Goal: Information Seeking & Learning: Compare options

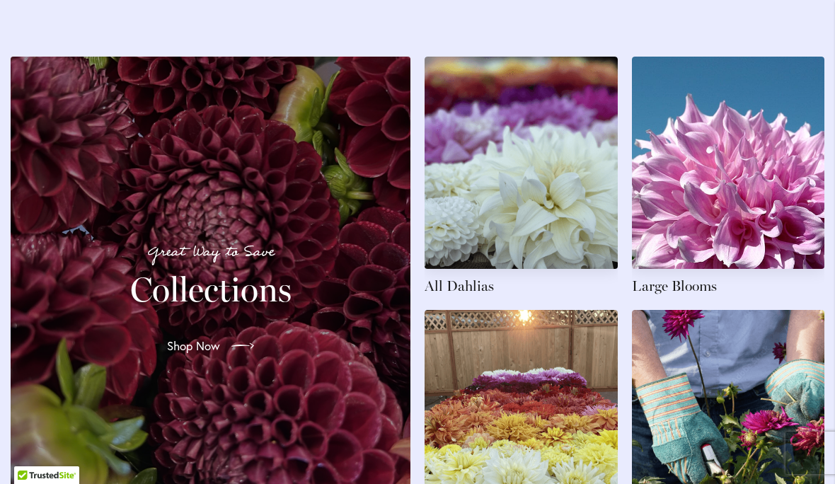
scroll to position [2034, 0]
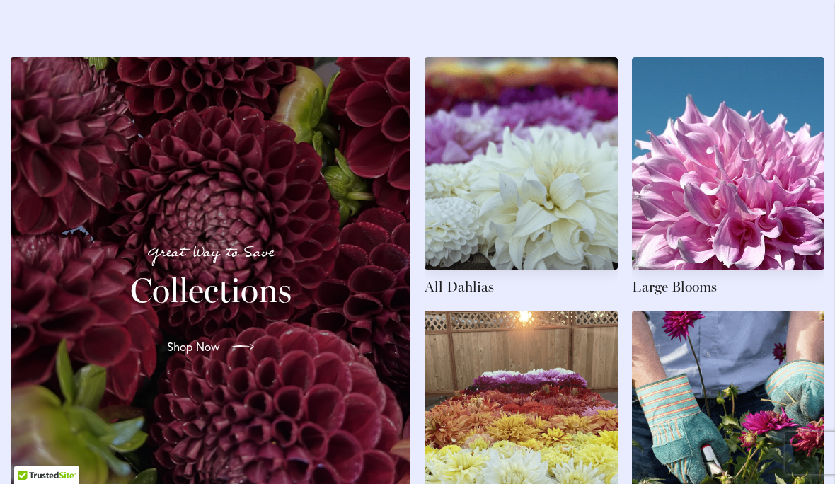
click at [537, 207] on link at bounding box center [521, 176] width 193 height 239
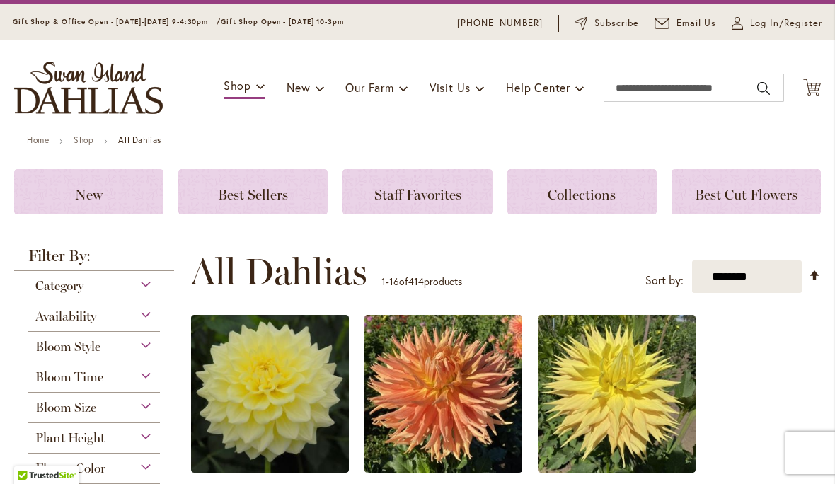
scroll to position [44, 0]
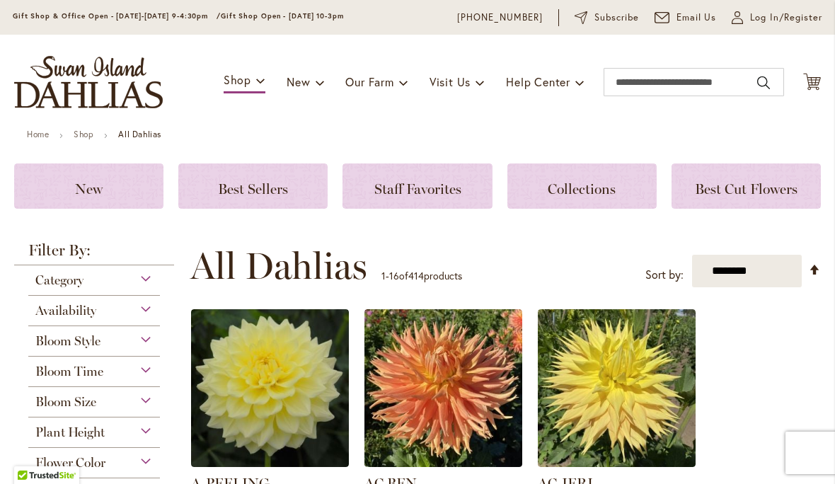
click at [236, 191] on span "Best Sellers" at bounding box center [253, 188] width 70 height 17
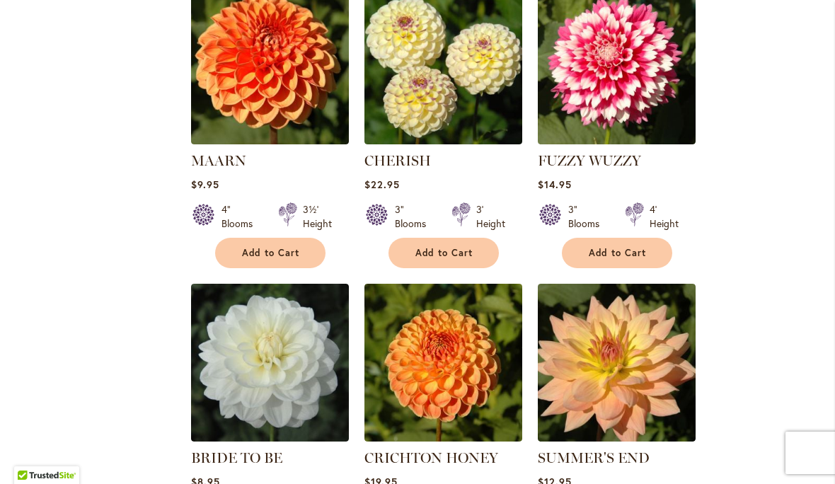
scroll to position [1201, 0]
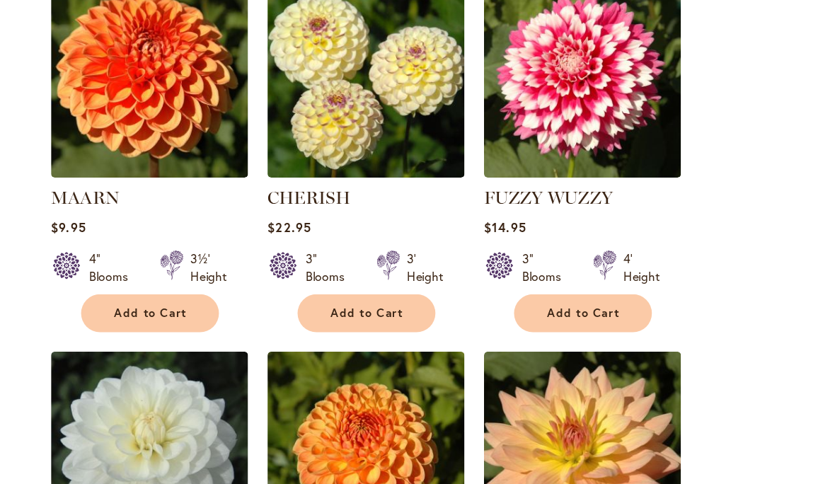
click at [538, 81] on img at bounding box center [617, 63] width 158 height 158
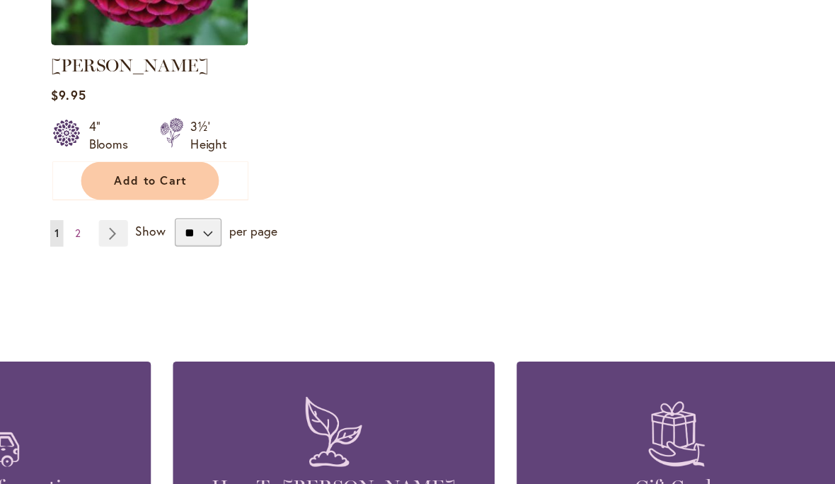
scroll to position [1903, 0]
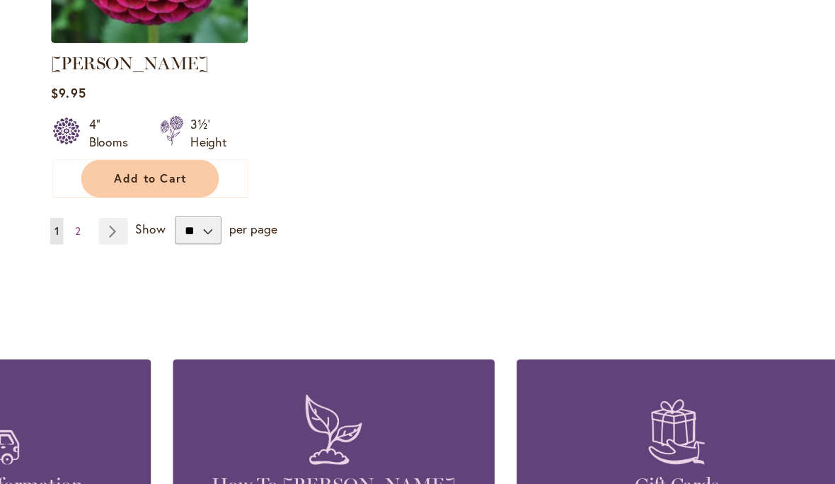
click at [210, 188] on span "2" at bounding box center [212, 185] width 4 height 11
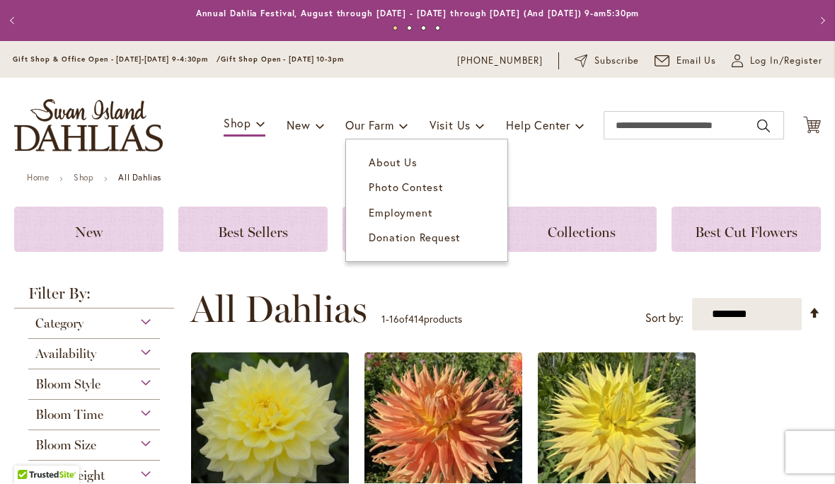
click at [399, 166] on span "About Us" at bounding box center [393, 163] width 48 height 14
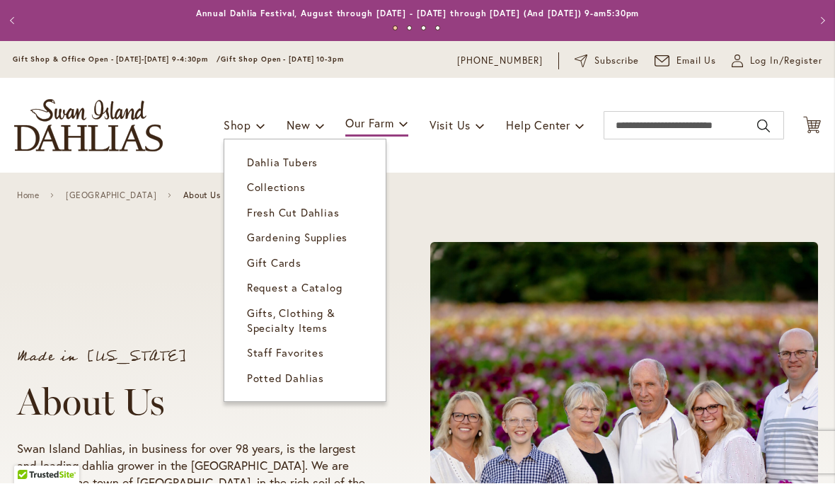
click at [297, 164] on span "Dahlia Tubers" at bounding box center [282, 163] width 71 height 14
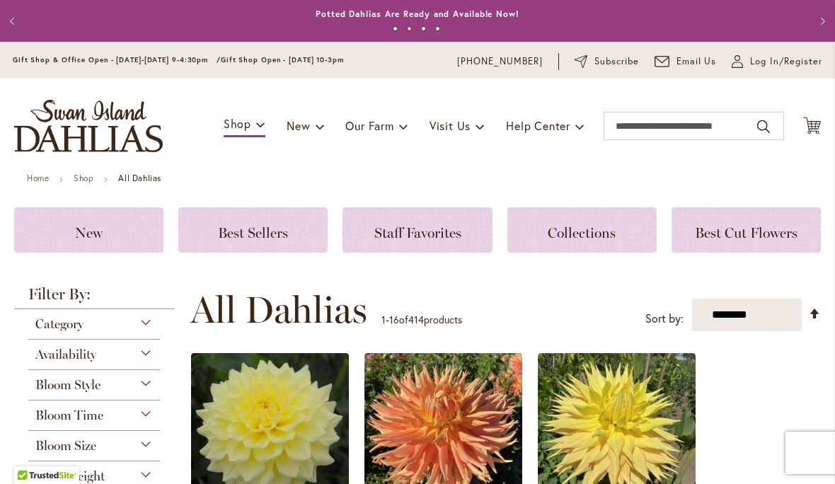
click at [426, 234] on span "Staff Favorites" at bounding box center [417, 232] width 87 height 17
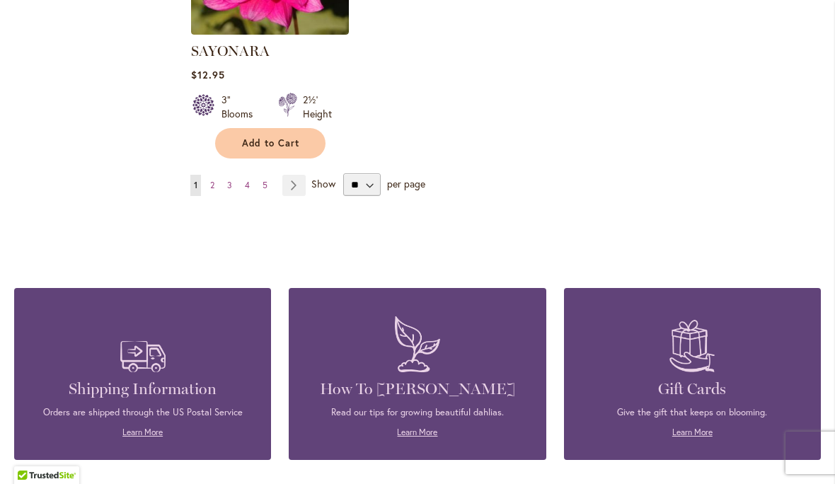
scroll to position [1922, 0]
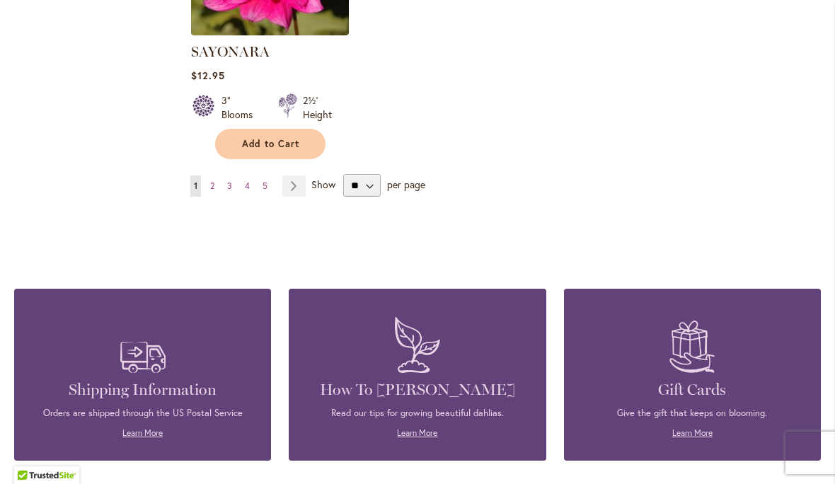
click at [299, 176] on link "Page Next" at bounding box center [293, 186] width 23 height 21
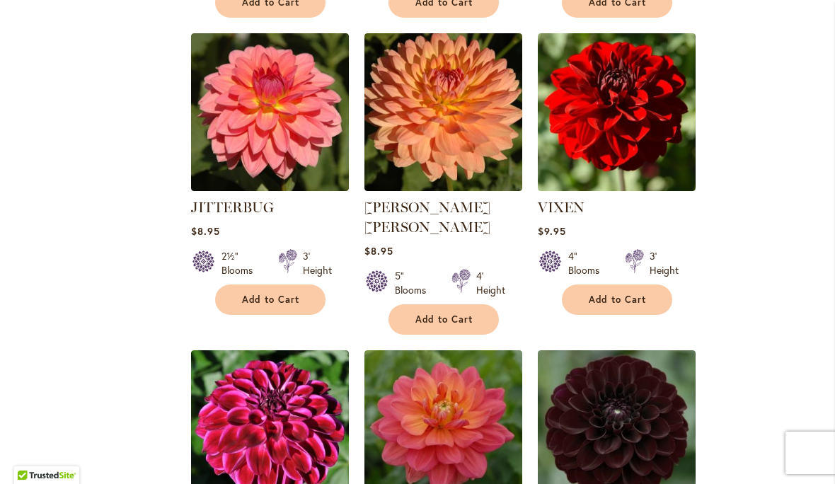
scroll to position [837, 0]
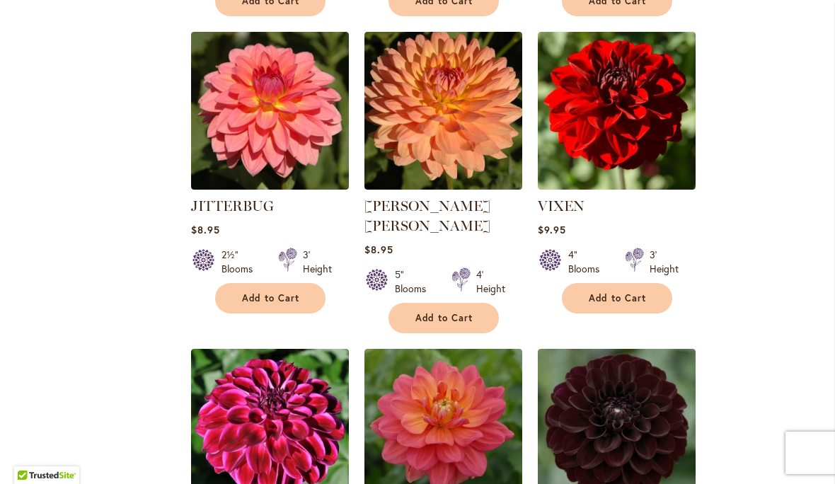
click at [257, 118] on img at bounding box center [270, 111] width 158 height 158
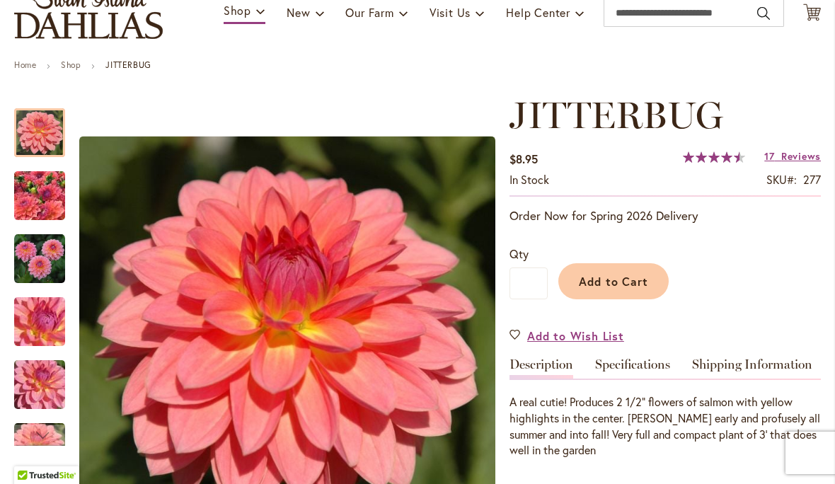
scroll to position [113, 0]
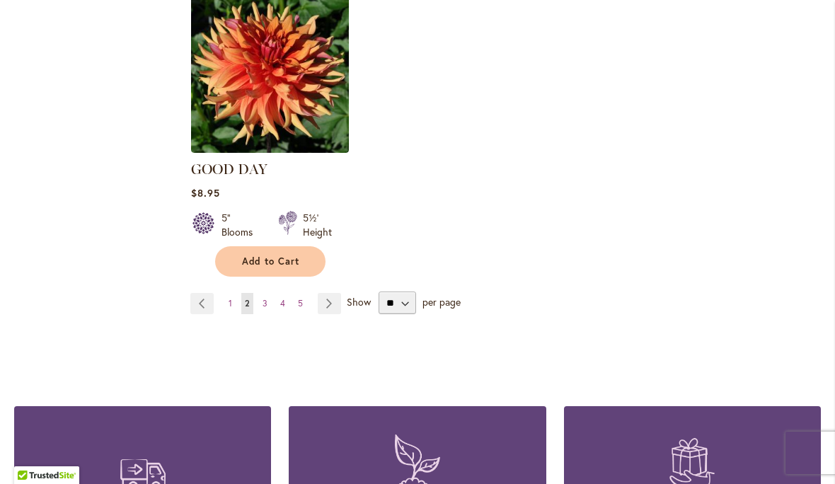
scroll to position [1807, 0]
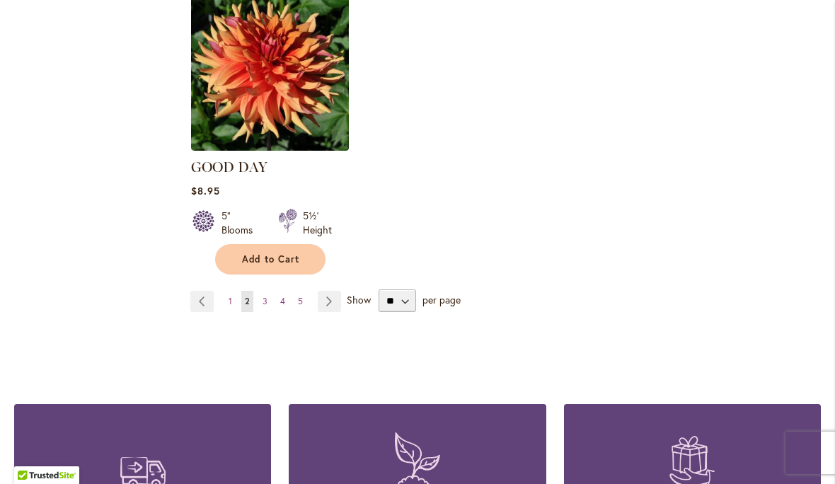
click at [261, 291] on link "Page 3" at bounding box center [265, 301] width 12 height 21
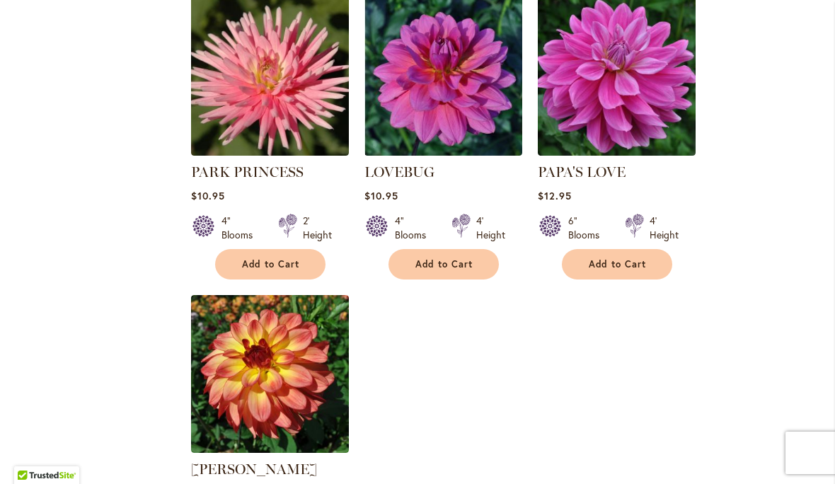
scroll to position [1479, 0]
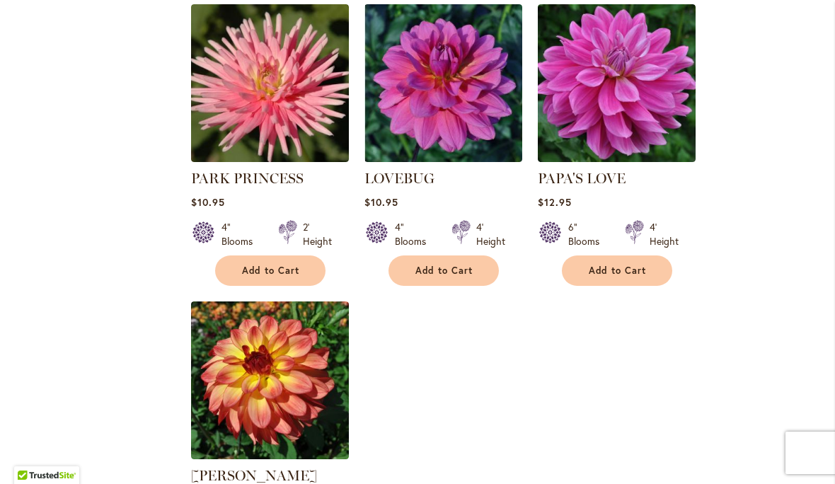
click at [260, 82] on img at bounding box center [270, 83] width 158 height 158
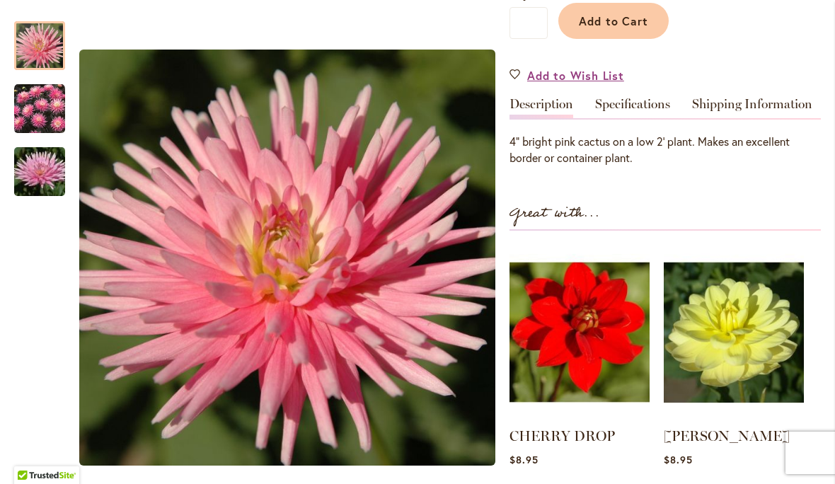
scroll to position [374, 0]
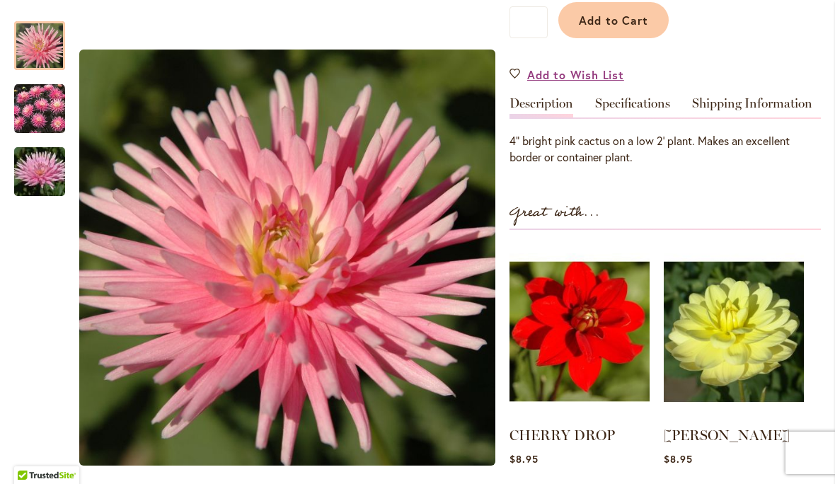
click at [46, 115] on img "PARK PRINCESS" at bounding box center [39, 109] width 51 height 51
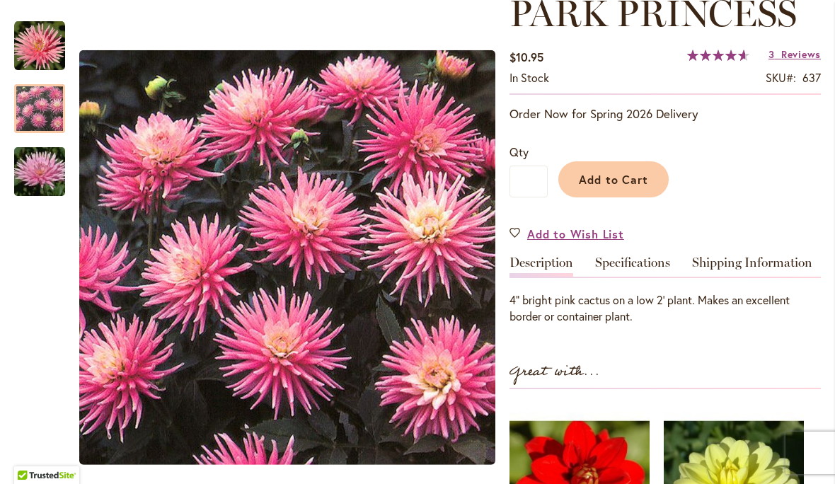
scroll to position [215, 0]
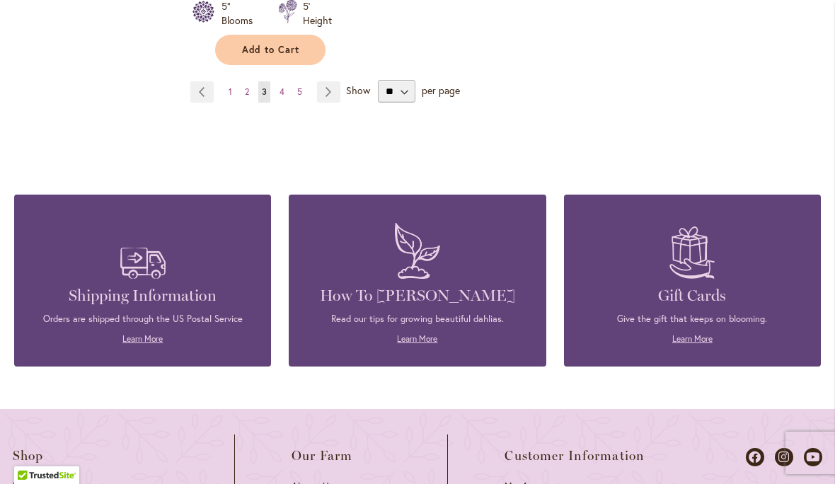
scroll to position [2002, 0]
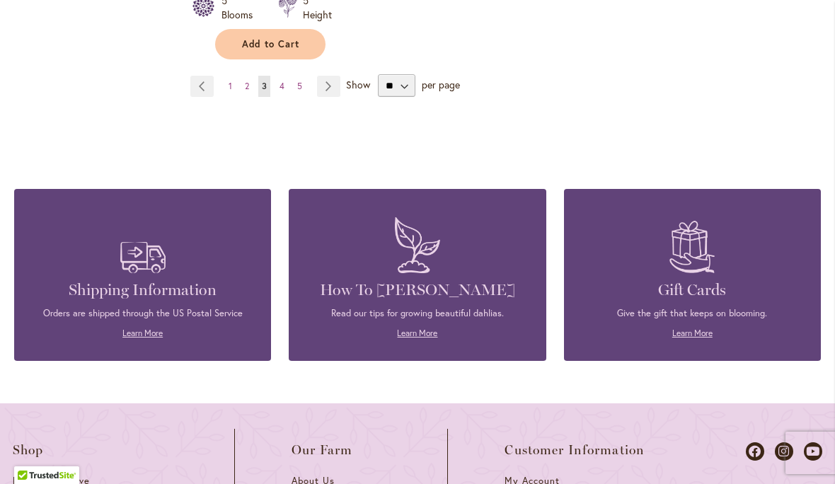
click at [284, 81] on span "4" at bounding box center [282, 86] width 5 height 11
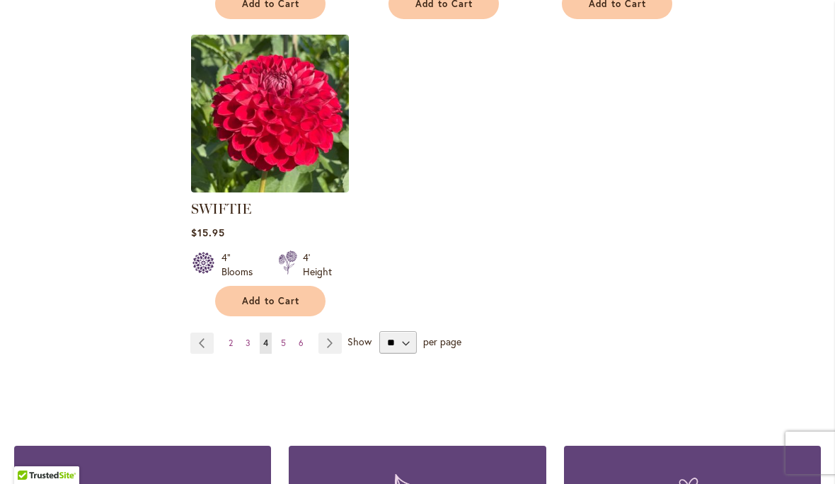
scroll to position [1746, 0]
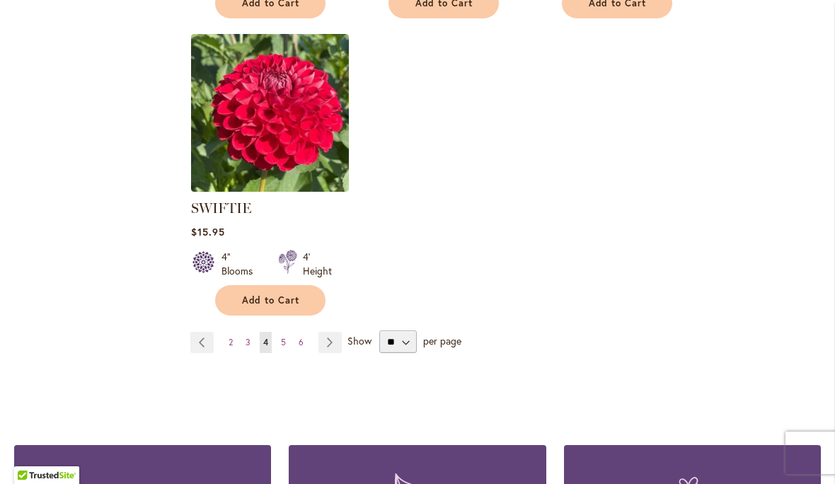
click at [286, 332] on link "Page 5" at bounding box center [283, 342] width 12 height 21
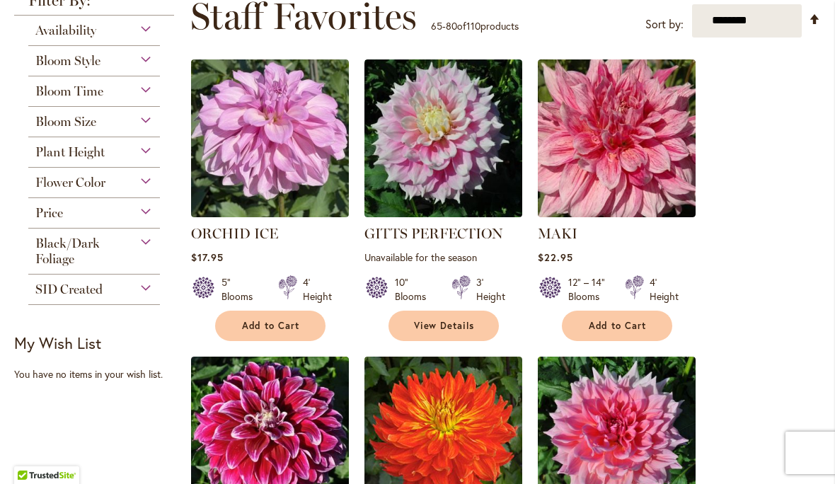
scroll to position [215, 0]
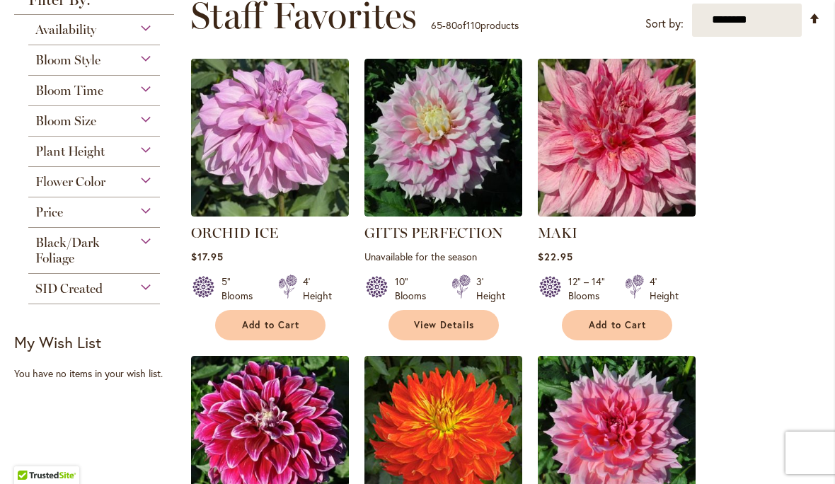
click at [621, 169] on img at bounding box center [617, 138] width 158 height 158
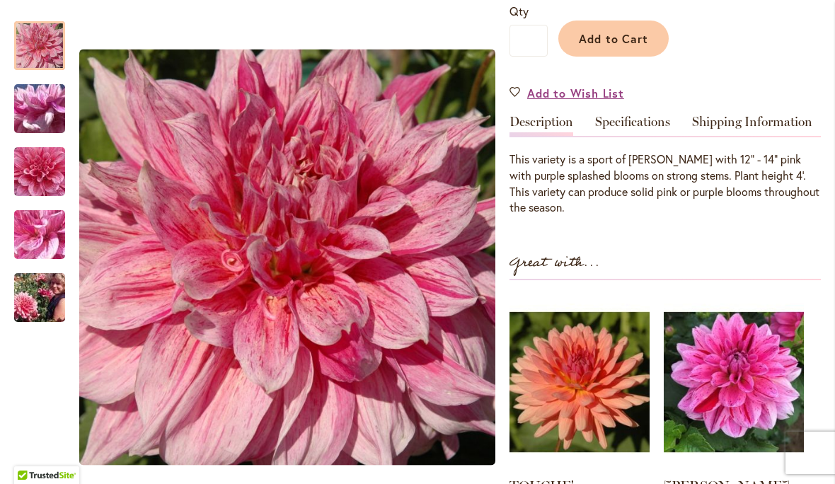
scroll to position [351, 0]
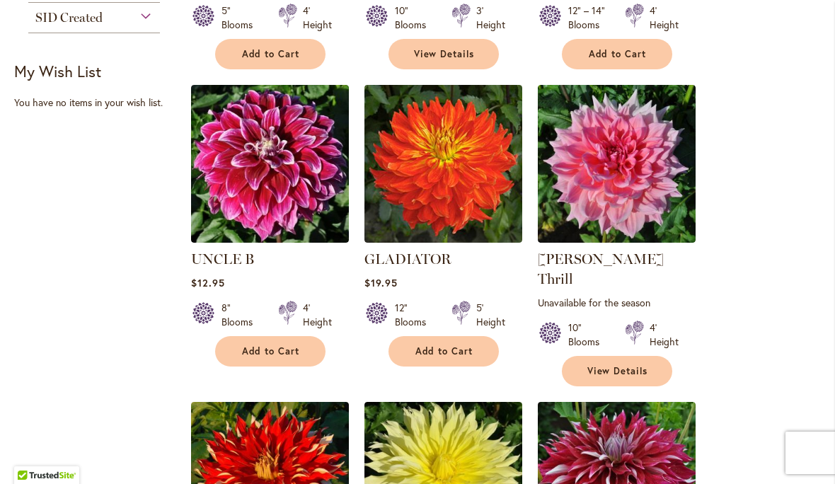
scroll to position [489, 0]
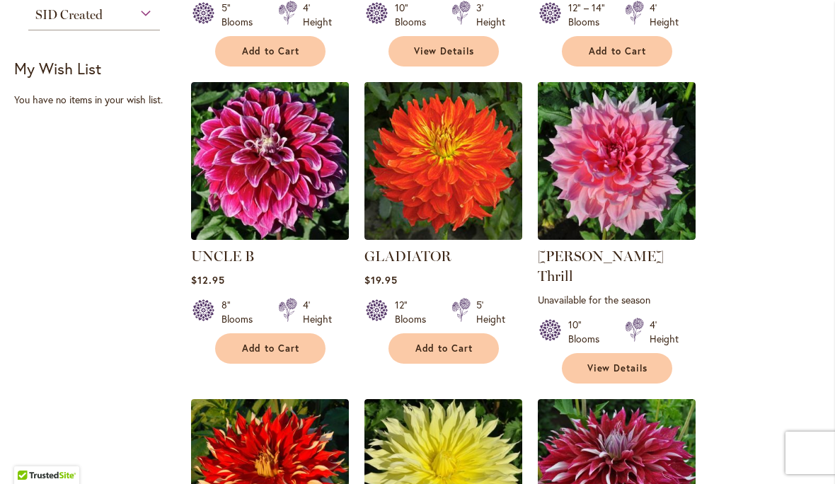
click at [624, 184] on img at bounding box center [617, 161] width 158 height 158
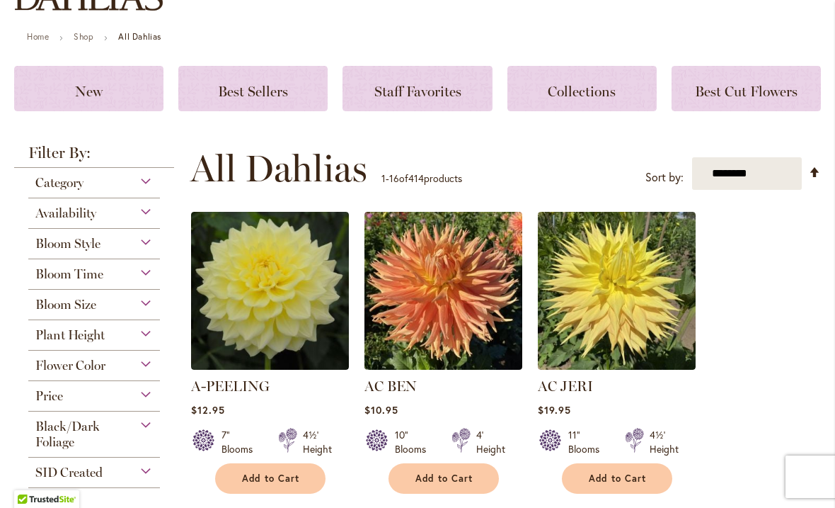
scroll to position [137, 0]
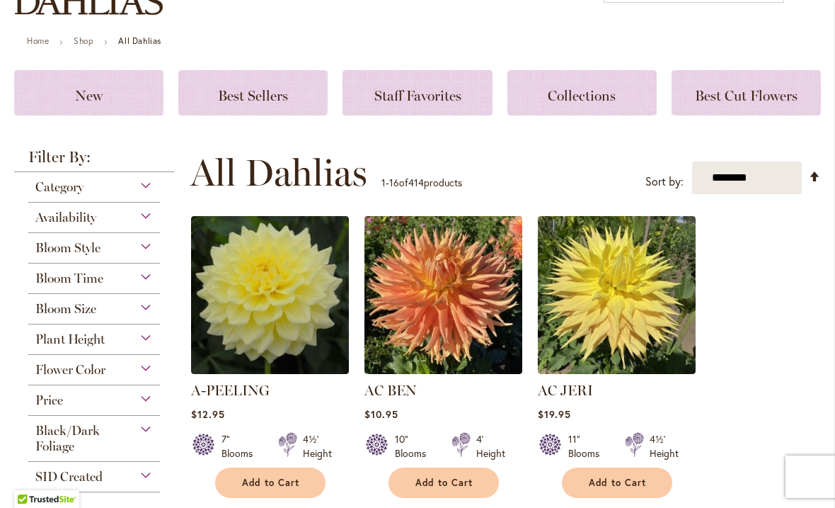
click at [251, 96] on span "Best Sellers" at bounding box center [253, 95] width 70 height 17
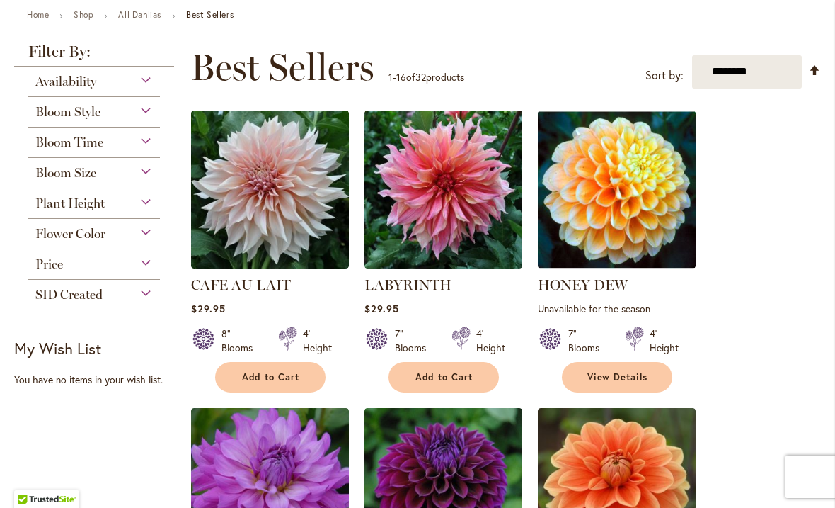
scroll to position [191, 0]
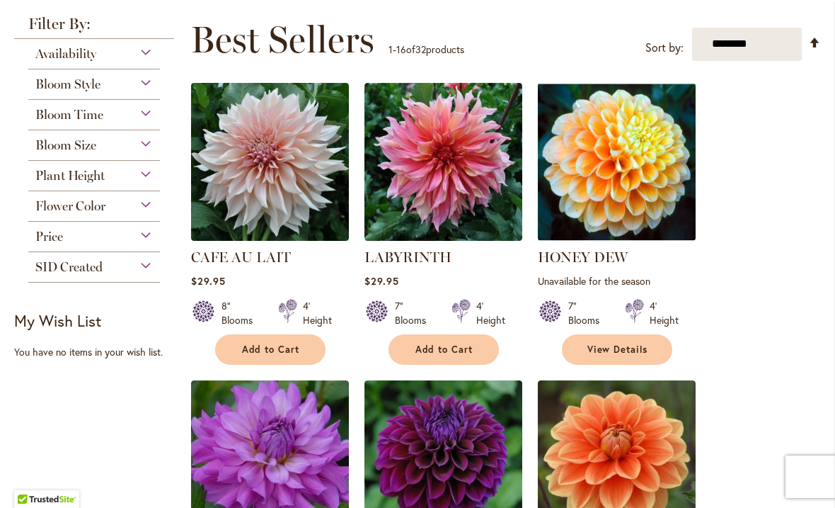
click at [260, 163] on img at bounding box center [270, 162] width 158 height 158
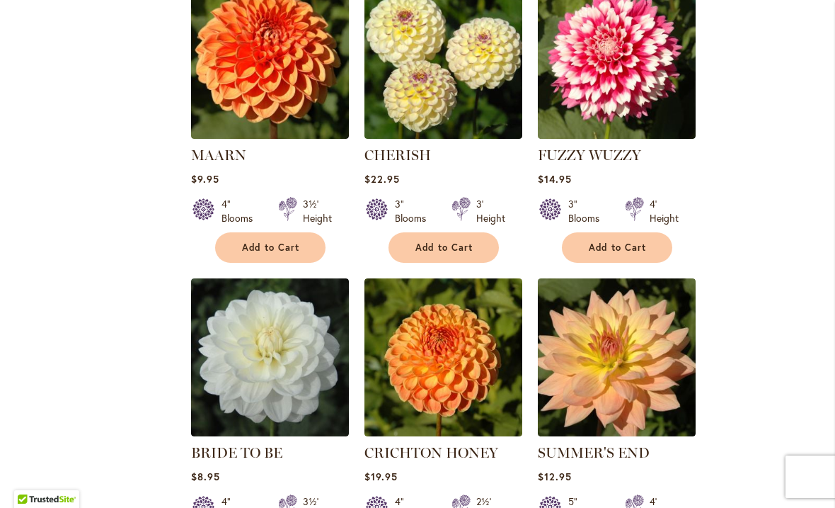
scroll to position [1208, 0]
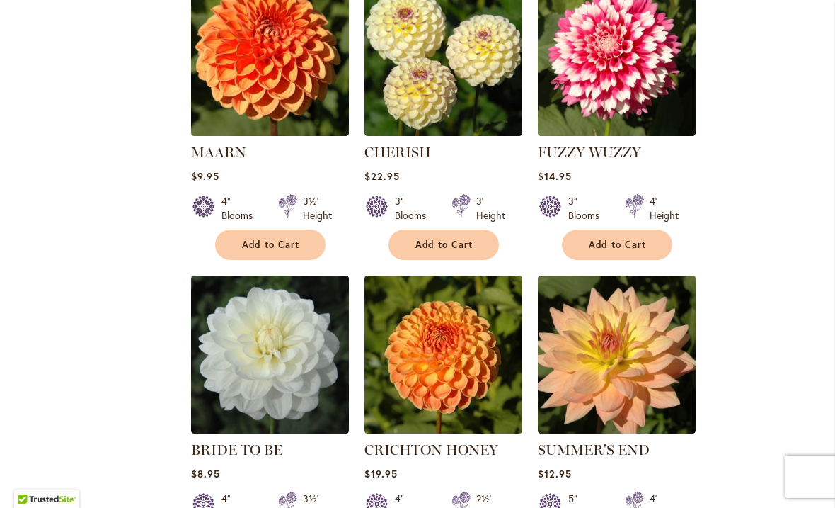
click at [622, 75] on img at bounding box center [617, 57] width 158 height 158
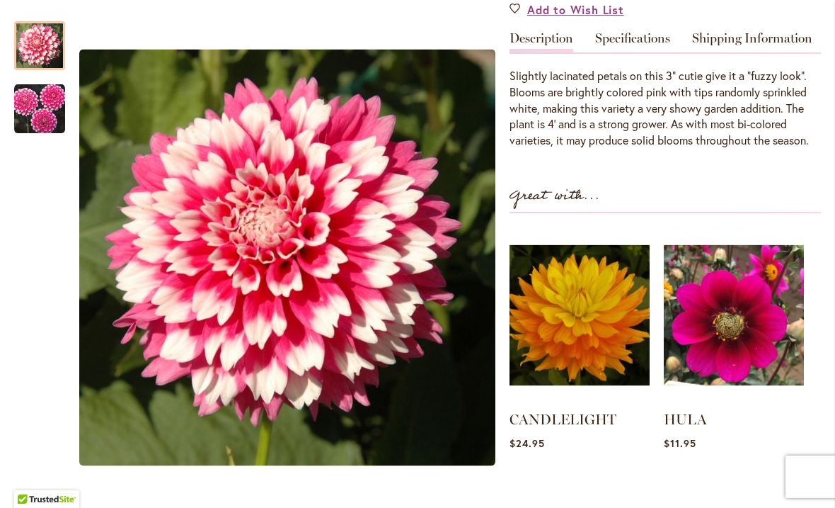
scroll to position [430, 0]
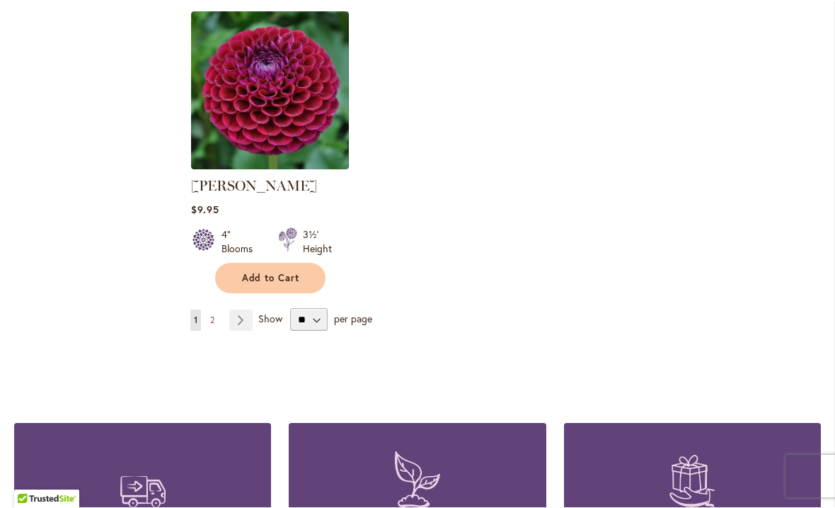
scroll to position [1770, 0]
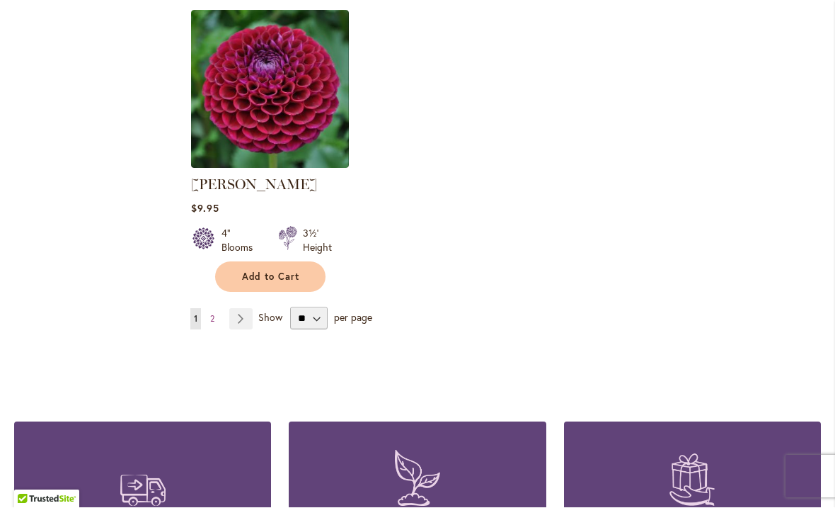
click at [237, 319] on link "Page Next" at bounding box center [240, 319] width 23 height 21
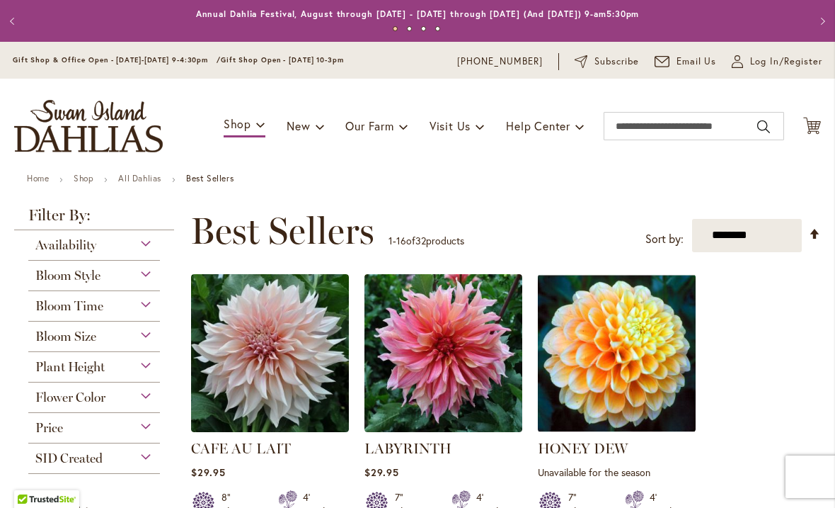
scroll to position [1, 0]
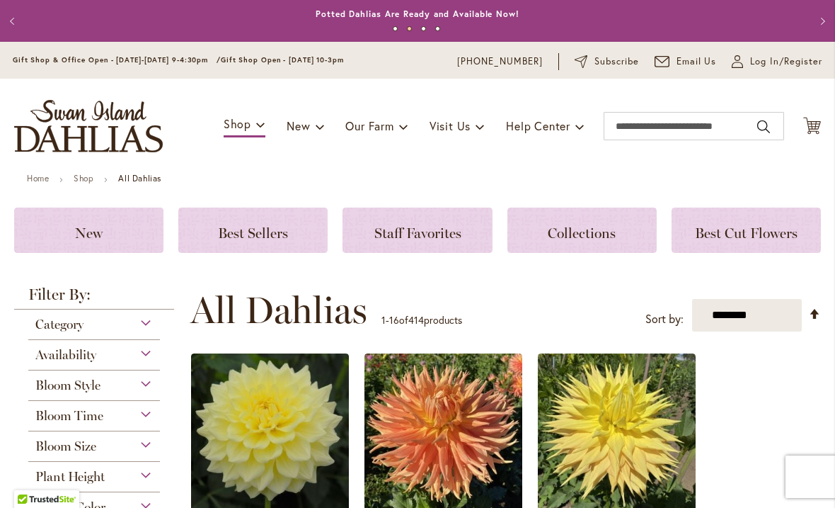
click at [385, 232] on span "Staff Favorites" at bounding box center [417, 232] width 87 height 17
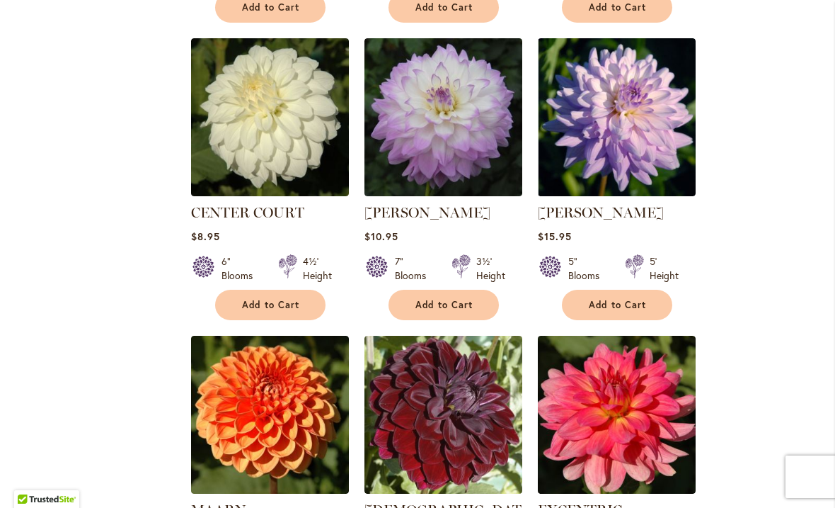
scroll to position [1148, 0]
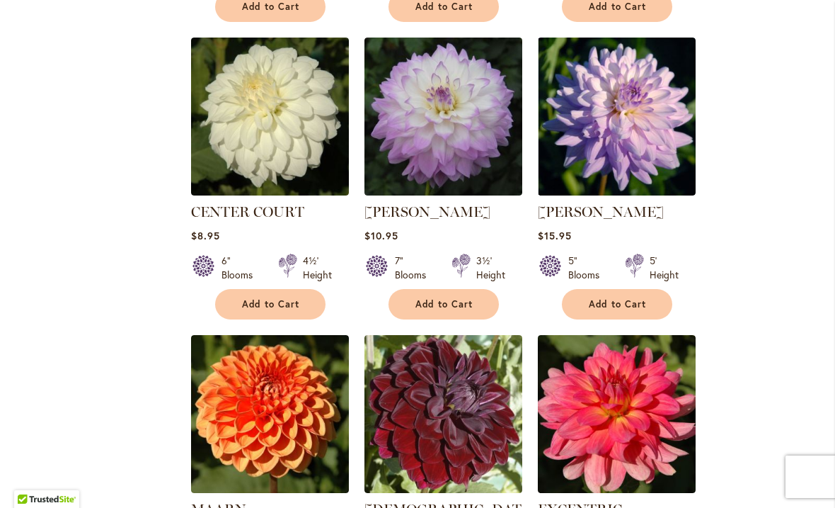
click at [445, 151] on img at bounding box center [444, 117] width 158 height 158
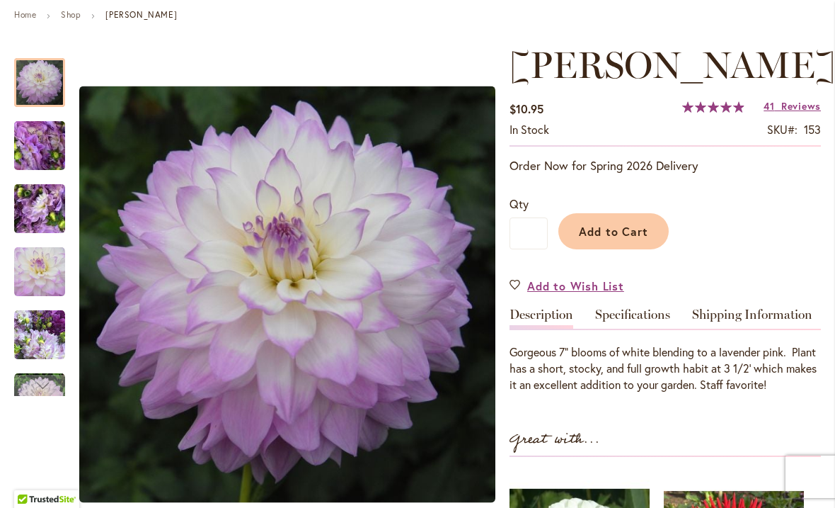
scroll to position [163, 0]
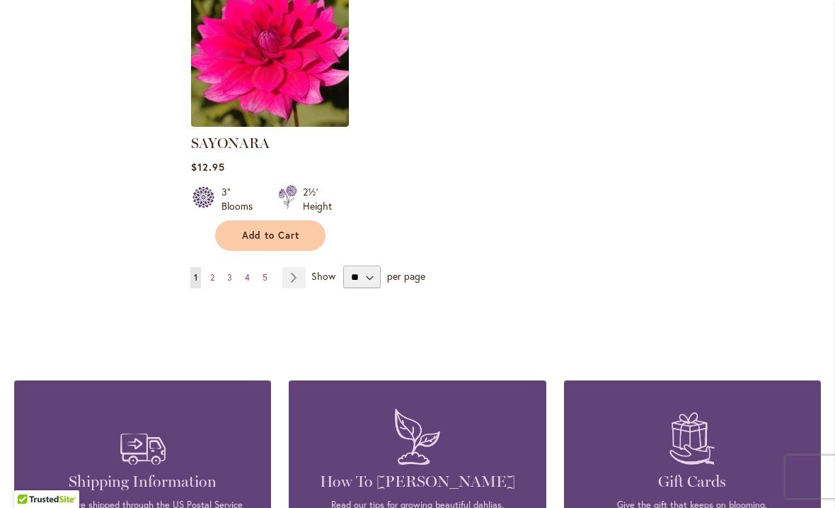
scroll to position [1830, 0]
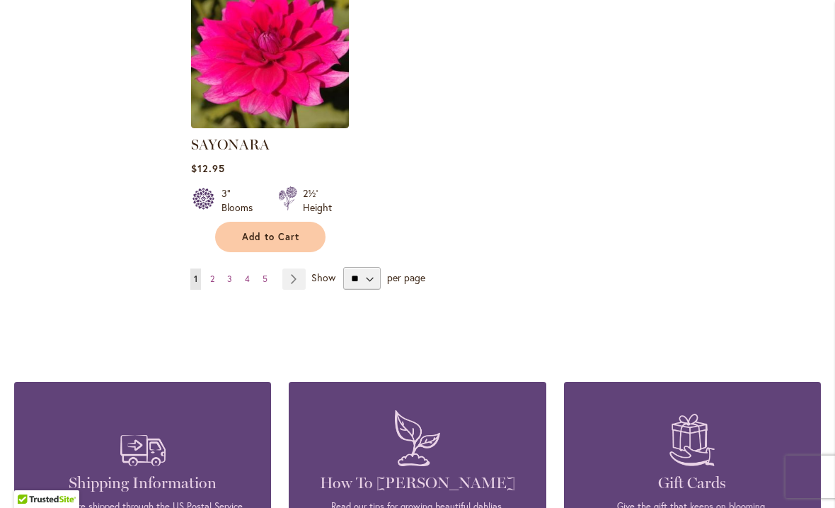
click at [294, 268] on link "Page Next" at bounding box center [293, 278] width 23 height 21
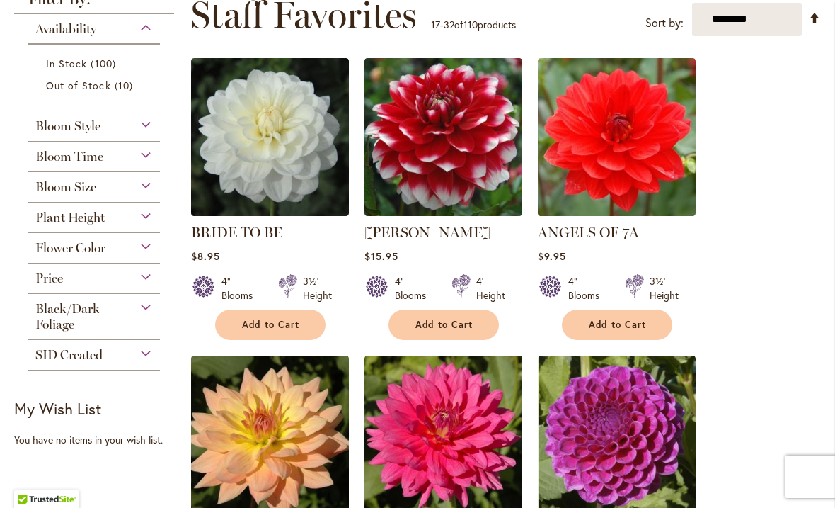
scroll to position [215, 0]
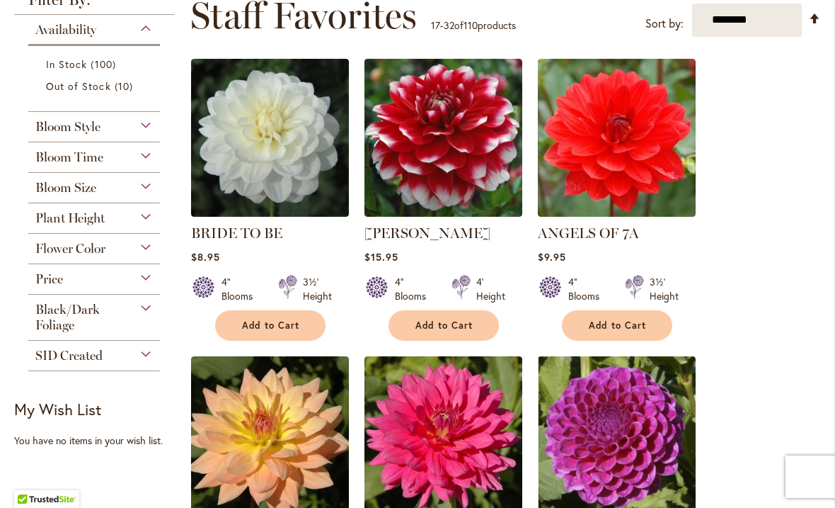
click at [423, 148] on img at bounding box center [444, 138] width 158 height 158
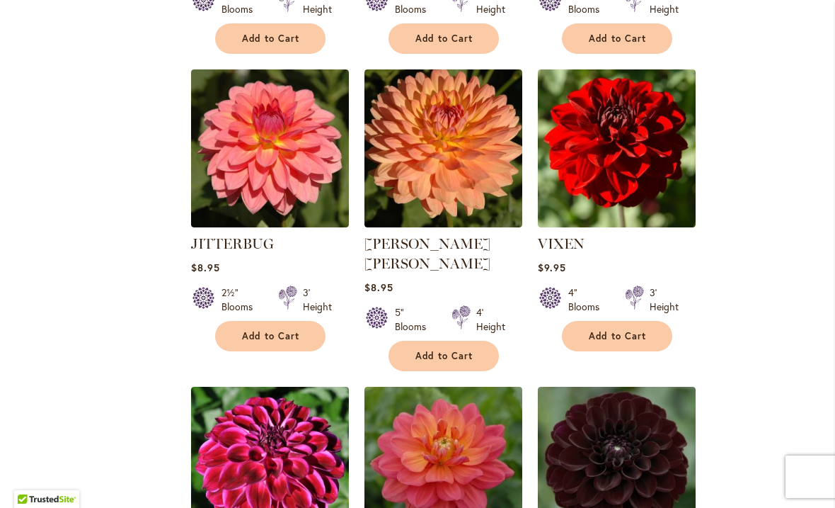
scroll to position [801, 0]
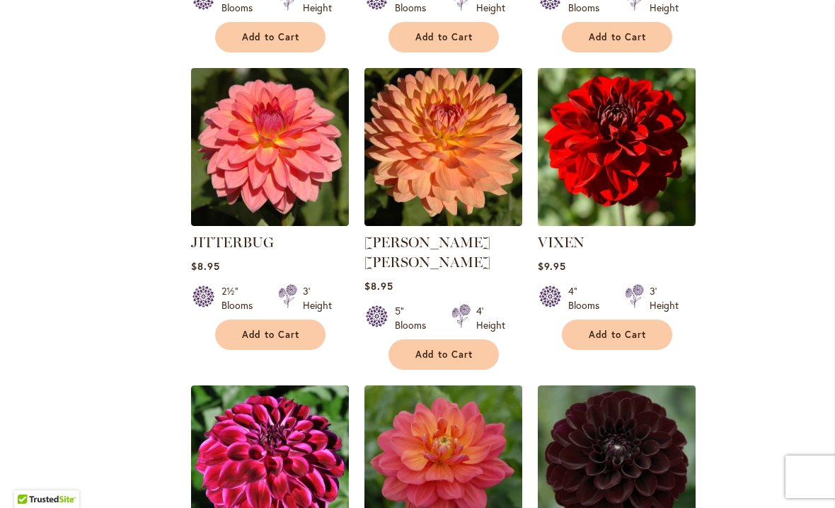
click at [258, 151] on img at bounding box center [270, 147] width 158 height 158
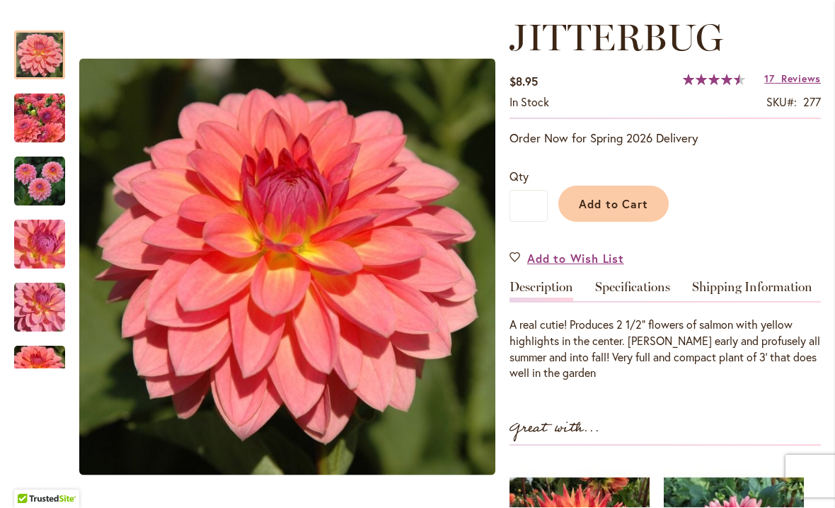
scroll to position [184, 0]
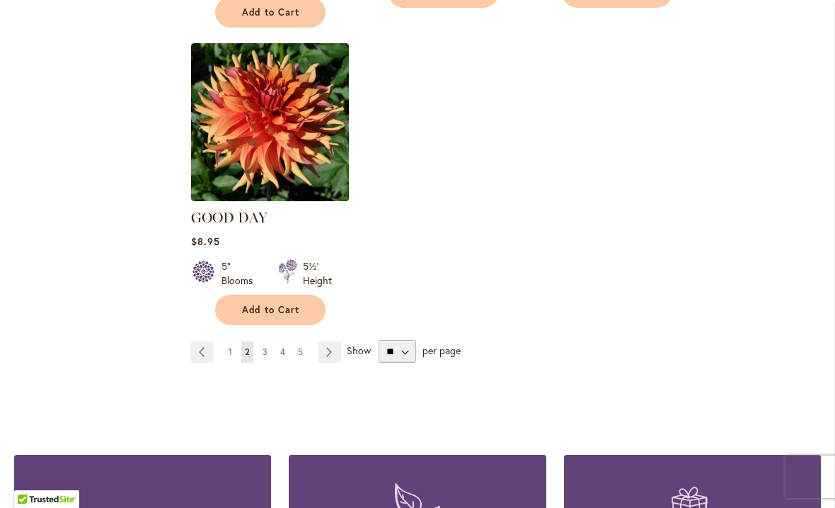
scroll to position [1757, 0]
click at [331, 341] on link "Page Next" at bounding box center [329, 351] width 23 height 21
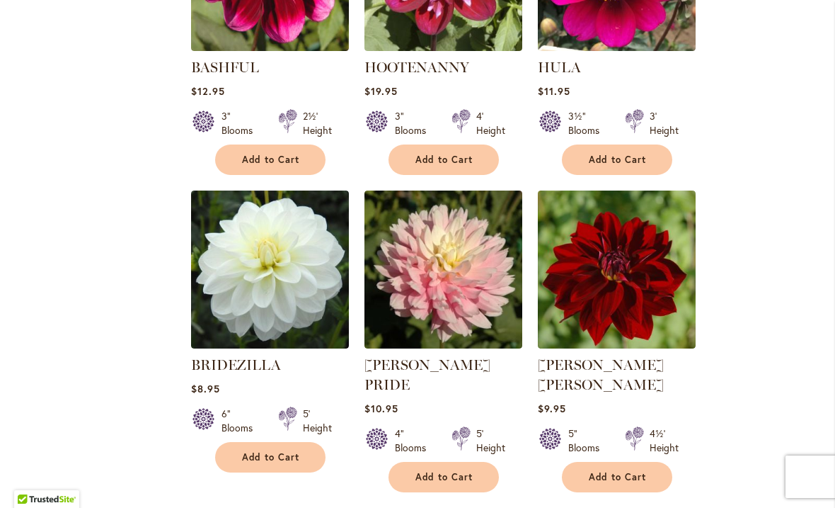
scroll to position [700, 0]
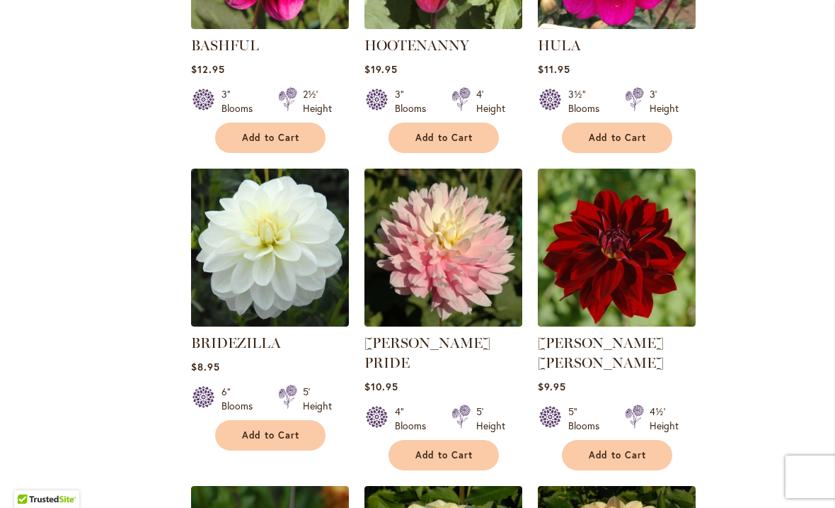
click at [451, 260] on img at bounding box center [444, 247] width 158 height 158
click at [440, 260] on img at bounding box center [444, 247] width 158 height 158
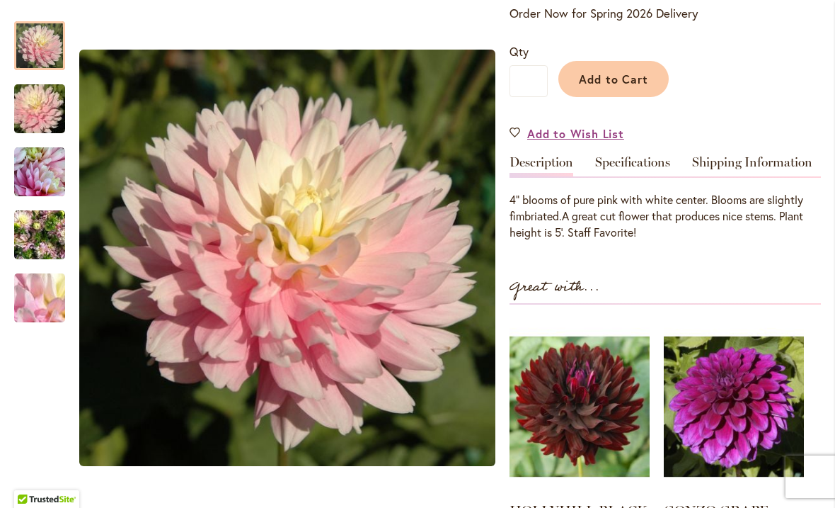
scroll to position [360, 0]
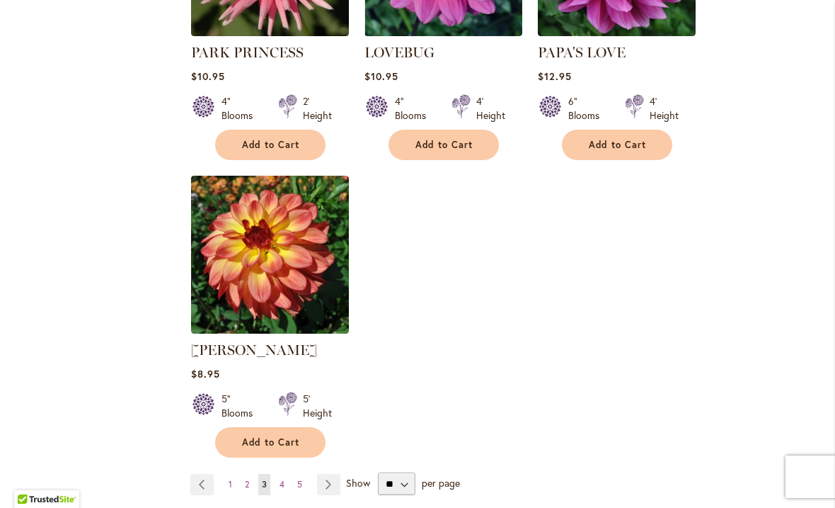
scroll to position [1607, 0]
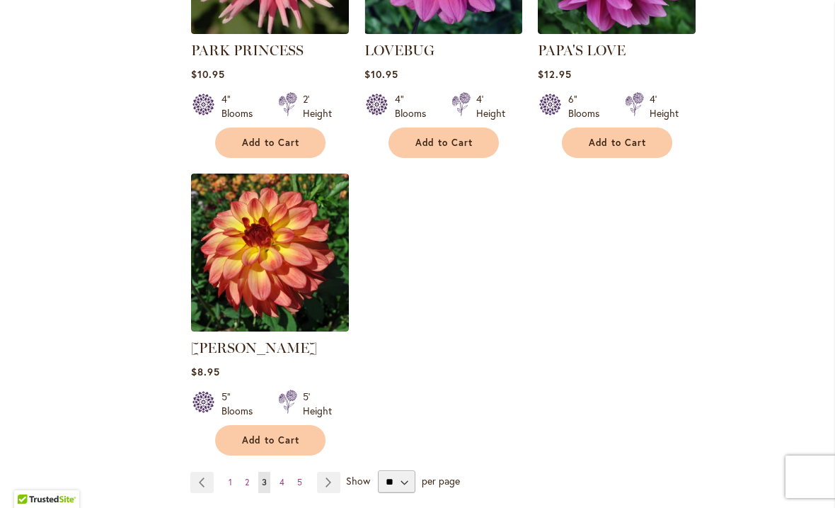
click at [286, 471] on link "Page 4" at bounding box center [282, 481] width 12 height 21
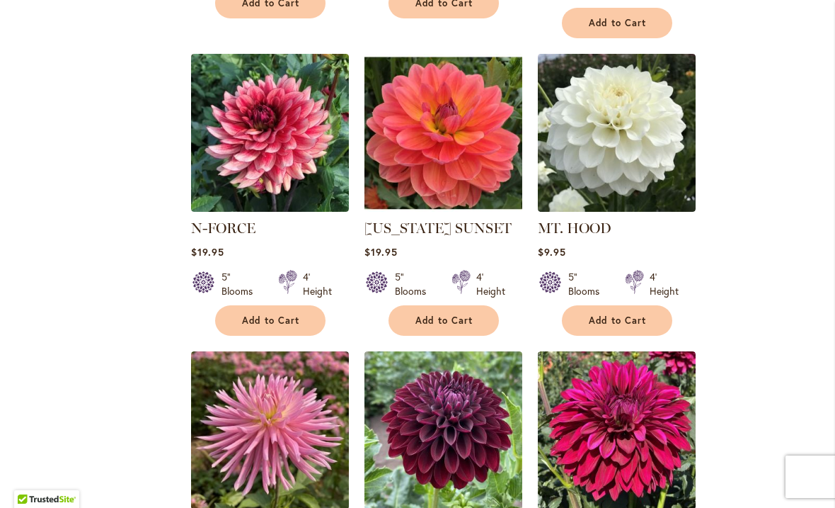
scroll to position [835, 0]
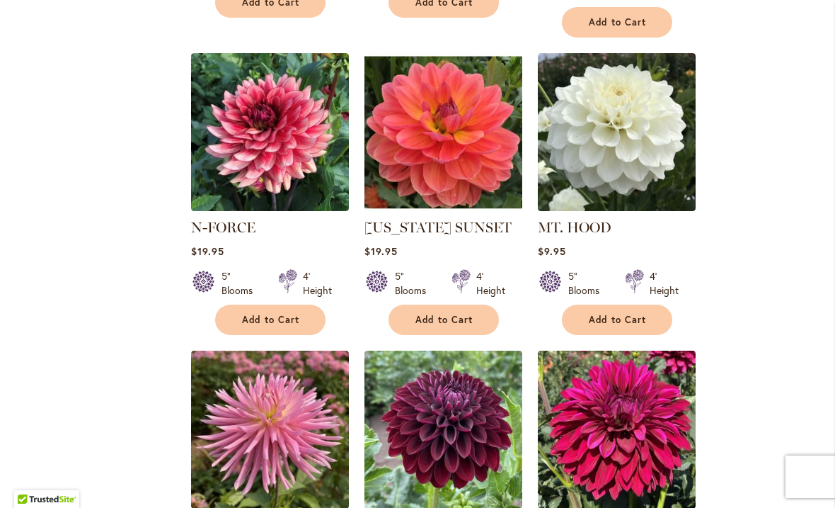
click at [819, 501] on ol "DADDY'S GIRL Rating: 90% 9 Reviews $10.95 4½" Blooms 4' Height Add to Cart" at bounding box center [505, 332] width 631 height 1789
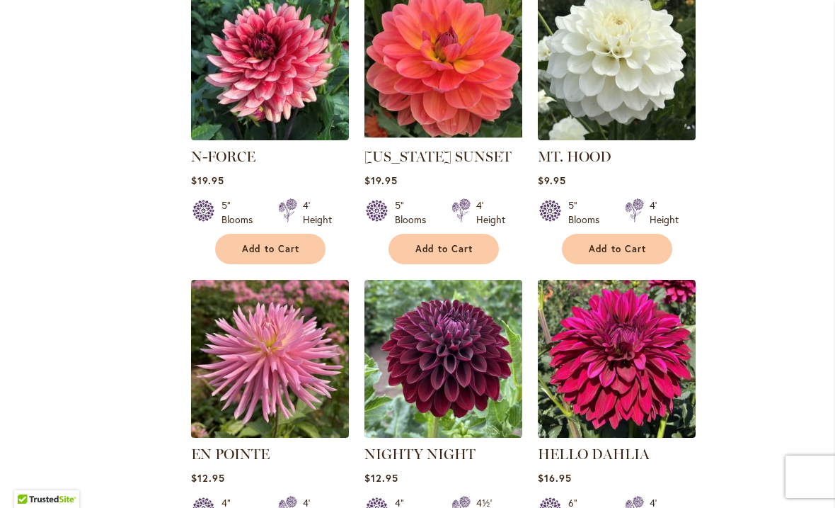
scroll to position [907, 0]
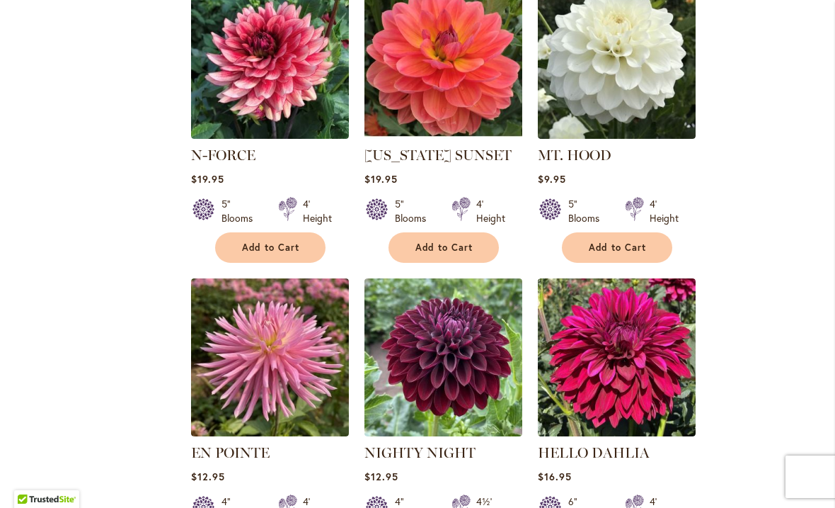
click at [285, 67] on img at bounding box center [270, 60] width 158 height 158
click at [289, 78] on img at bounding box center [270, 60] width 158 height 158
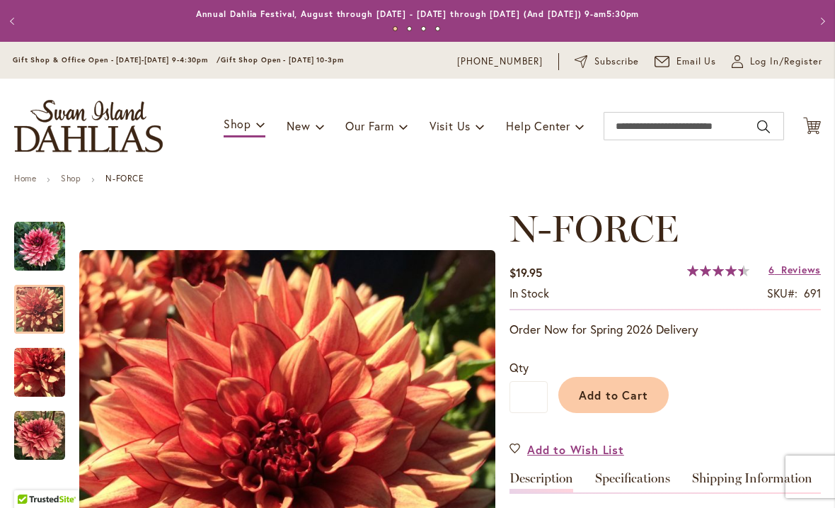
scroll to position [-1, 0]
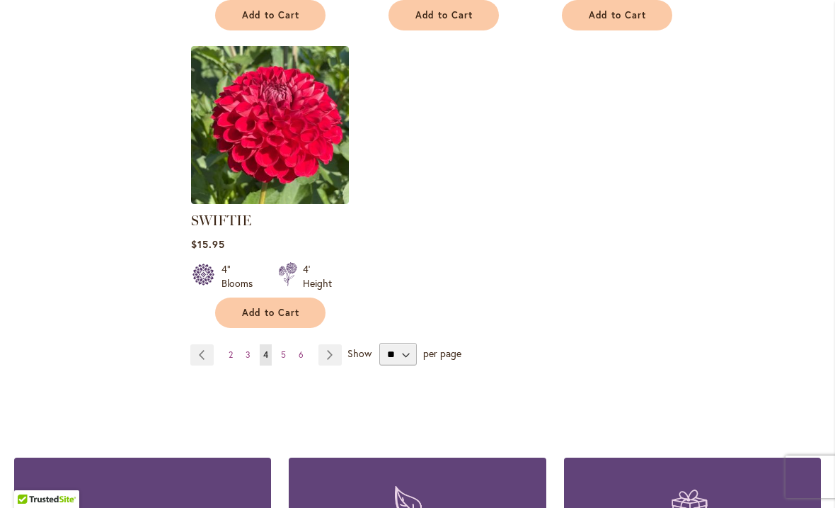
scroll to position [1735, 0]
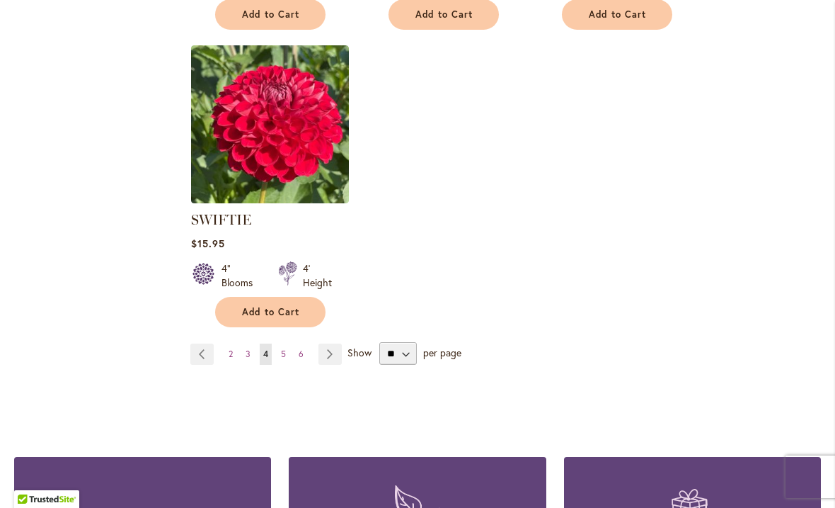
click at [289, 343] on link "Page 5" at bounding box center [283, 353] width 12 height 21
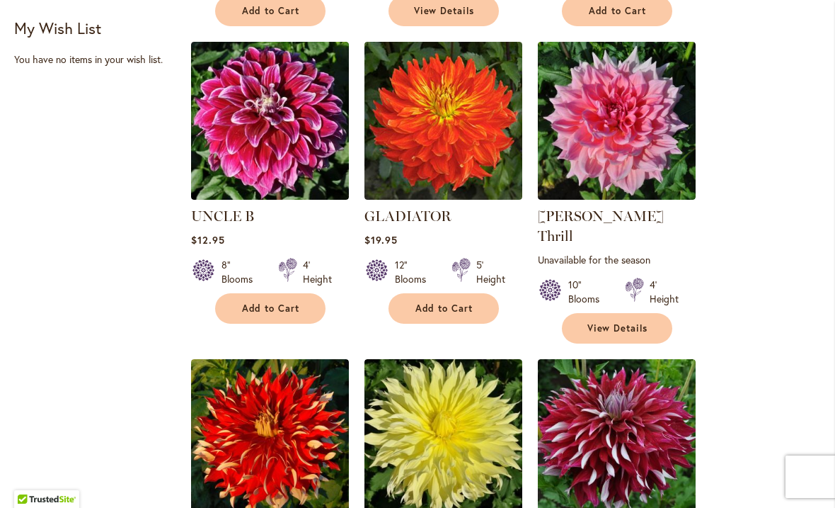
scroll to position [530, 0]
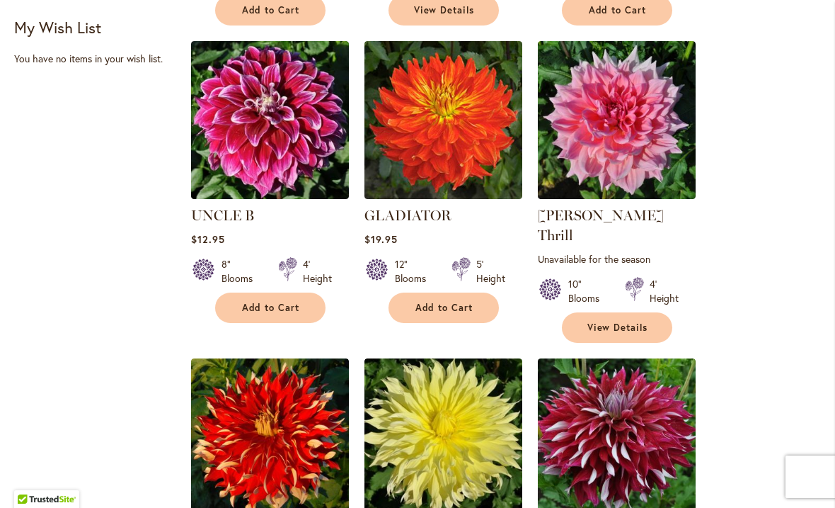
click at [611, 154] on img at bounding box center [617, 120] width 158 height 158
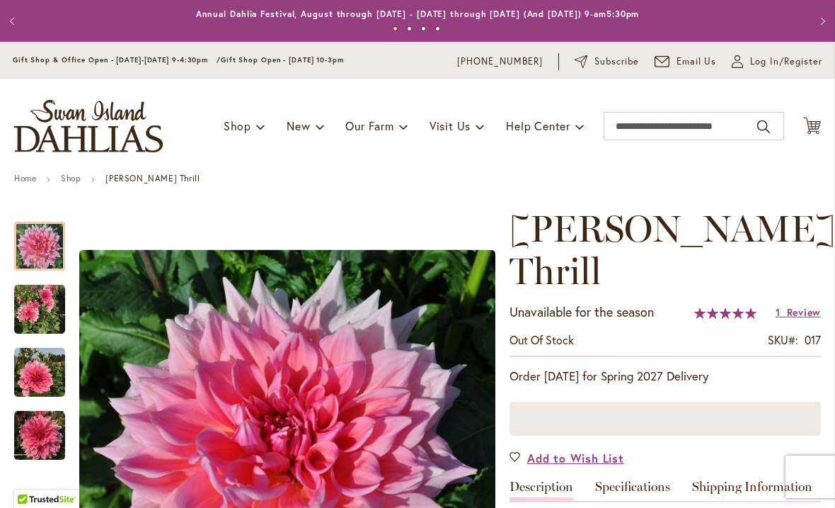
click at [627, 151] on div "Toggle Nav Shop Dahlia Tubers Collections Fresh Cut Dahlias Gardening Supplies …" at bounding box center [417, 126] width 835 height 95
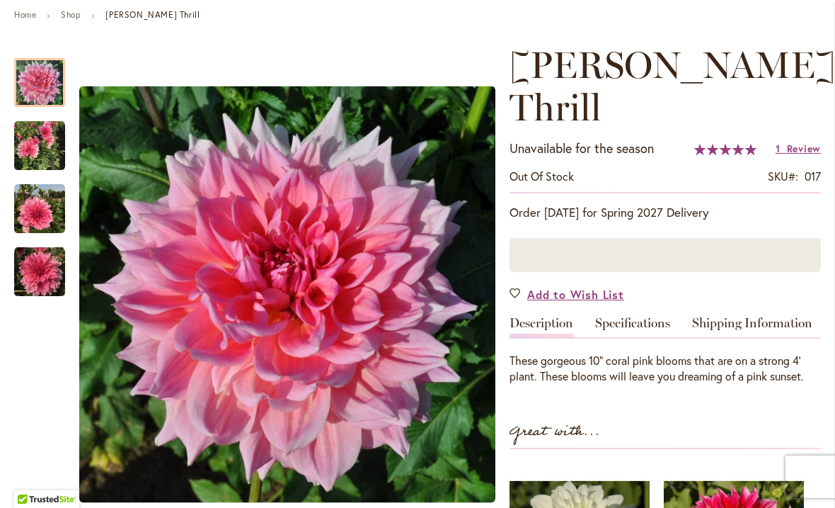
scroll to position [159, 0]
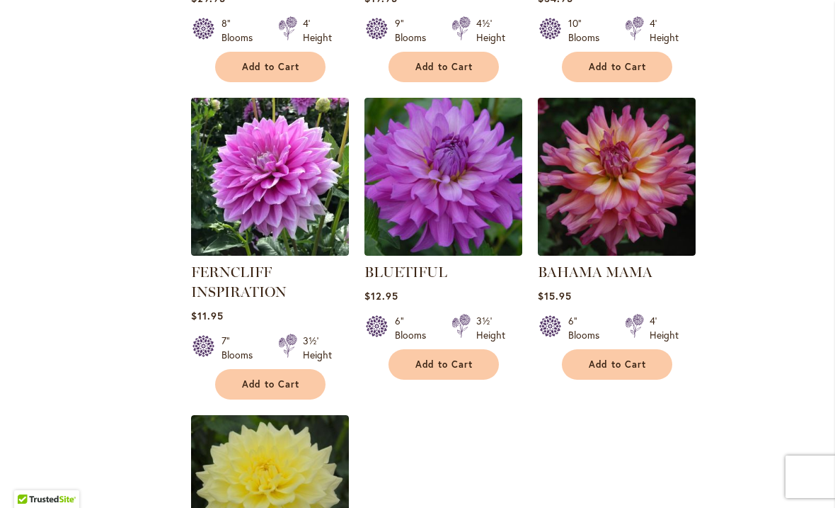
scroll to position [1373, 0]
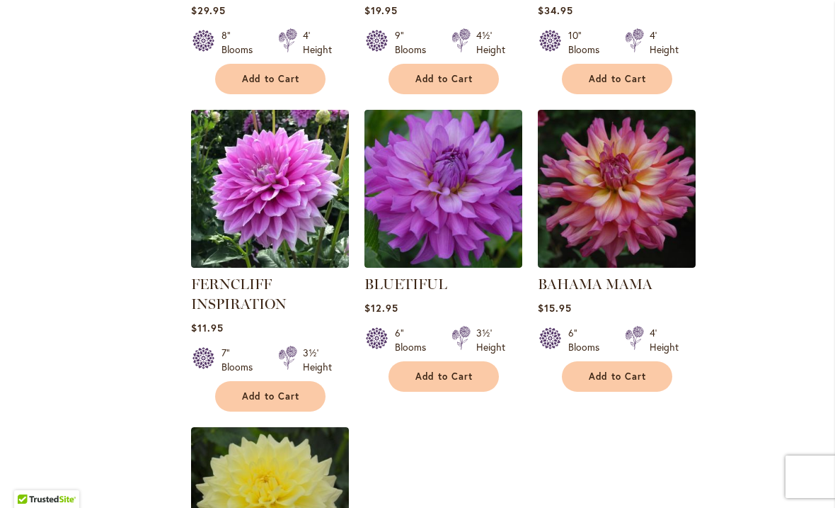
click at [284, 169] on img at bounding box center [270, 189] width 158 height 158
click at [254, 178] on img at bounding box center [270, 189] width 158 height 158
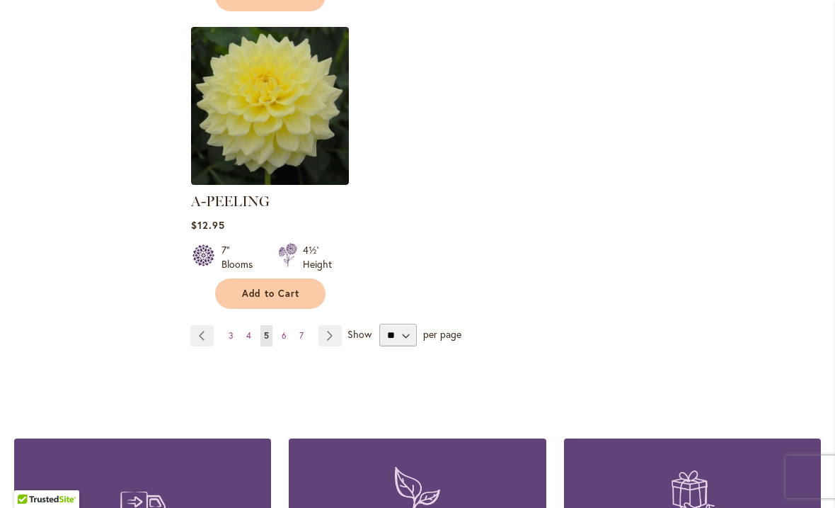
scroll to position [1774, 0]
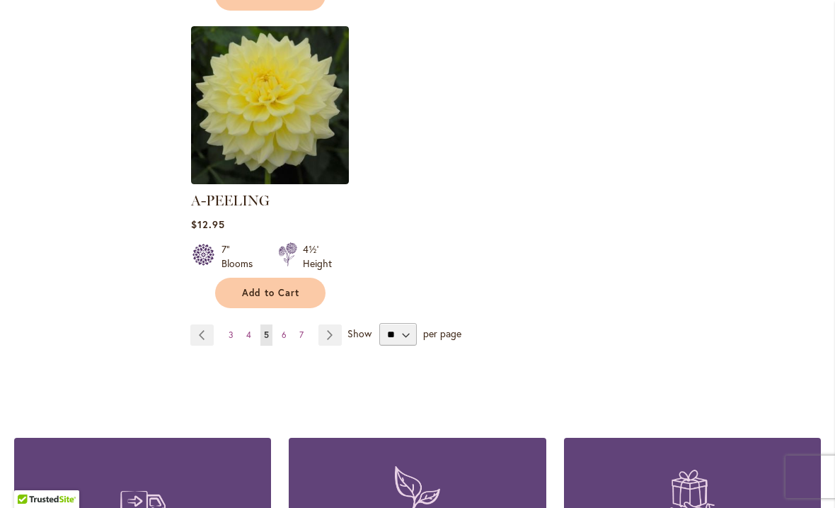
click at [331, 324] on link "Page Next" at bounding box center [330, 334] width 23 height 21
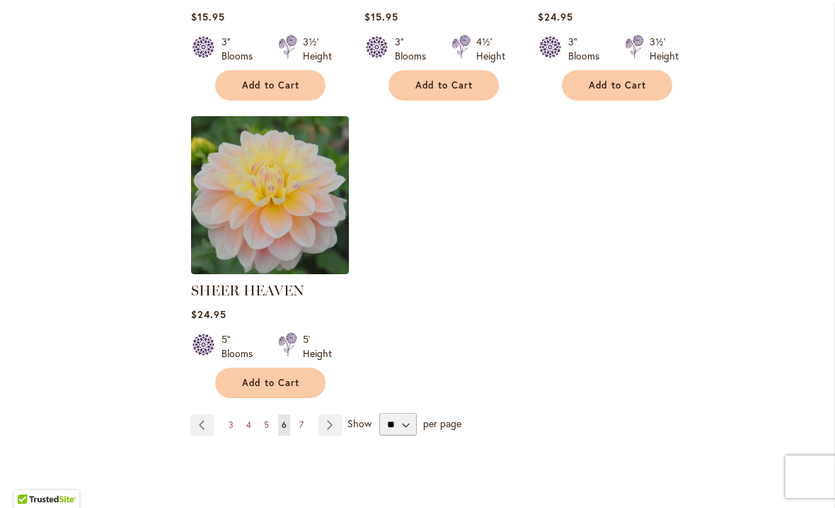
scroll to position [1695, 0]
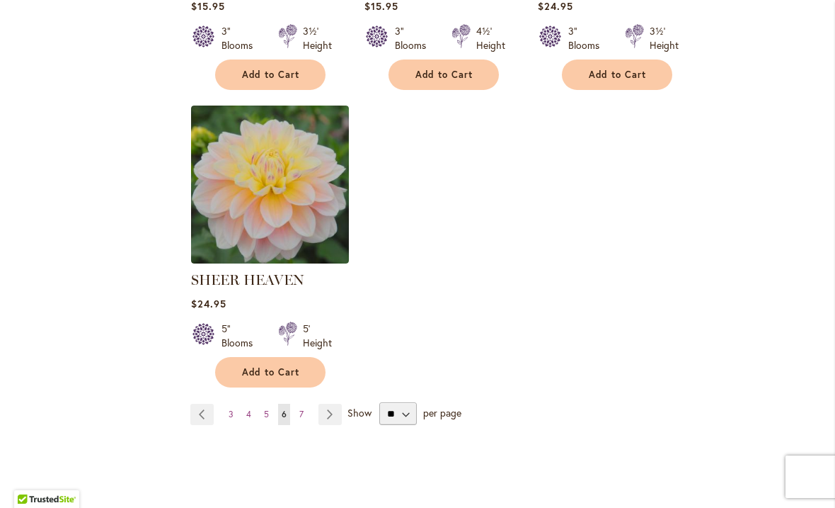
click at [333, 403] on link "Page Next" at bounding box center [330, 413] width 23 height 21
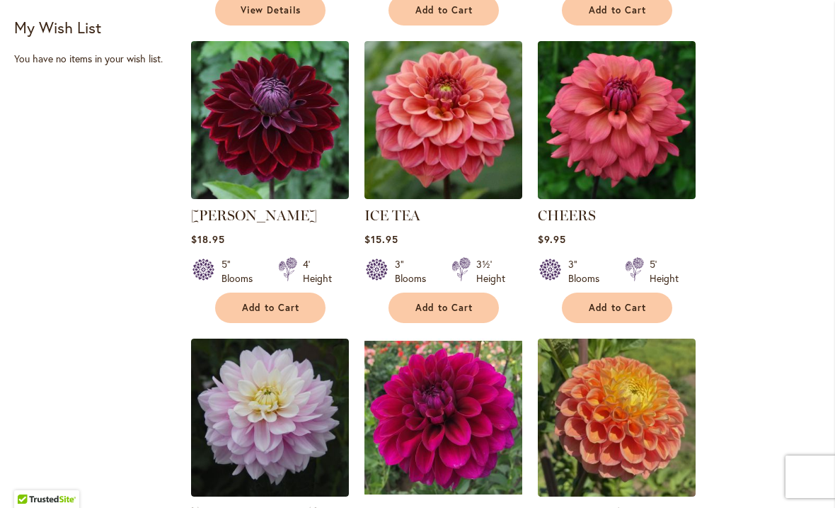
scroll to position [533, 0]
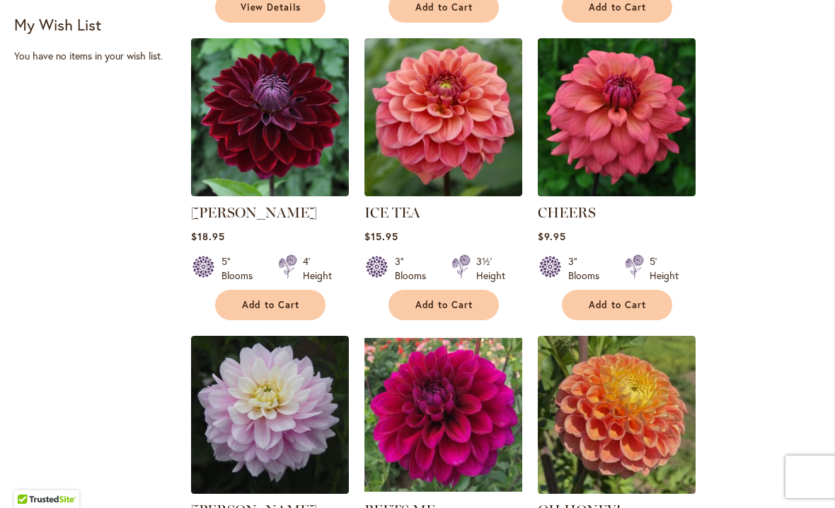
click at [618, 130] on img at bounding box center [617, 117] width 158 height 158
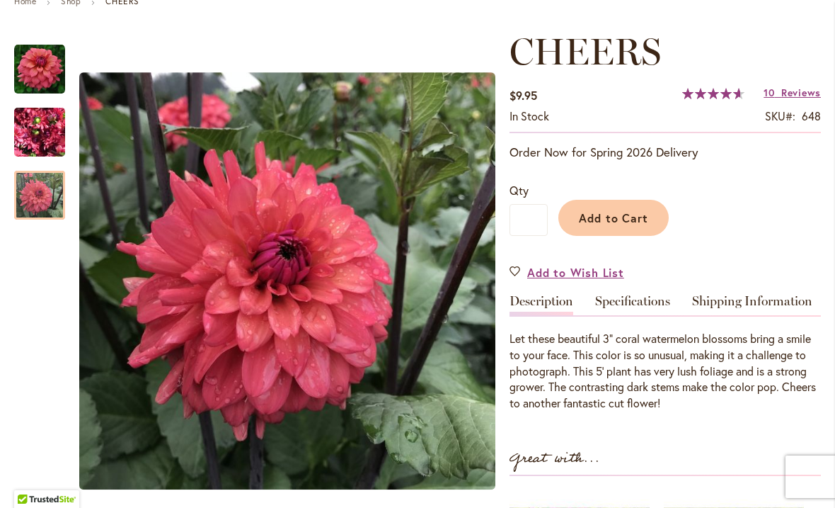
scroll to position [176, 0]
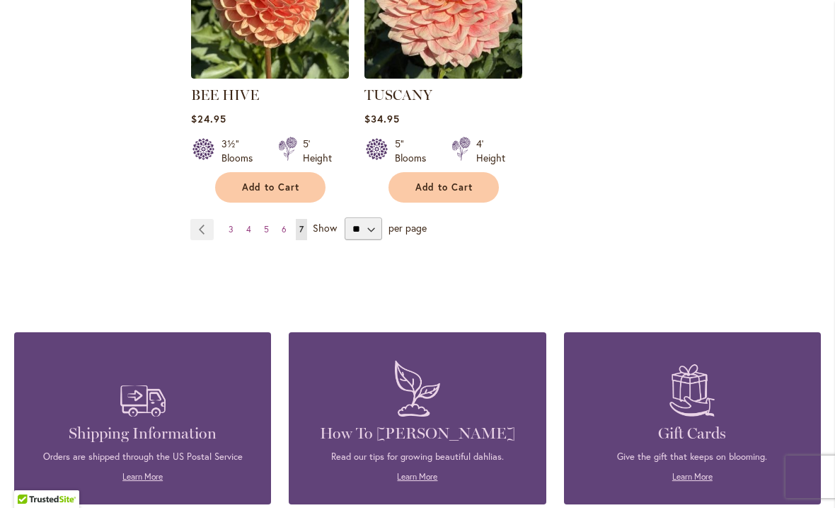
scroll to position [1564, 0]
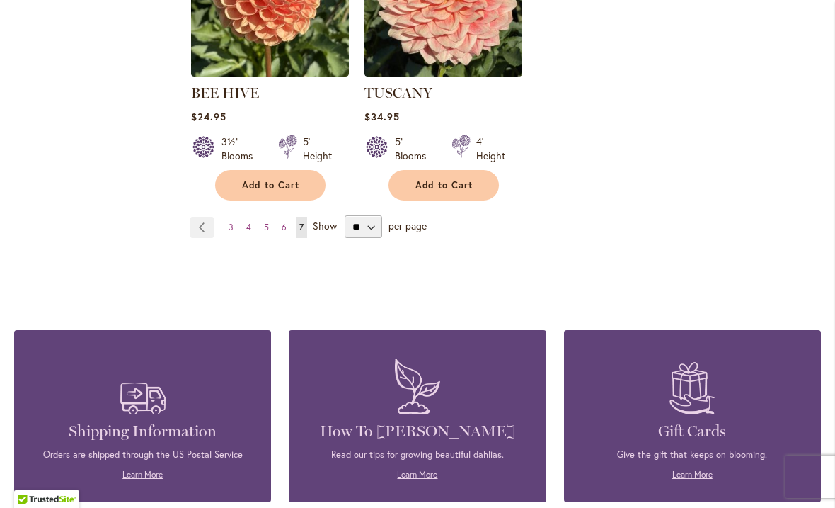
click at [326, 219] on span "Show" at bounding box center [325, 225] width 24 height 13
click at [345, 215] on select "** ** ** **" at bounding box center [364, 226] width 38 height 23
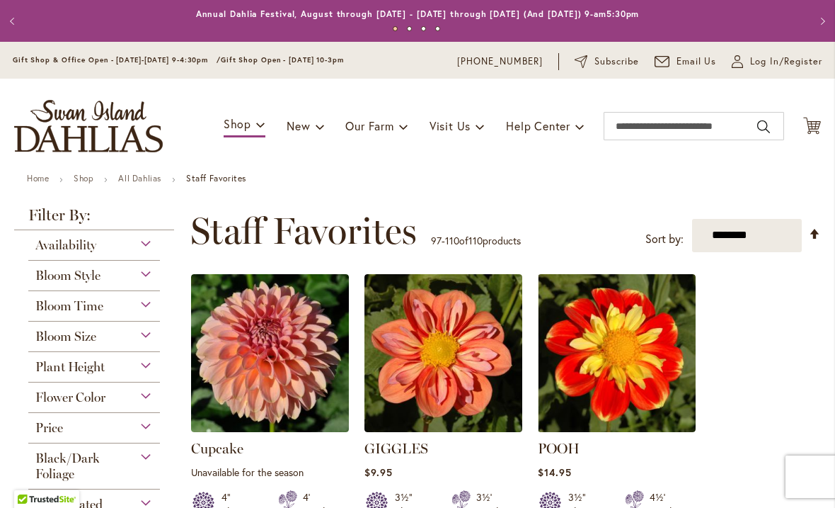
scroll to position [0, 0]
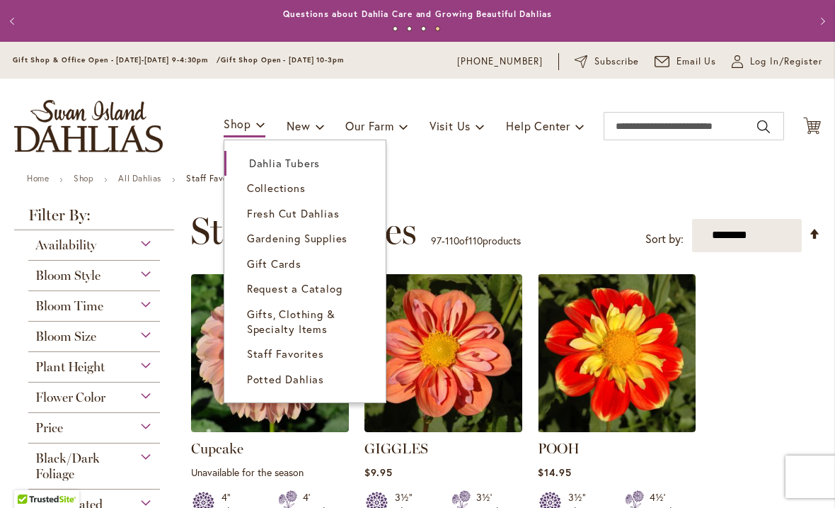
click at [287, 164] on span "Dahlia Tubers" at bounding box center [284, 163] width 71 height 14
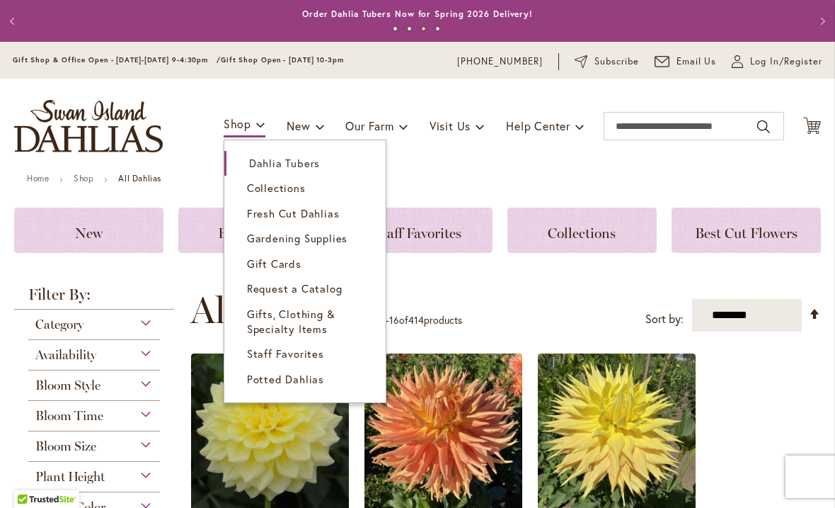
click at [282, 188] on span "Collections" at bounding box center [276, 187] width 59 height 14
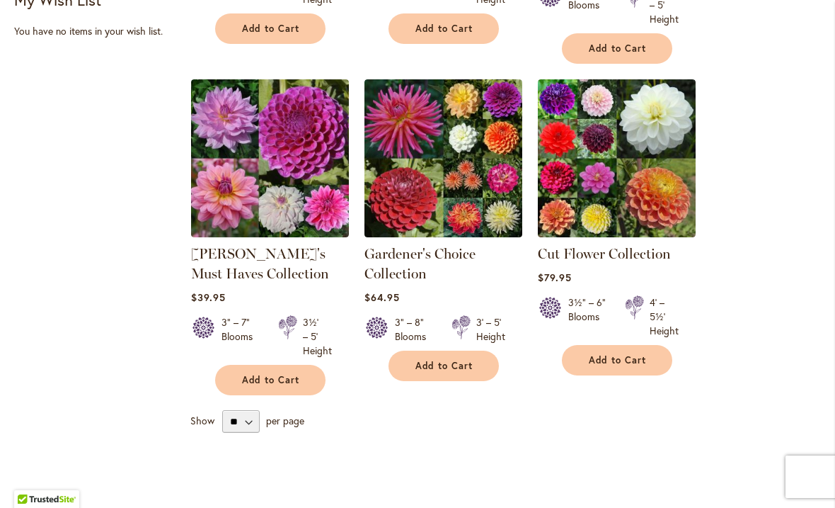
scroll to position [528, 0]
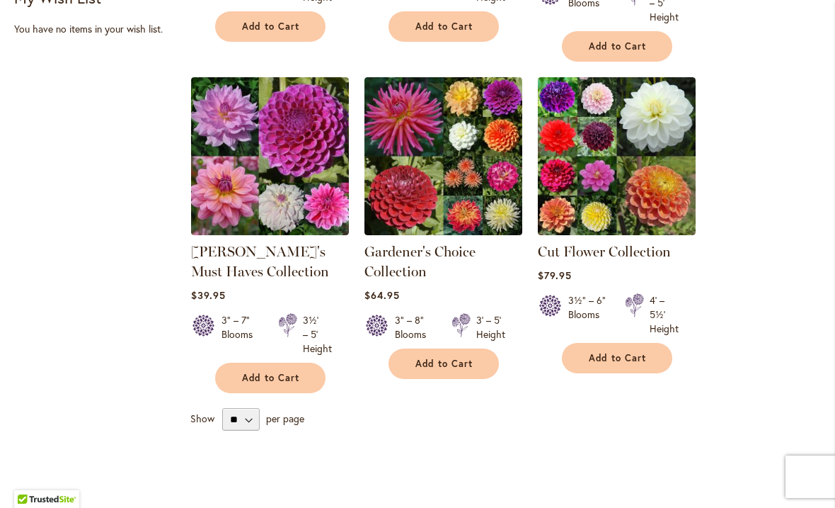
click at [286, 167] on img at bounding box center [270, 156] width 158 height 158
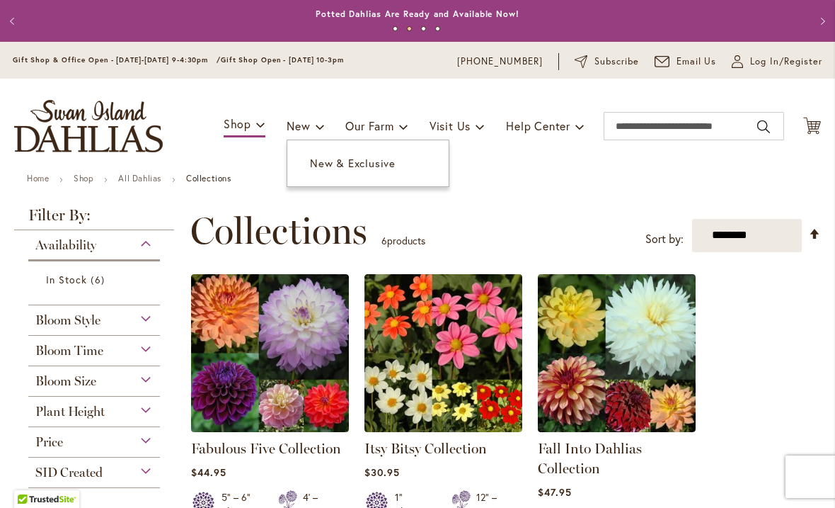
click at [303, 127] on span "New" at bounding box center [298, 125] width 23 height 15
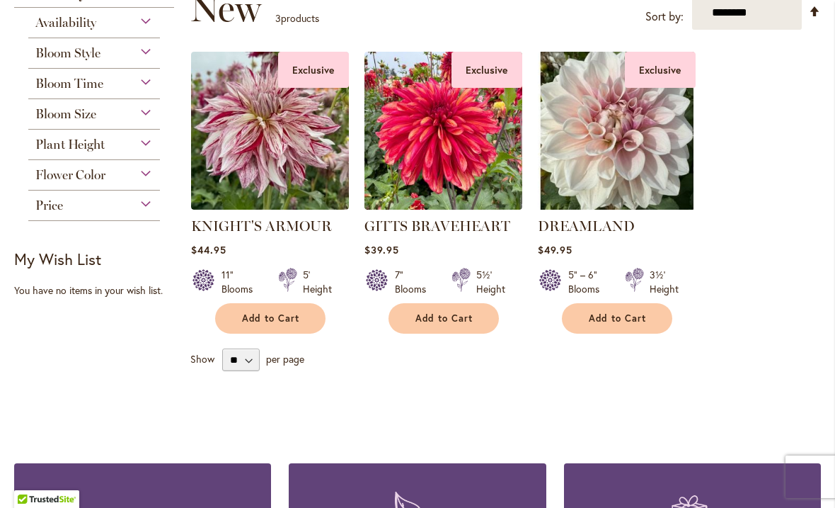
scroll to position [218, 0]
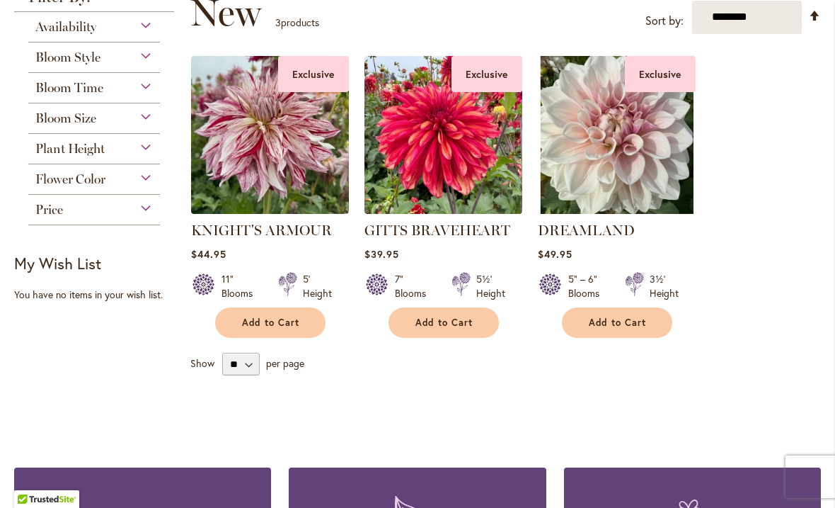
click at [251, 138] on img at bounding box center [270, 135] width 158 height 158
click at [253, 132] on img at bounding box center [270, 135] width 158 height 158
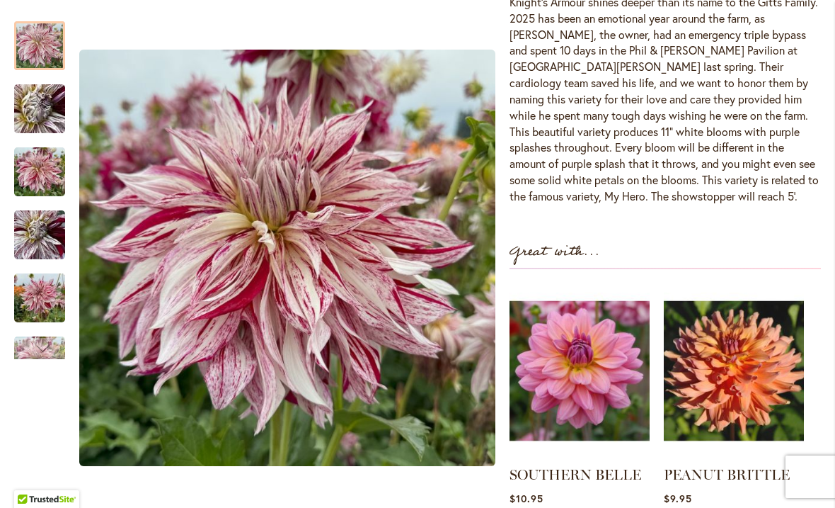
scroll to position [555, 0]
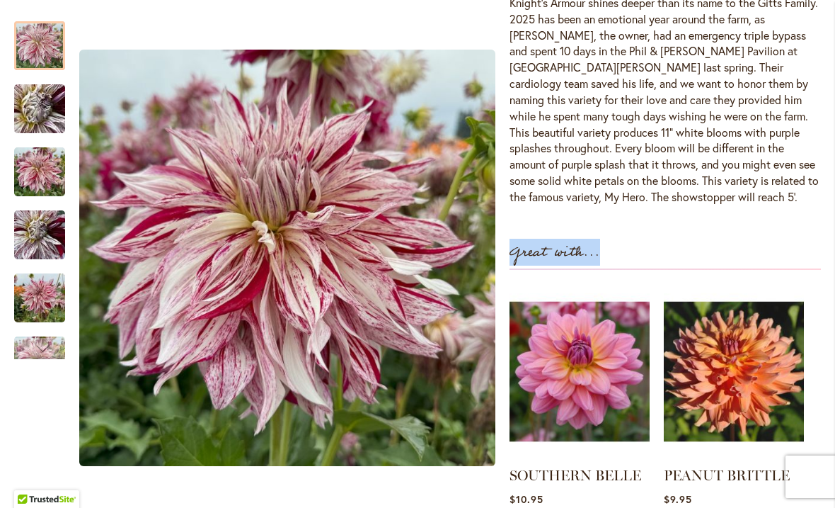
click at [790, 245] on div "Great with..." at bounding box center [665, 255] width 311 height 29
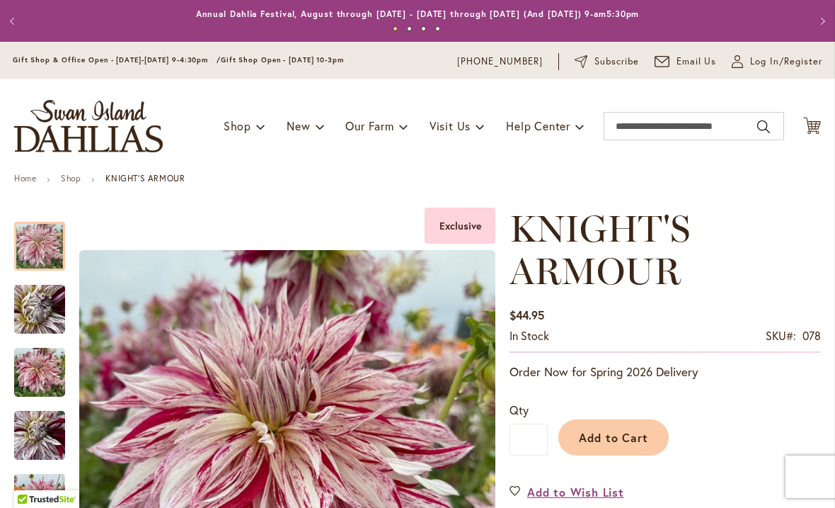
scroll to position [0, 0]
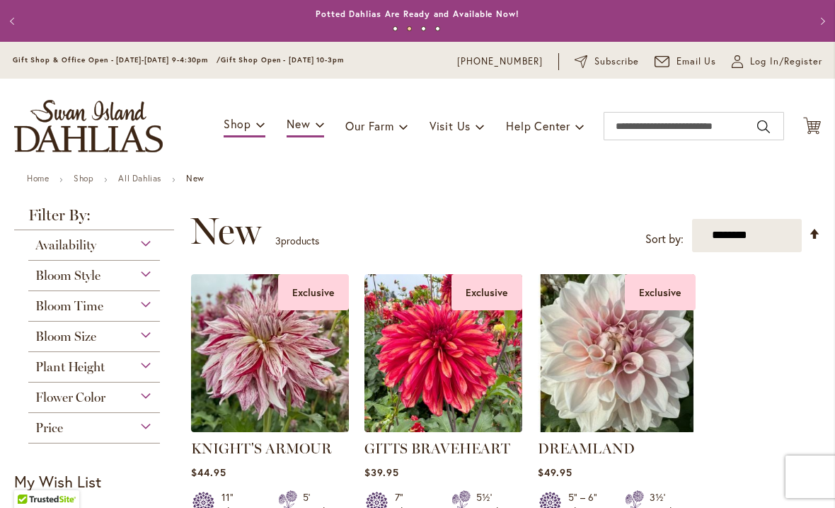
click at [147, 246] on div "Availability" at bounding box center [94, 241] width 132 height 23
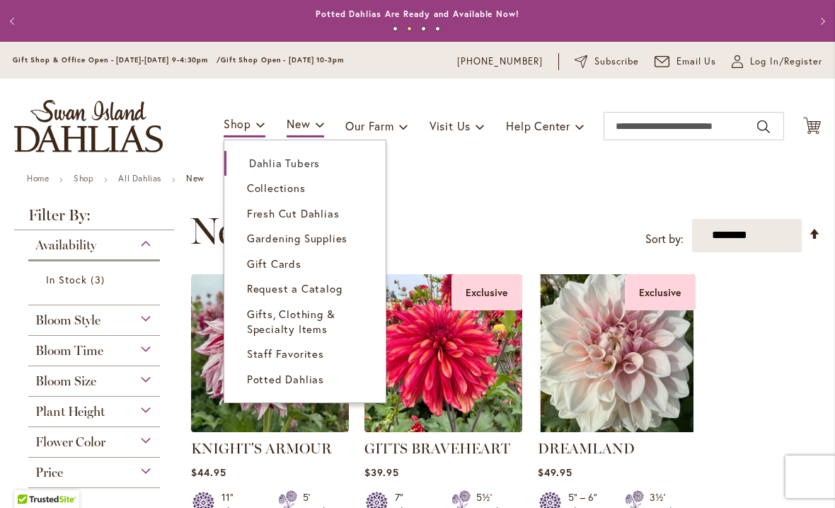
click at [262, 164] on span "Dahlia Tubers" at bounding box center [284, 163] width 71 height 14
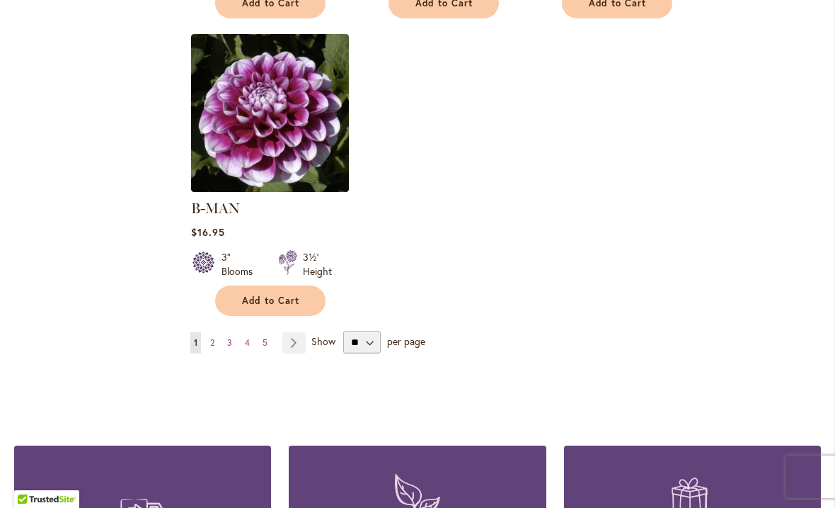
scroll to position [1826, 0]
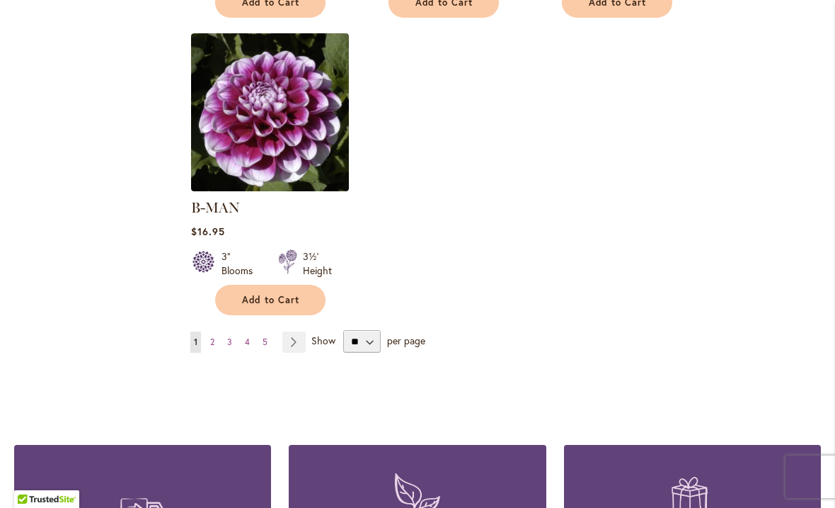
click at [241, 115] on img at bounding box center [270, 112] width 158 height 158
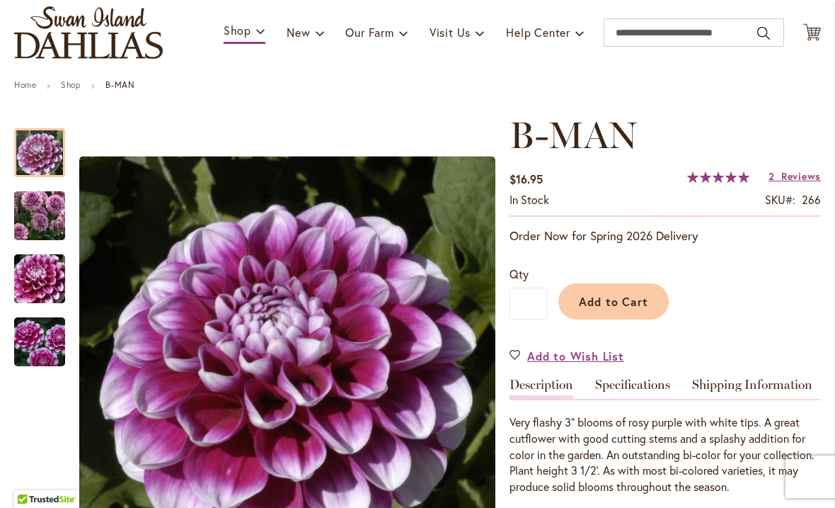
scroll to position [95, 0]
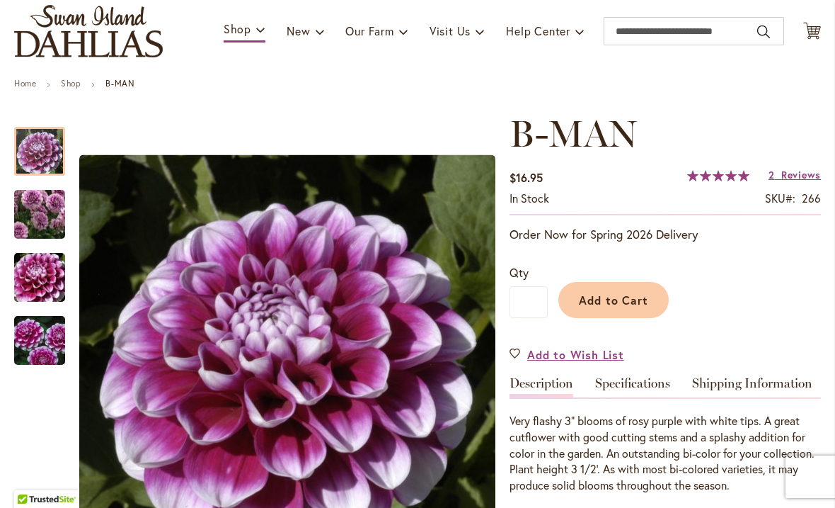
click at [730, 180] on span "100 % of 100" at bounding box center [718, 175] width 62 height 11
click at [801, 178] on span "Reviews" at bounding box center [801, 174] width 40 height 13
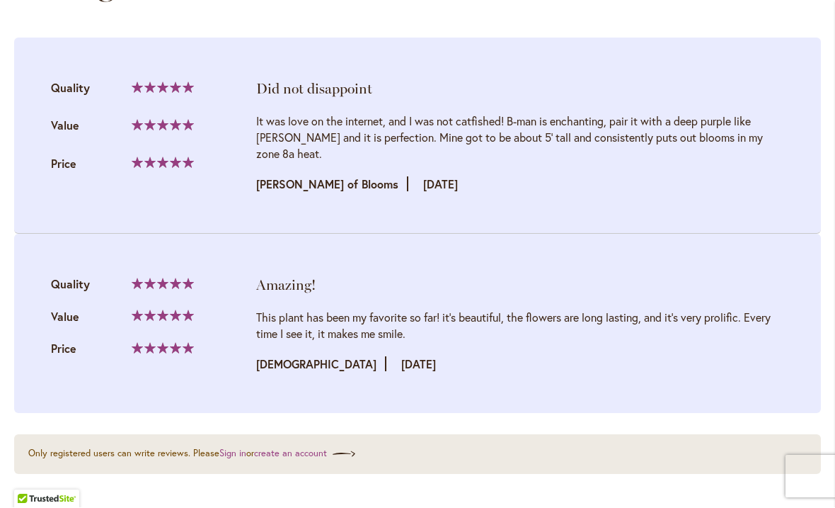
scroll to position [1512, 0]
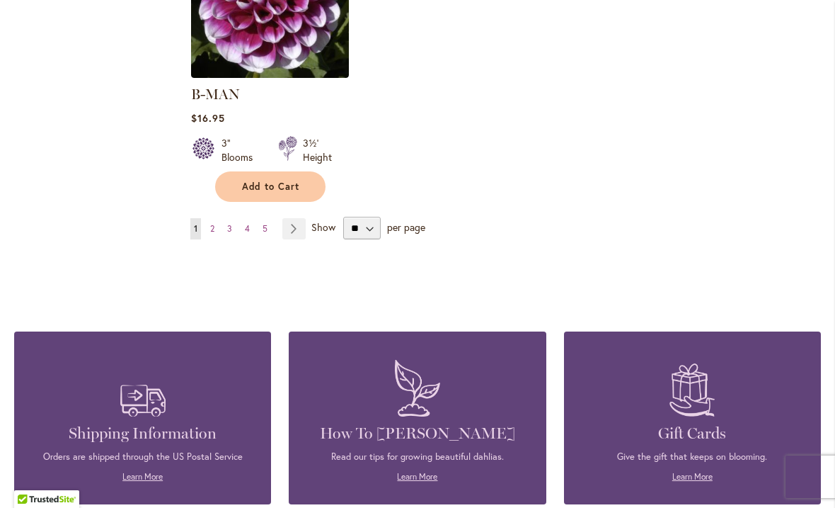
scroll to position [1940, 0]
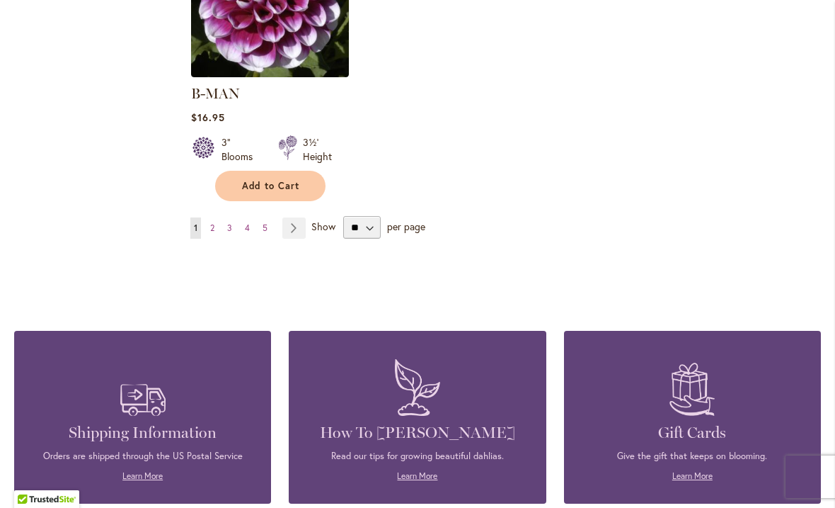
click at [299, 217] on link "Page Next" at bounding box center [293, 227] width 23 height 21
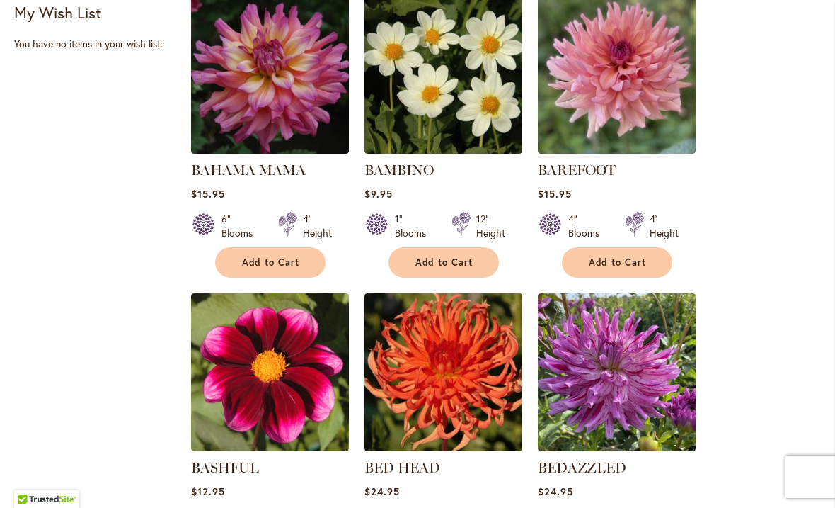
scroll to position [655, 0]
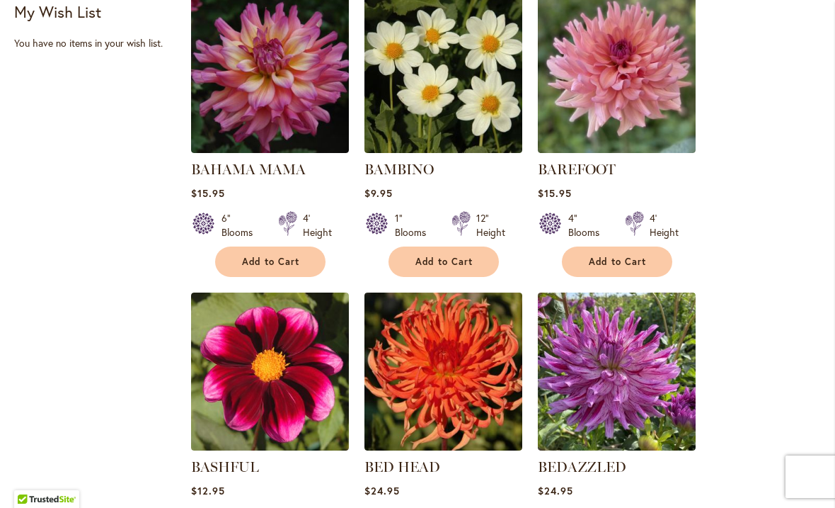
click at [246, 103] on img at bounding box center [270, 74] width 158 height 158
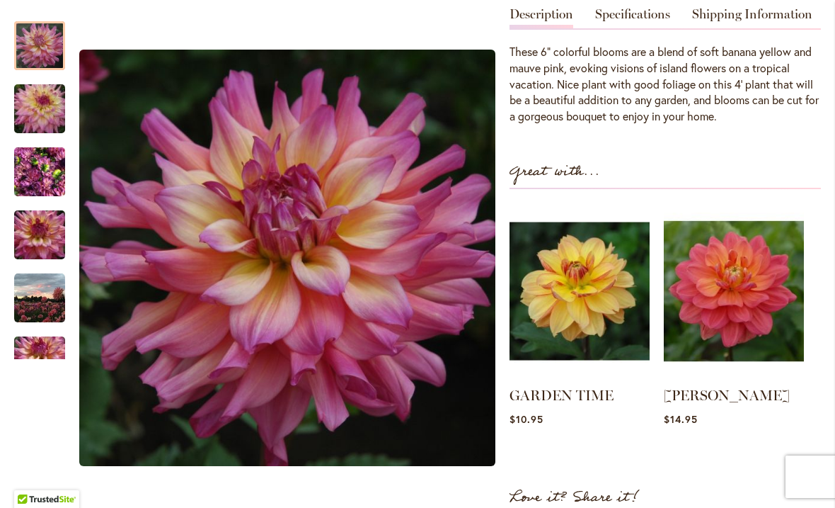
scroll to position [462, 0]
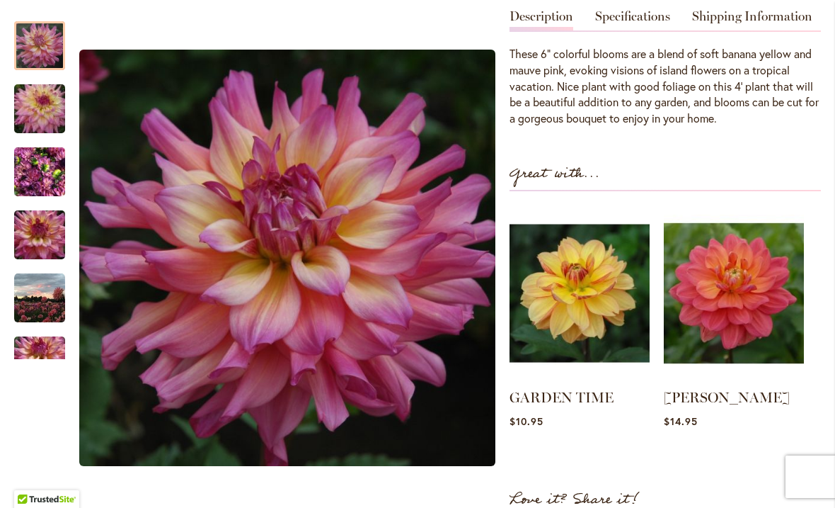
click at [39, 170] on img "Bahama Mama" at bounding box center [39, 172] width 51 height 68
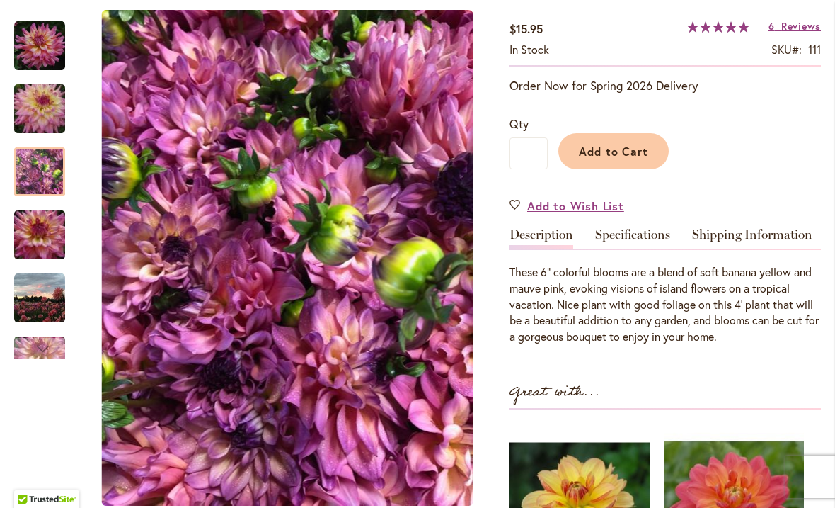
scroll to position [223, 0]
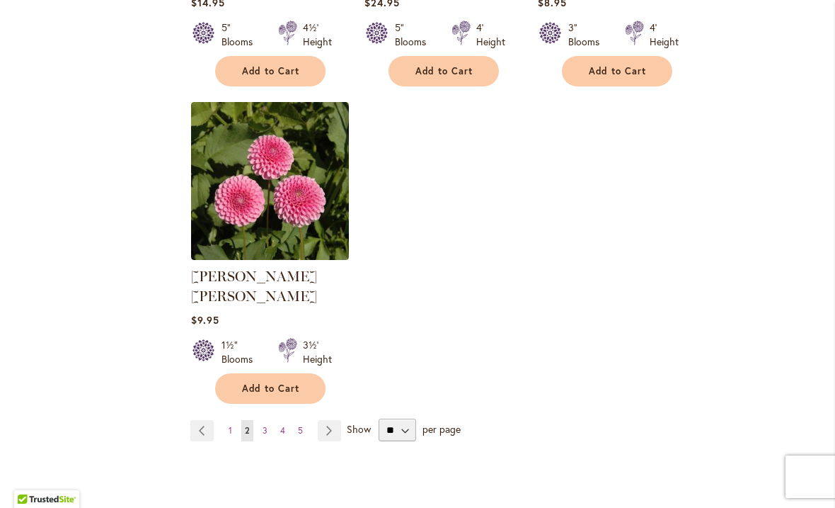
scroll to position [1739, 0]
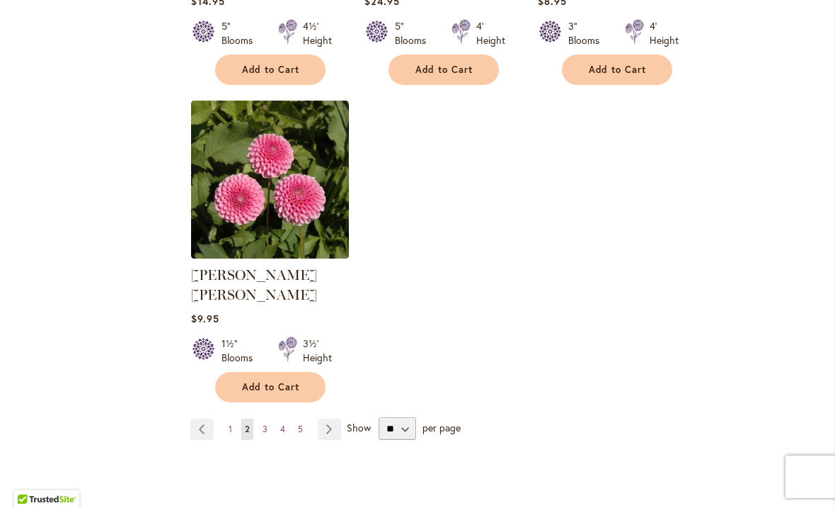
click at [335, 418] on link "Page Next" at bounding box center [329, 428] width 23 height 21
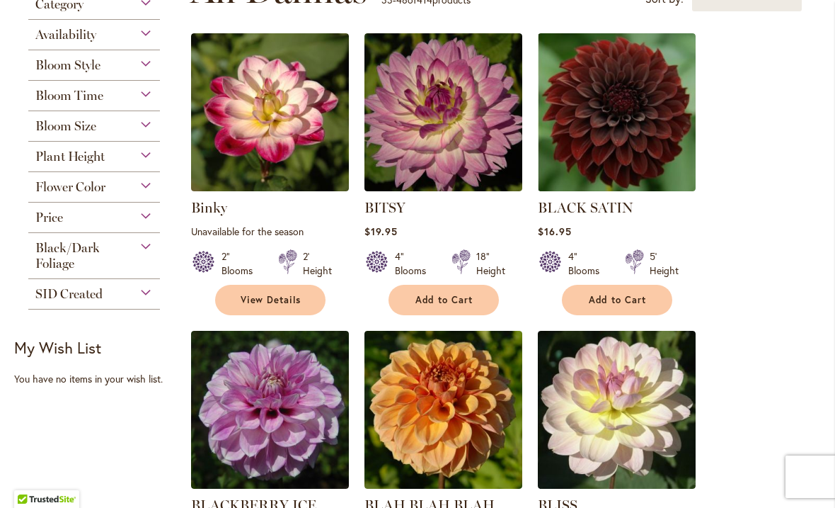
scroll to position [319, 0]
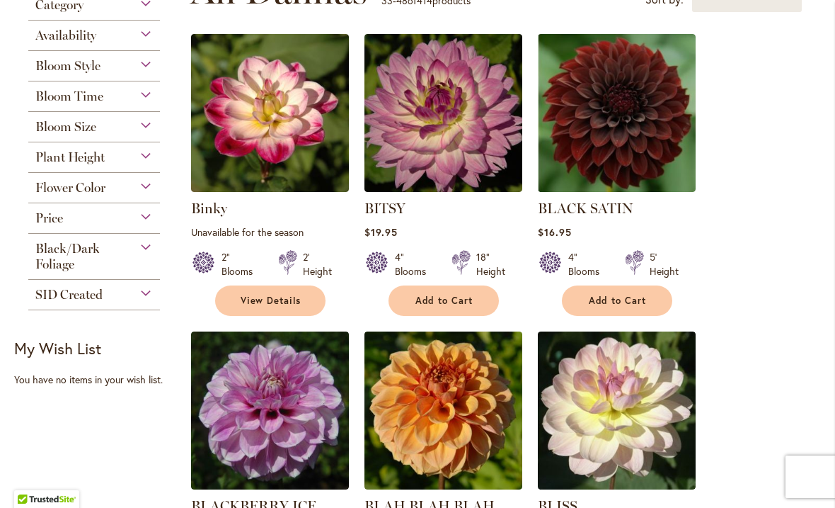
click at [429, 120] on img at bounding box center [444, 113] width 158 height 158
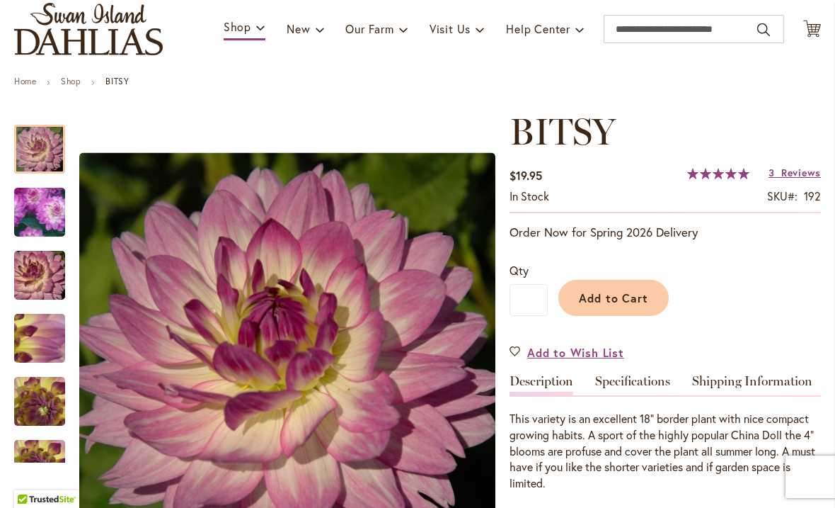
scroll to position [97, 0]
click at [786, 178] on span "Reviews" at bounding box center [801, 172] width 40 height 13
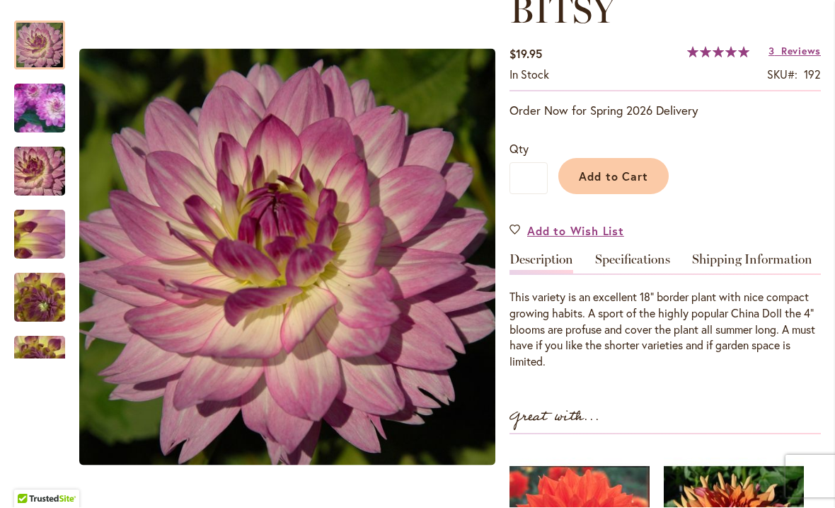
scroll to position [224, 0]
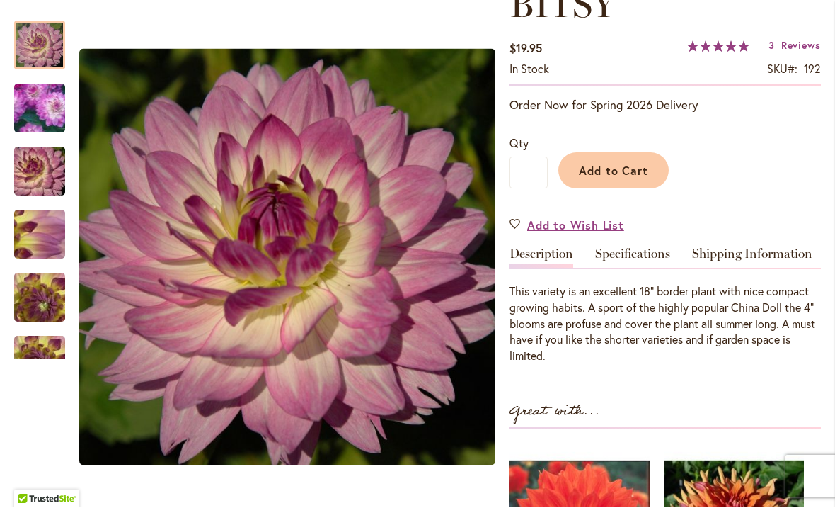
click at [639, 248] on link "Specifications" at bounding box center [632, 258] width 75 height 21
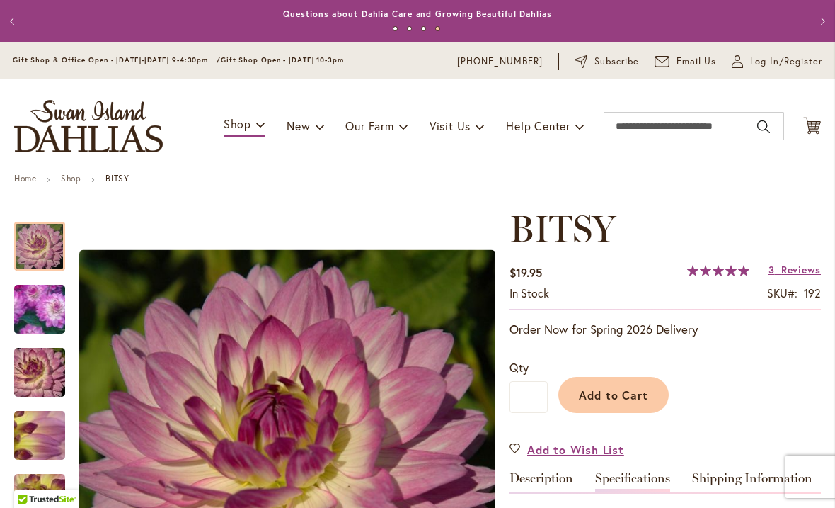
scroll to position [0, 0]
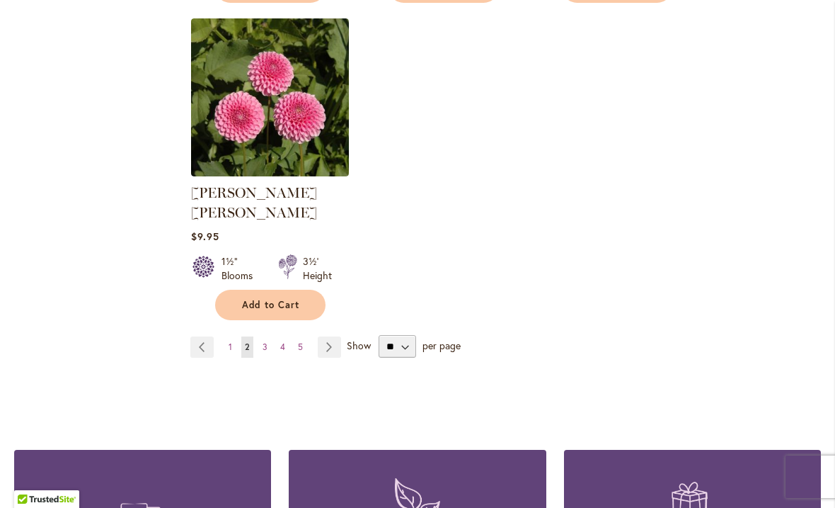
scroll to position [1823, 0]
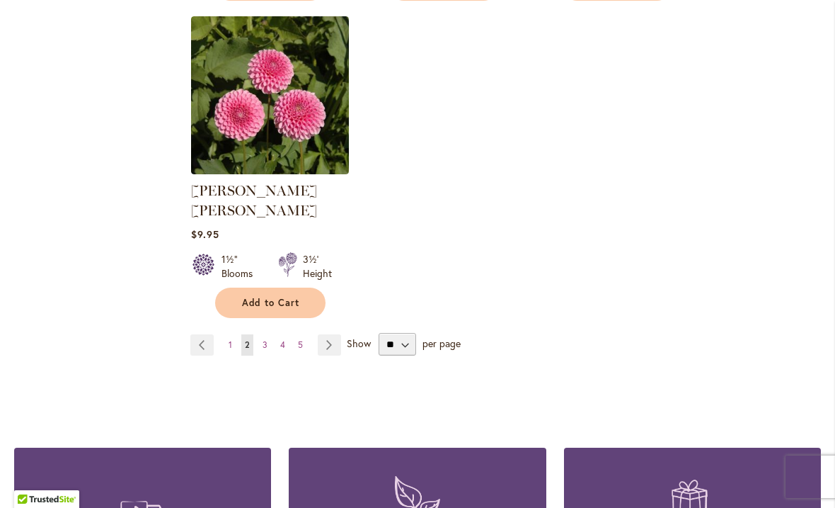
click at [194, 334] on link "Page Previous" at bounding box center [201, 344] width 23 height 21
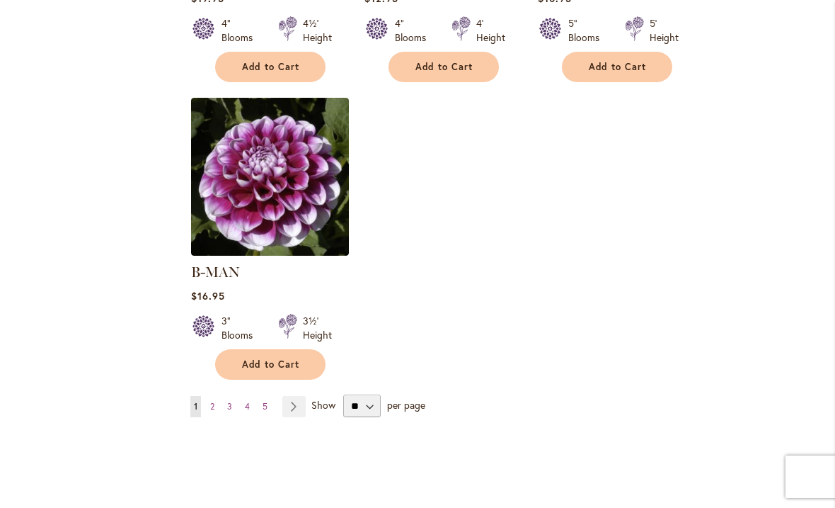
scroll to position [1763, 0]
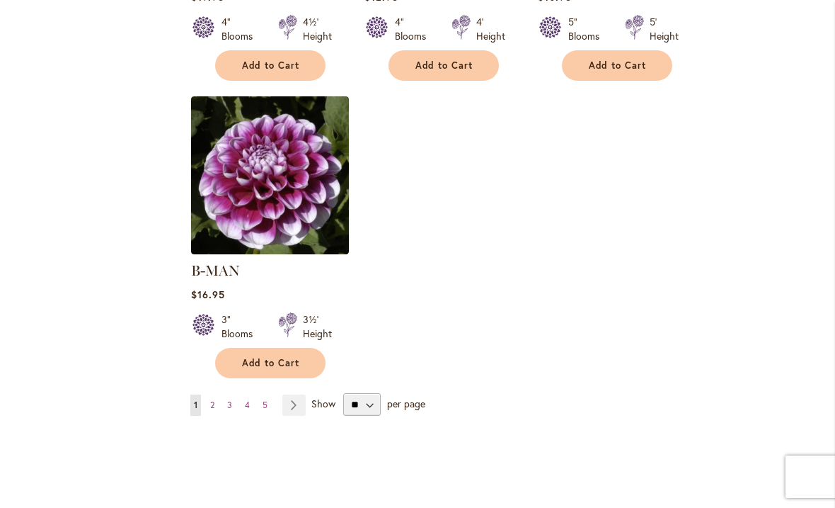
click at [270, 171] on img at bounding box center [270, 175] width 158 height 158
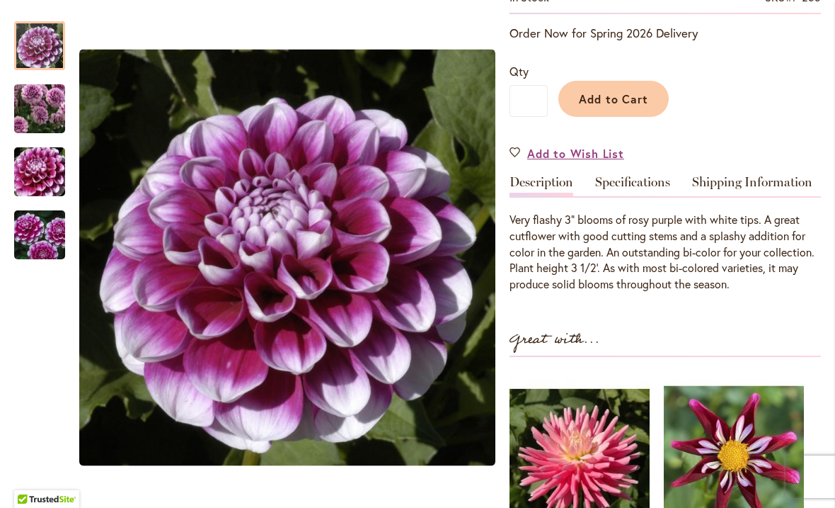
scroll to position [292, 0]
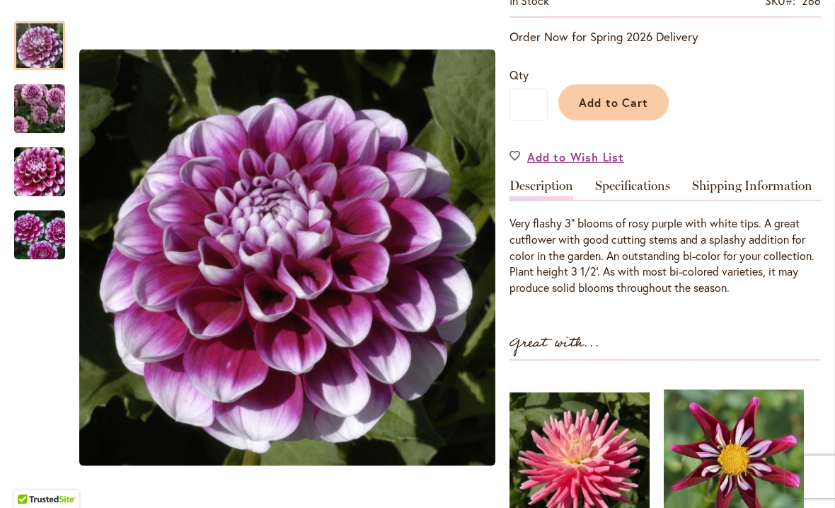
click at [639, 189] on link "Specifications" at bounding box center [632, 189] width 75 height 21
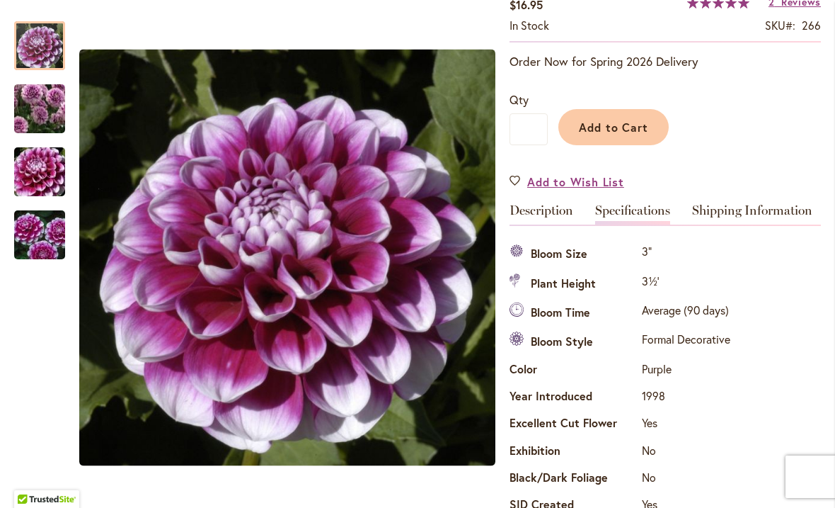
scroll to position [243, 0]
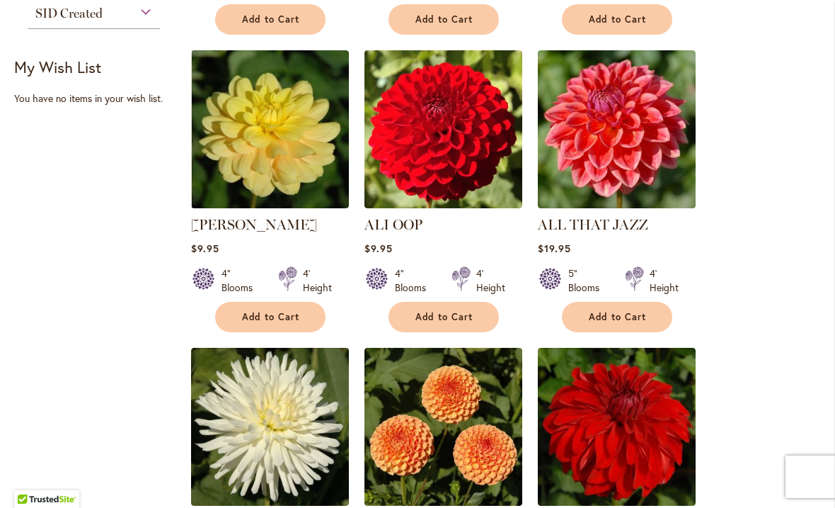
scroll to position [600, 0]
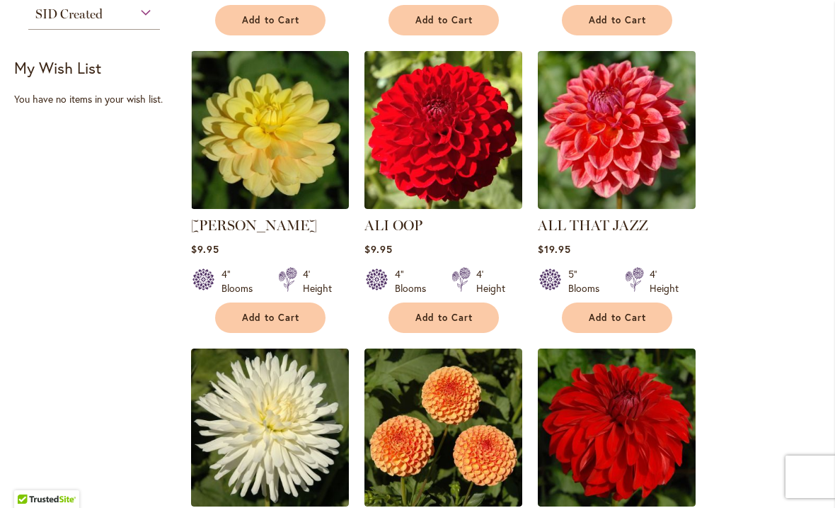
click at [614, 137] on img at bounding box center [617, 130] width 158 height 158
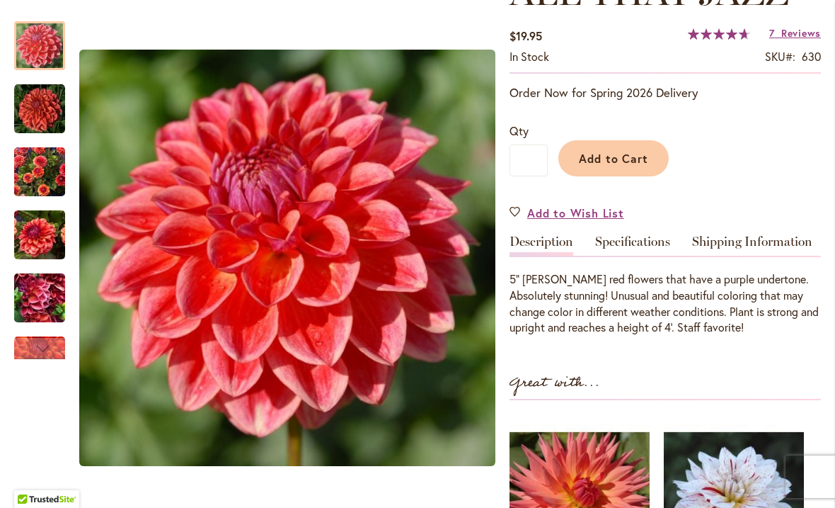
scroll to position [241, 0]
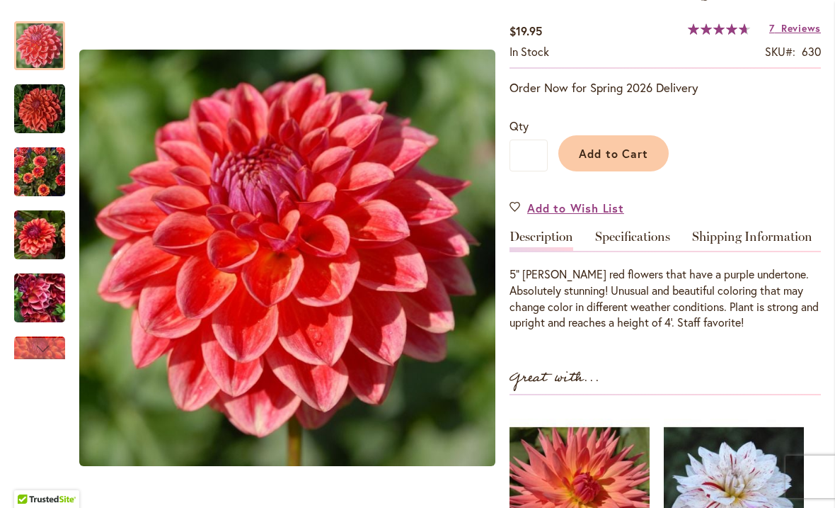
click at [629, 234] on link "Specifications" at bounding box center [632, 240] width 75 height 21
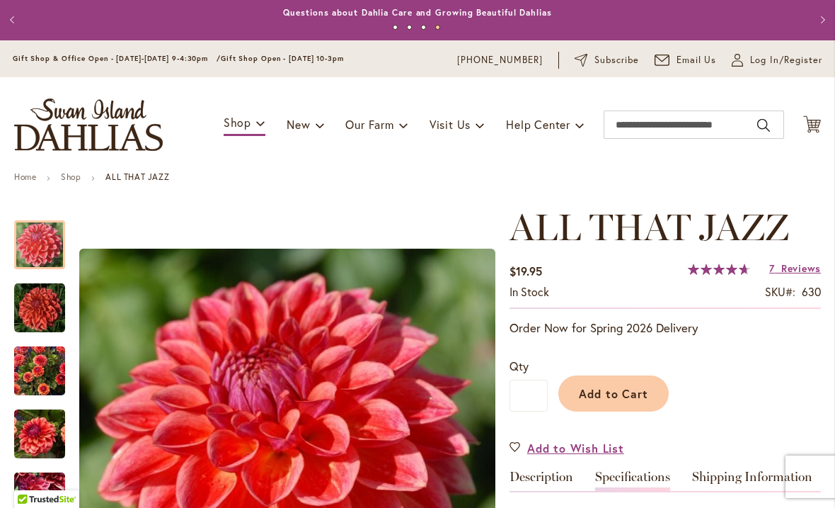
scroll to position [-4, 0]
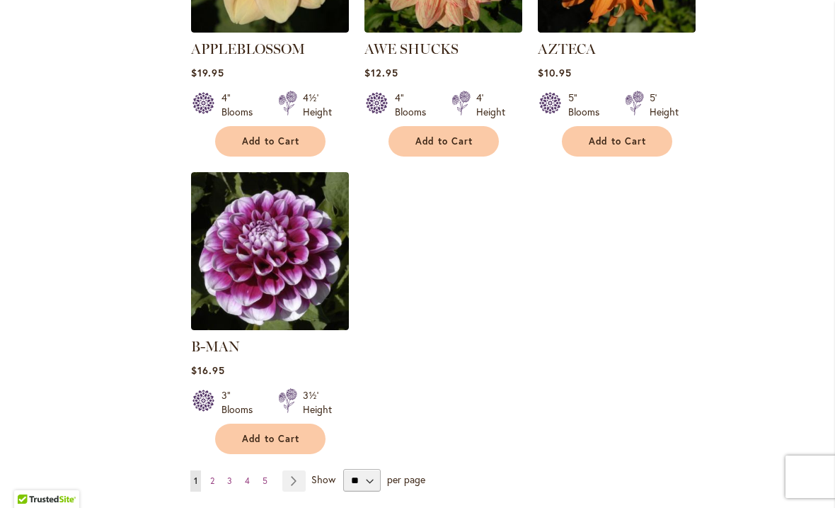
scroll to position [1688, 0]
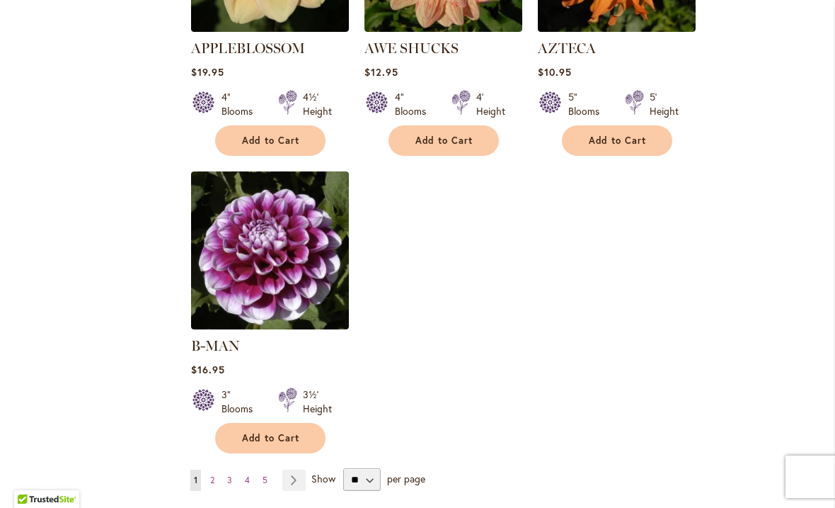
click at [299, 469] on link "Page Next" at bounding box center [293, 479] width 23 height 21
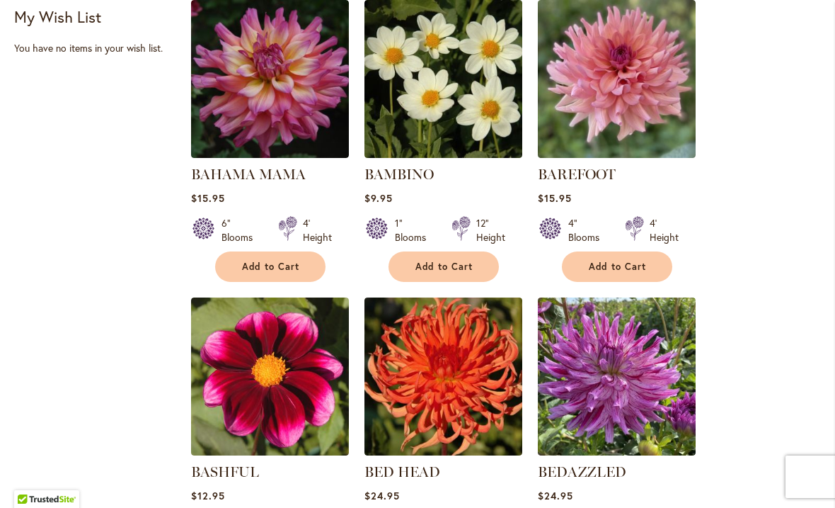
scroll to position [649, 0]
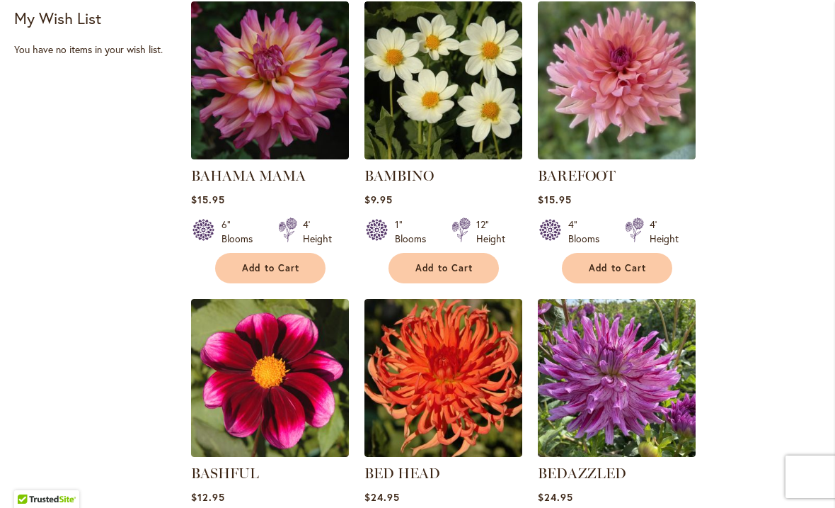
click at [262, 79] on img at bounding box center [270, 80] width 158 height 158
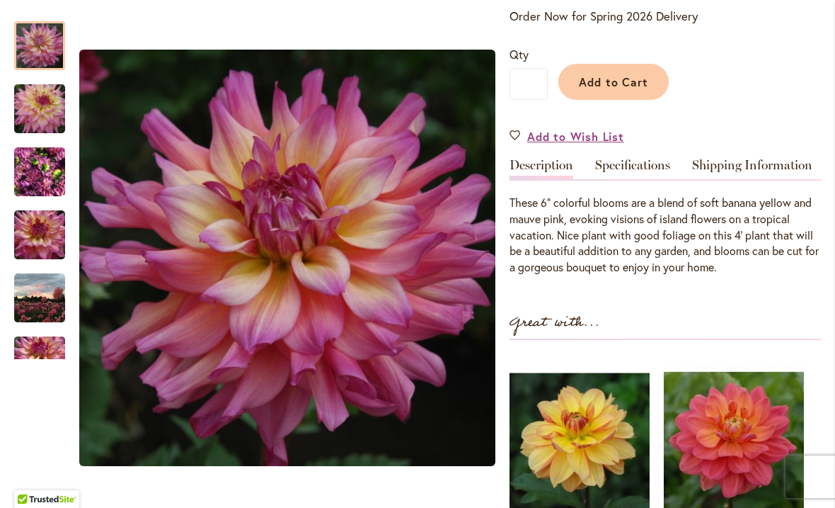
scroll to position [315, 0]
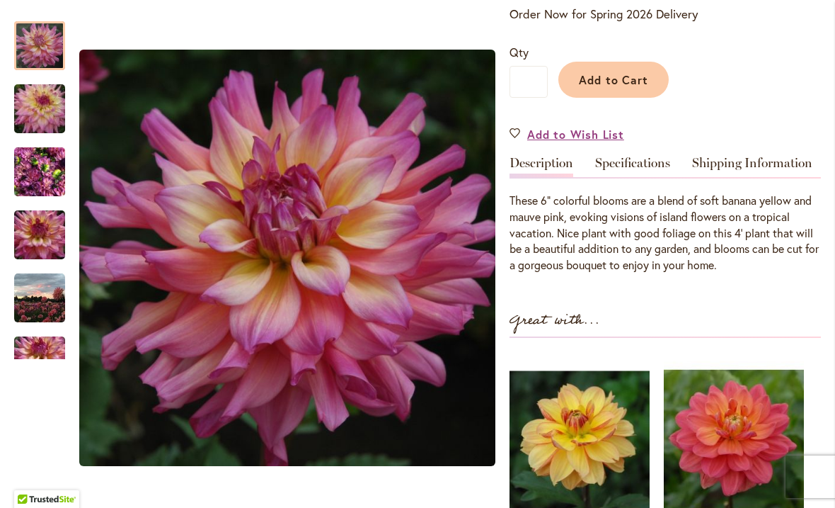
click at [644, 159] on link "Specifications" at bounding box center [632, 166] width 75 height 21
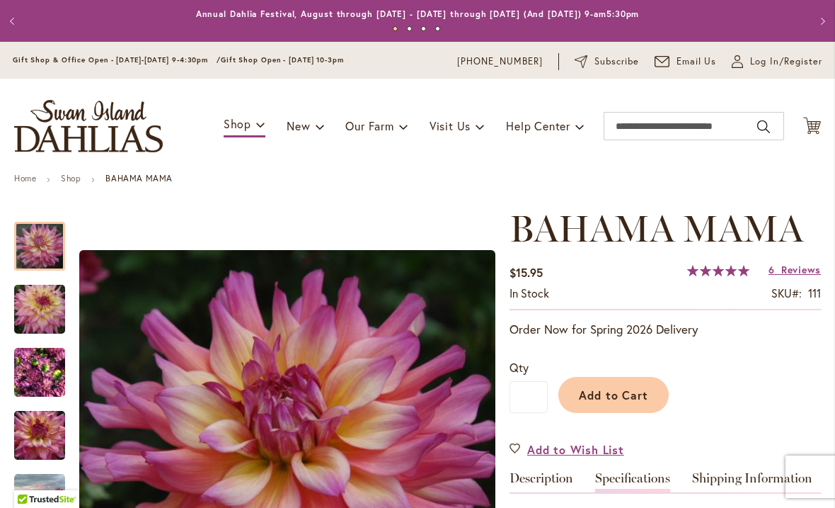
scroll to position [-6, 0]
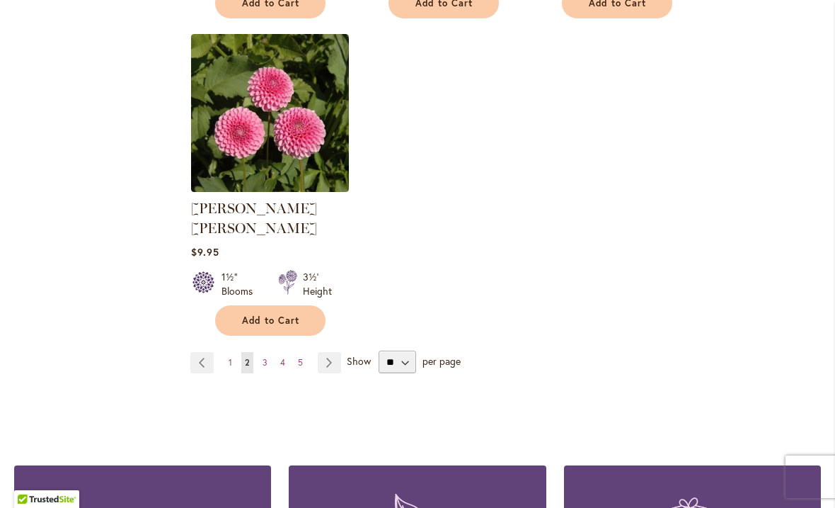
scroll to position [1818, 0]
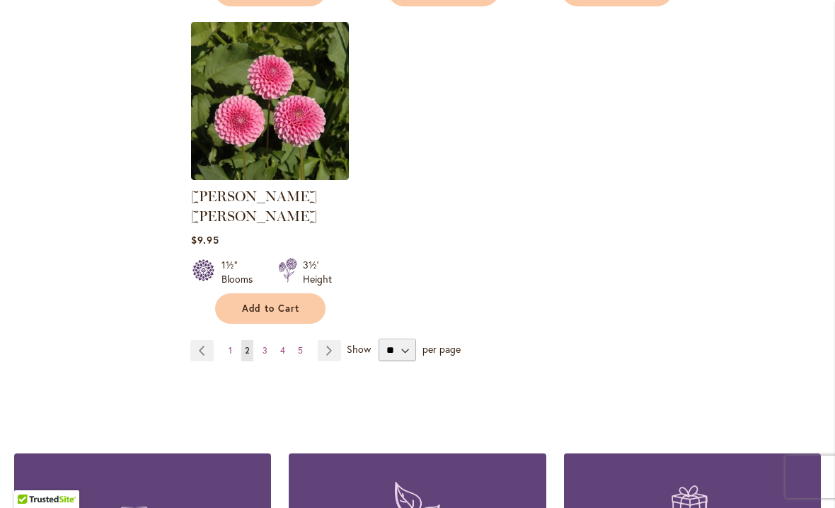
click at [334, 340] on link "Page Next" at bounding box center [329, 350] width 23 height 21
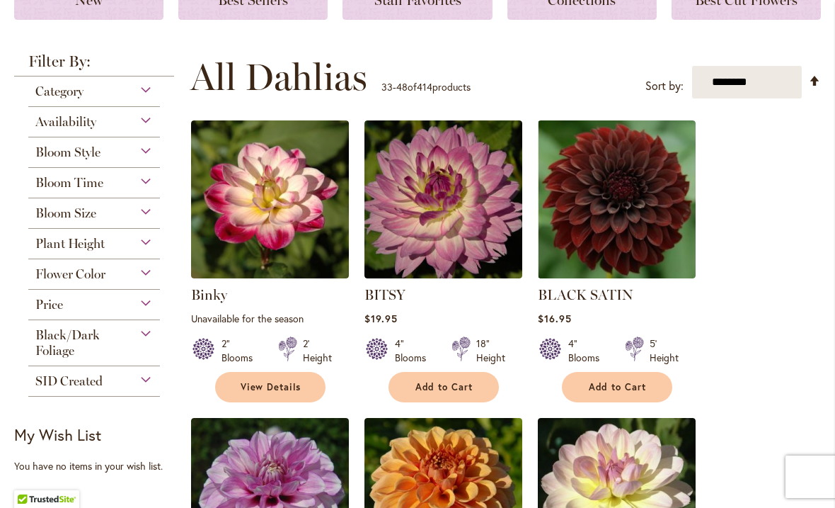
scroll to position [241, 0]
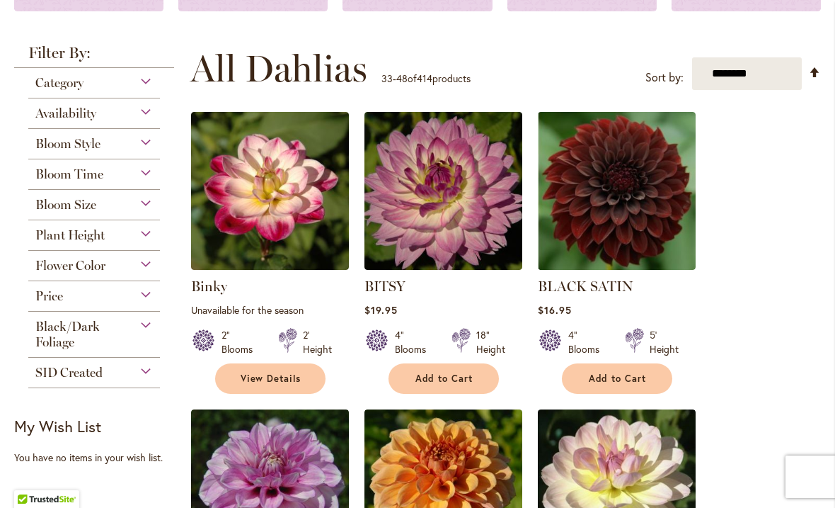
click at [456, 204] on img at bounding box center [444, 191] width 158 height 158
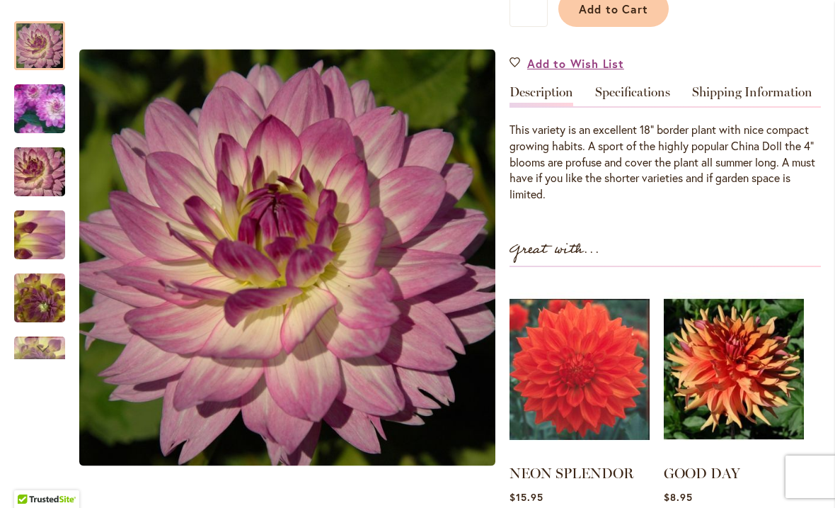
scroll to position [392, 0]
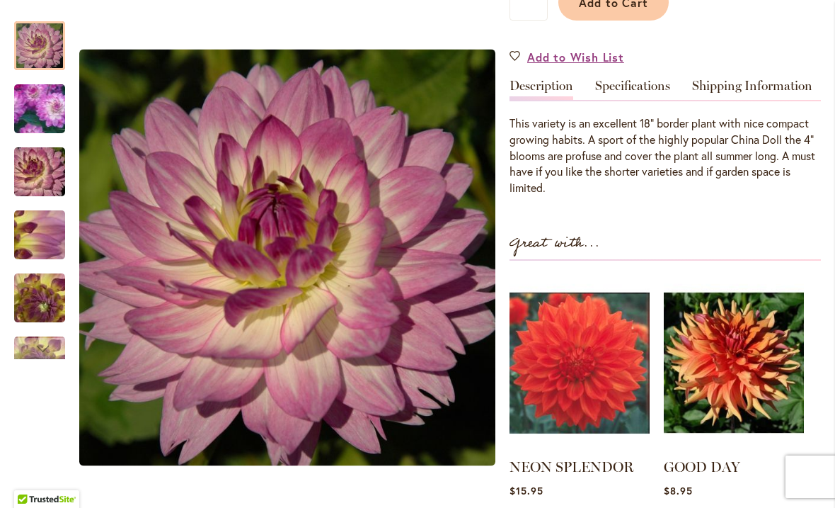
click at [717, 57] on div "Add to Wish List" at bounding box center [665, 57] width 311 height 16
click at [633, 91] on link "Specifications" at bounding box center [632, 89] width 75 height 21
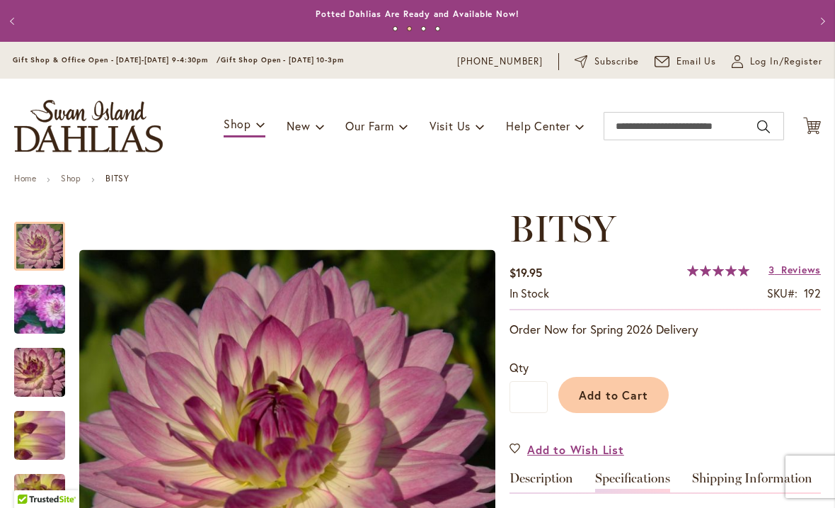
scroll to position [0, 0]
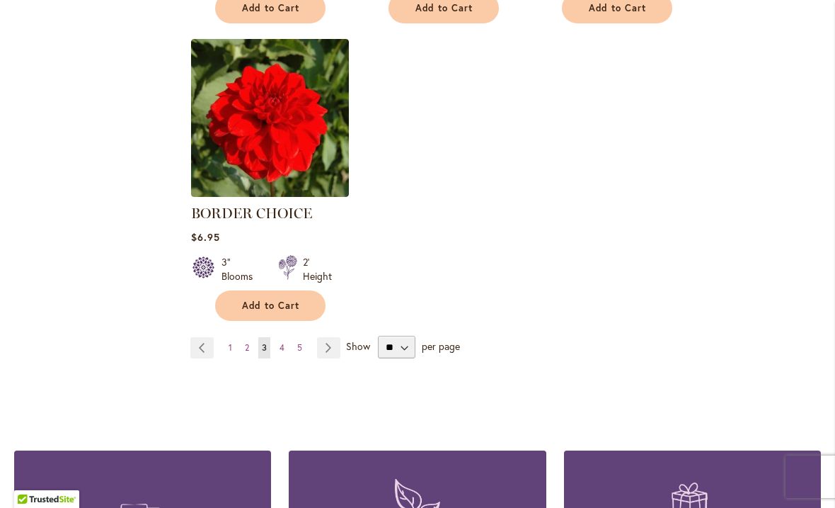
scroll to position [1804, 0]
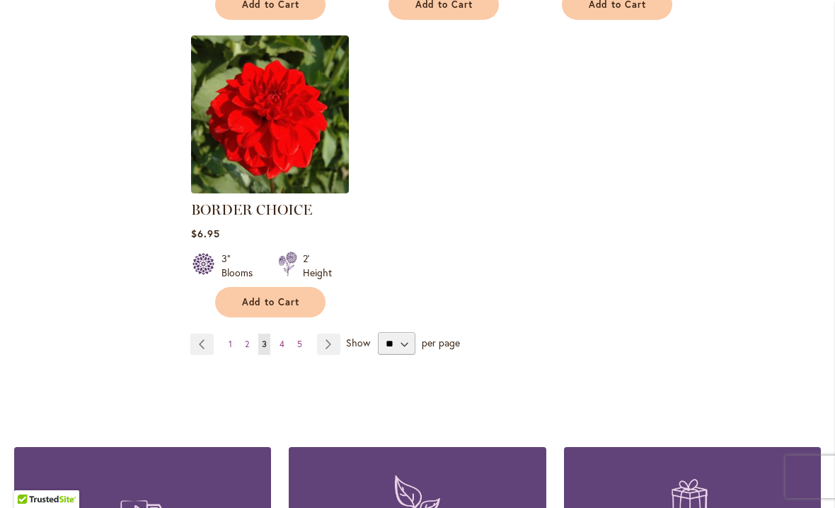
click at [328, 345] on link "Page Next" at bounding box center [328, 343] width 23 height 21
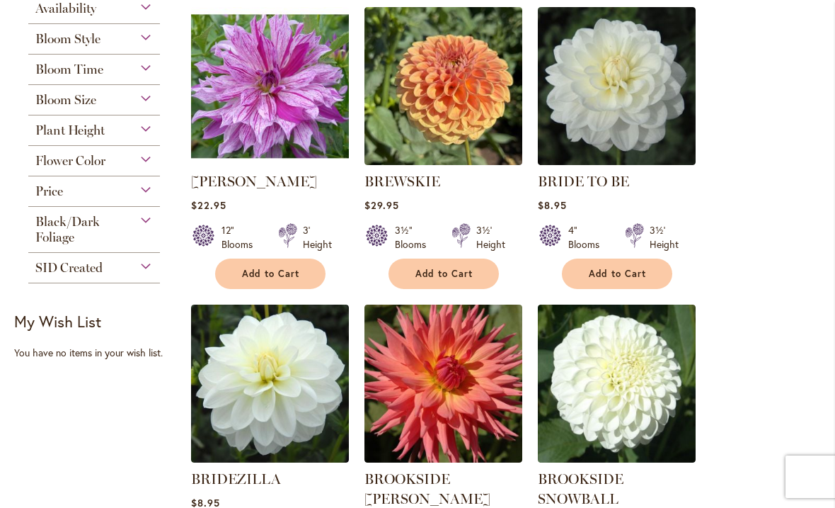
scroll to position [348, 0]
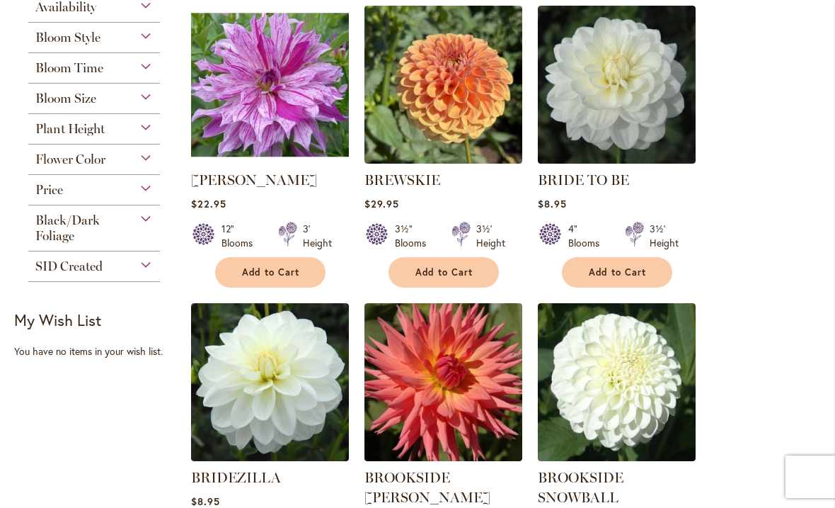
click at [294, 118] on img at bounding box center [270, 85] width 158 height 158
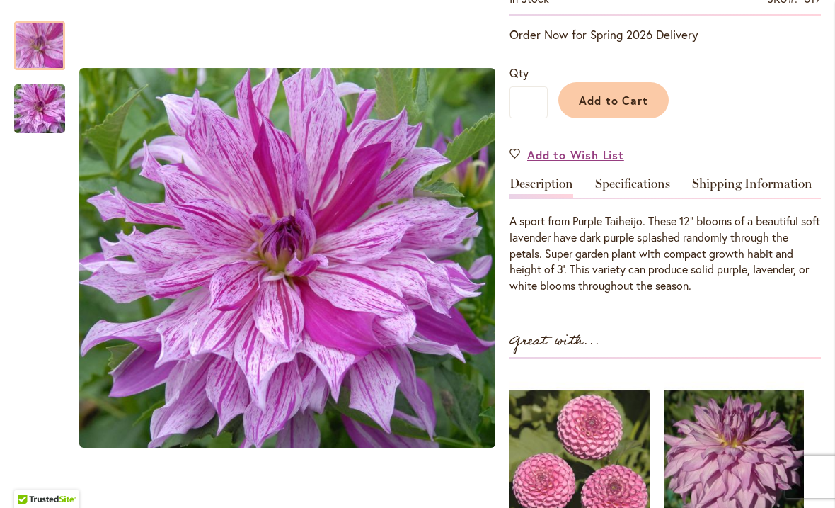
scroll to position [303, 0]
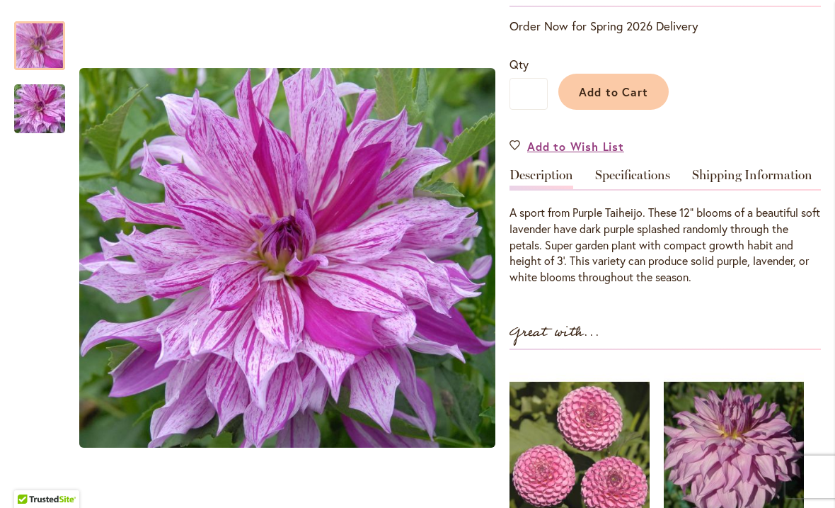
click at [631, 189] on link "Specifications" at bounding box center [632, 178] width 75 height 21
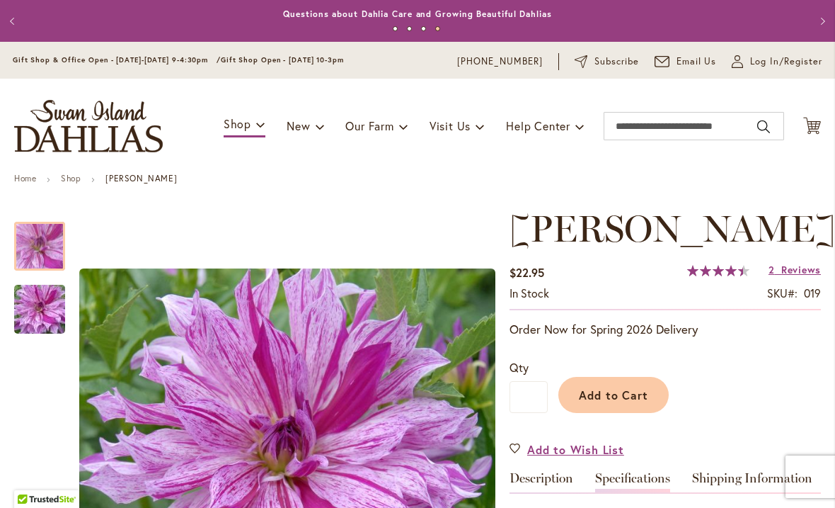
scroll to position [0, 0]
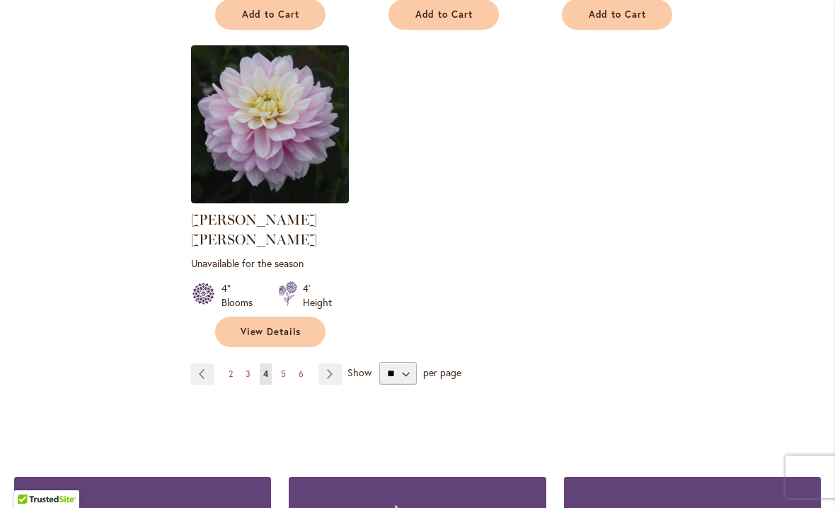
scroll to position [1820, 0]
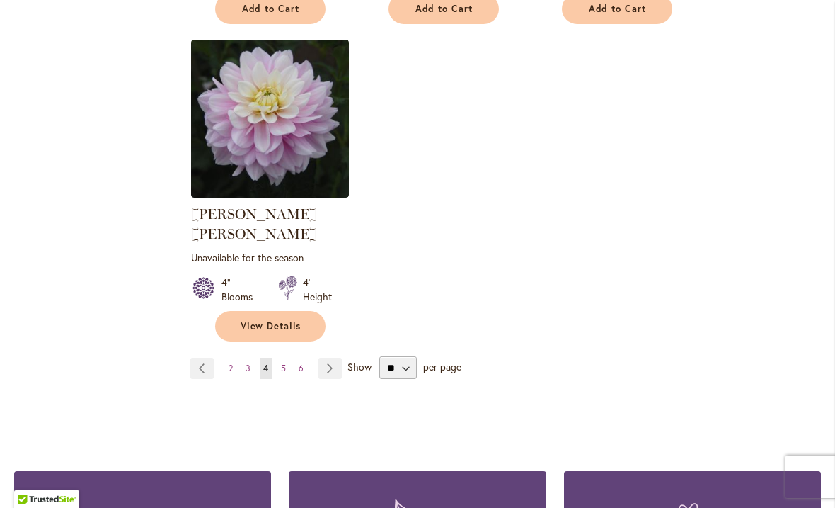
click at [333, 357] on link "Page Next" at bounding box center [330, 367] width 23 height 21
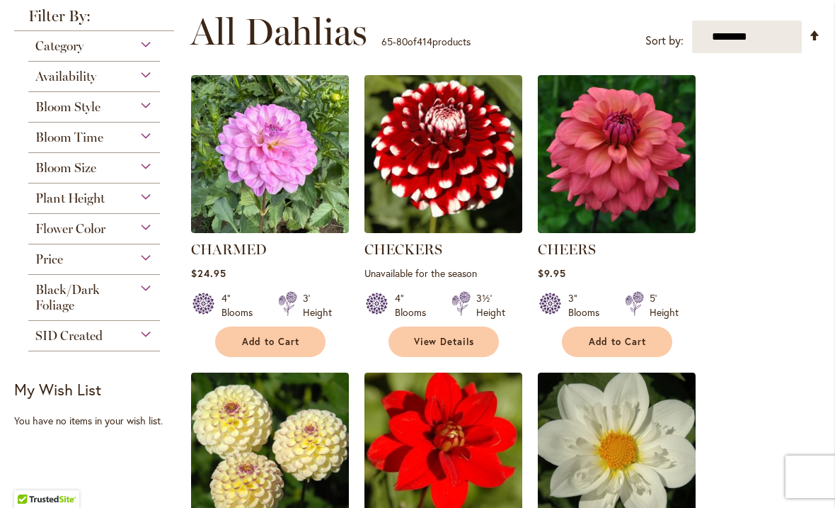
scroll to position [281, 0]
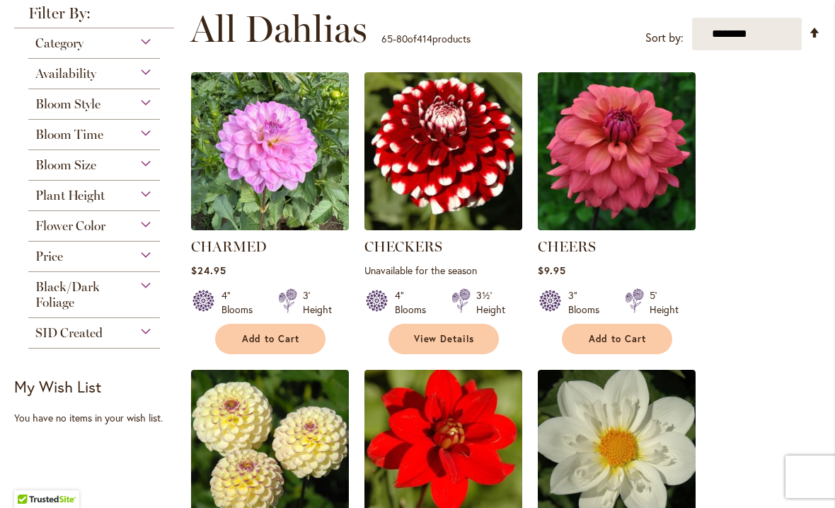
click at [637, 181] on img at bounding box center [617, 151] width 158 height 158
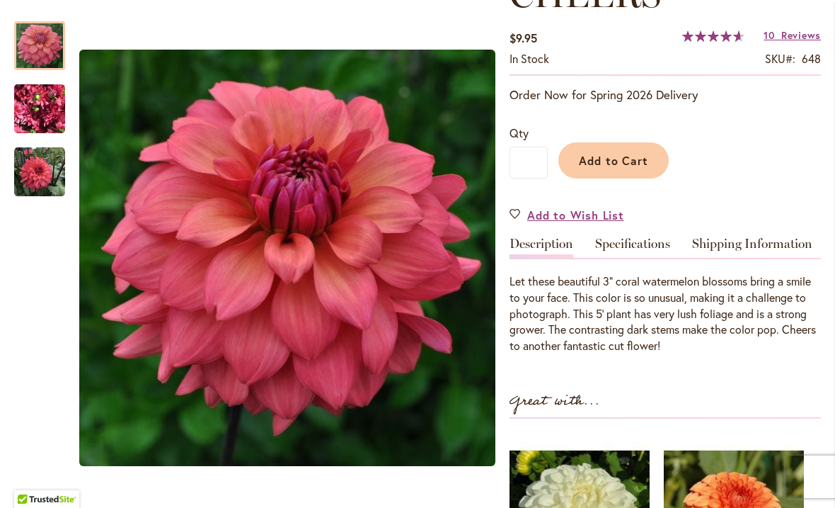
scroll to position [244, 0]
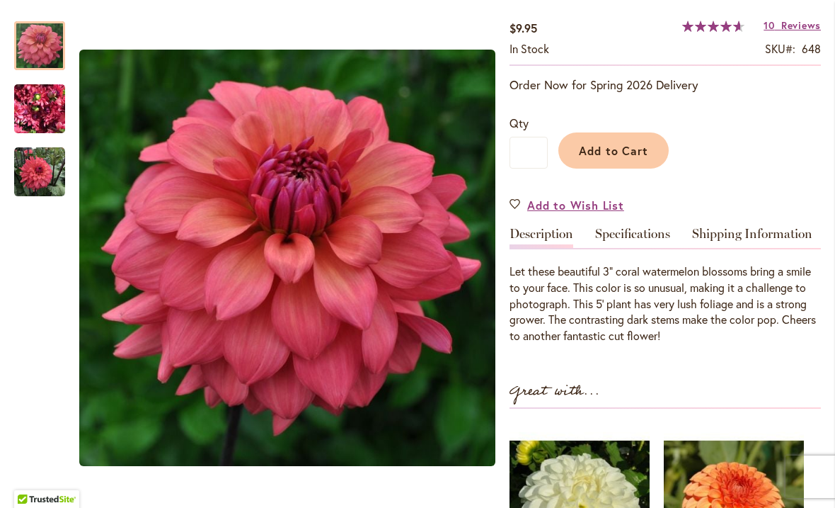
click at [632, 239] on link "Specifications" at bounding box center [632, 237] width 75 height 21
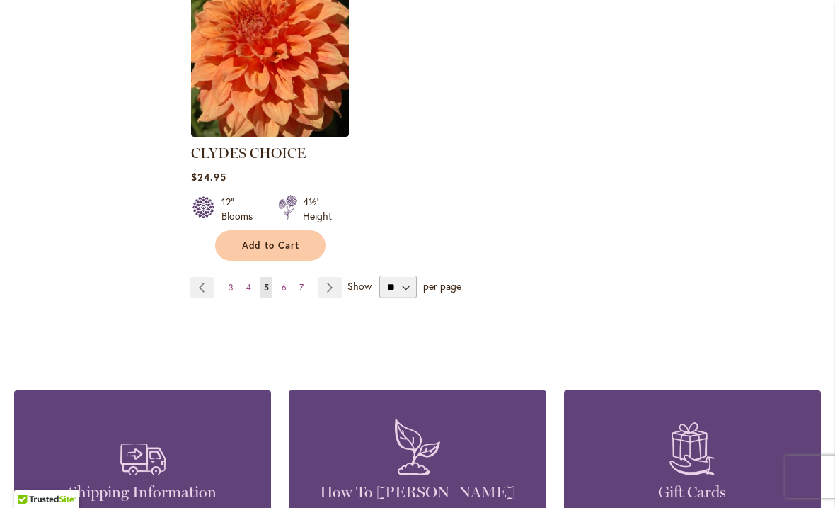
scroll to position [1901, 0]
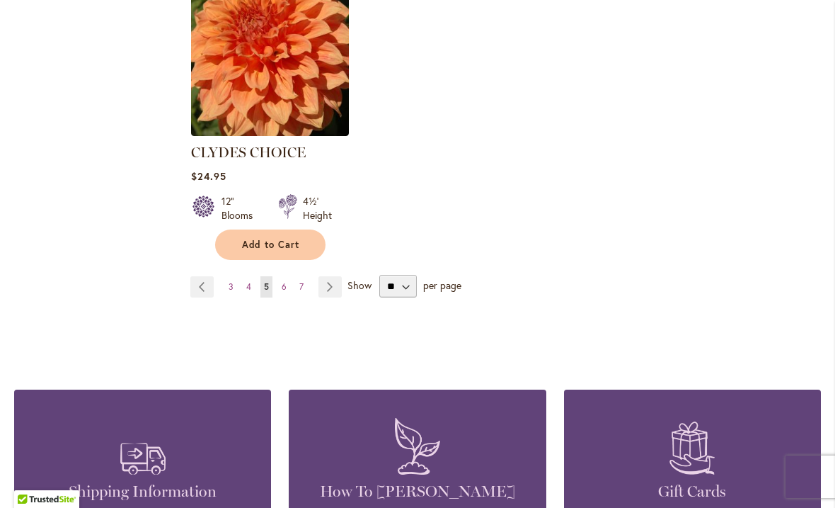
click at [328, 276] on link "Page Next" at bounding box center [330, 286] width 23 height 21
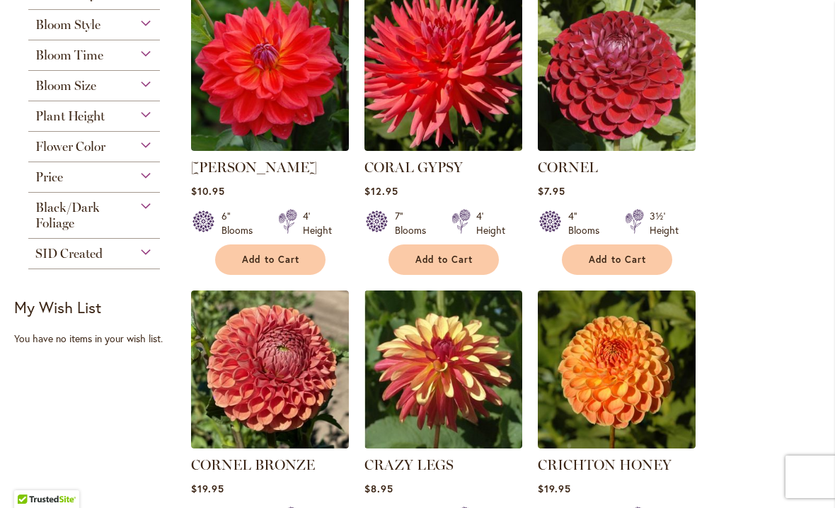
scroll to position [358, 0]
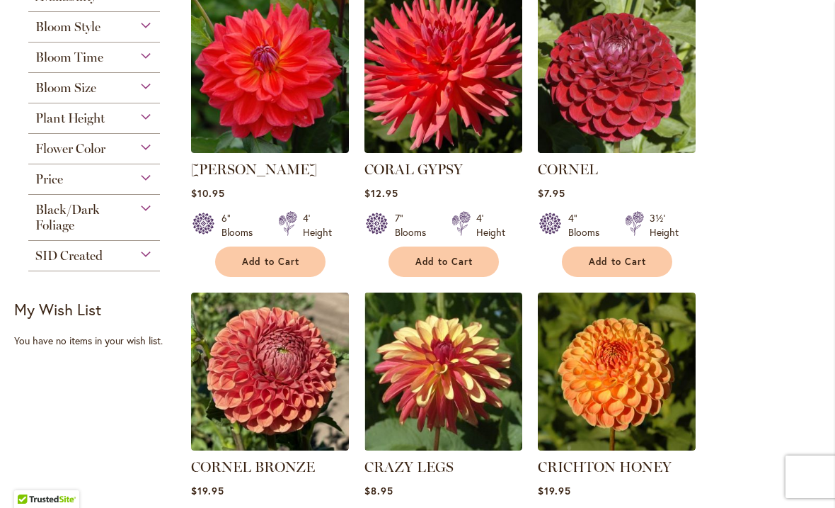
click at [635, 105] on img at bounding box center [617, 74] width 158 height 158
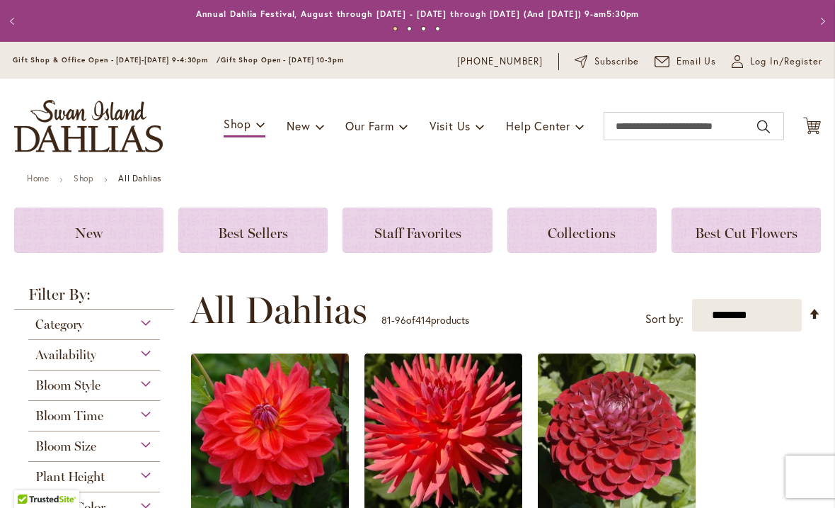
click at [634, 433] on img at bounding box center [617, 432] width 158 height 158
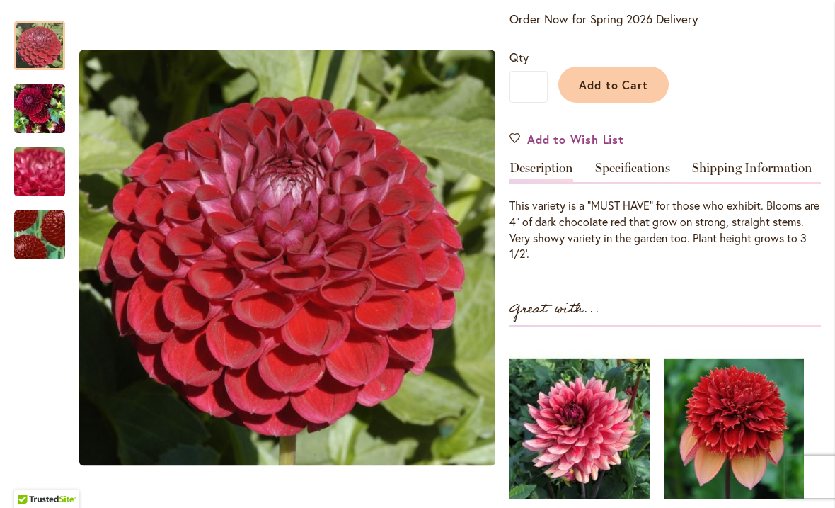
scroll to position [308, 0]
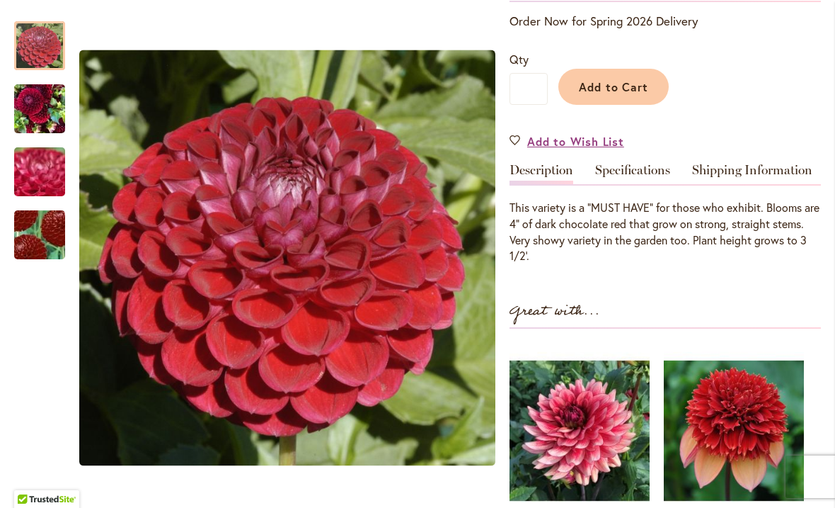
click at [636, 177] on link "Specifications" at bounding box center [632, 174] width 75 height 21
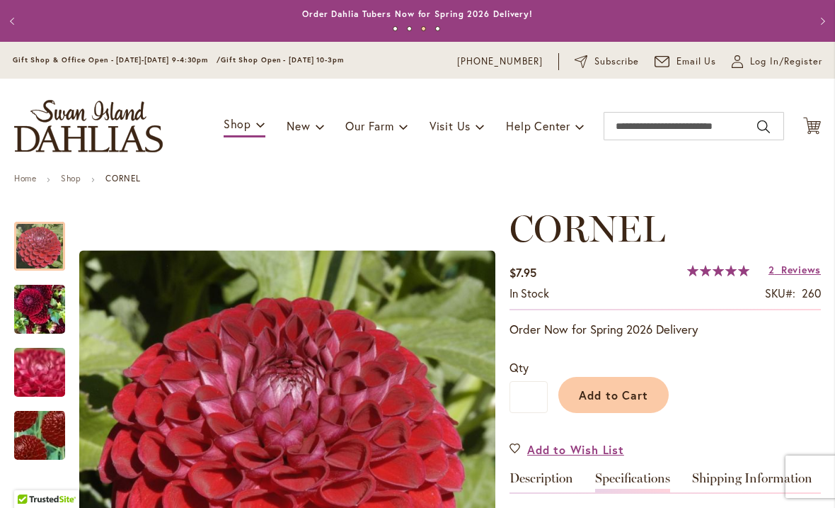
scroll to position [0, 0]
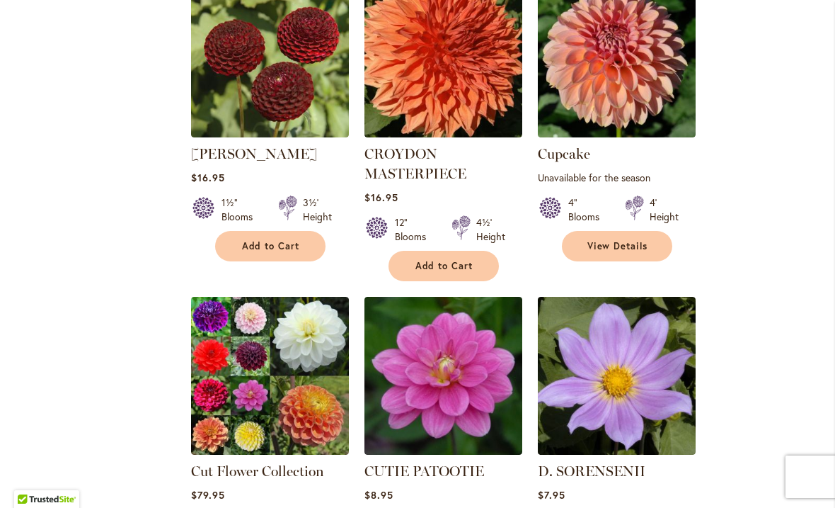
scroll to position [969, 0]
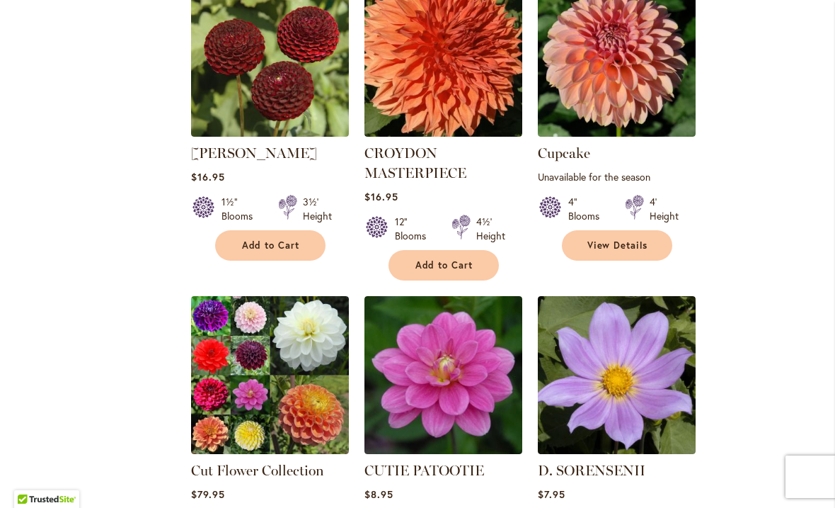
click at [626, 84] on img at bounding box center [617, 58] width 158 height 158
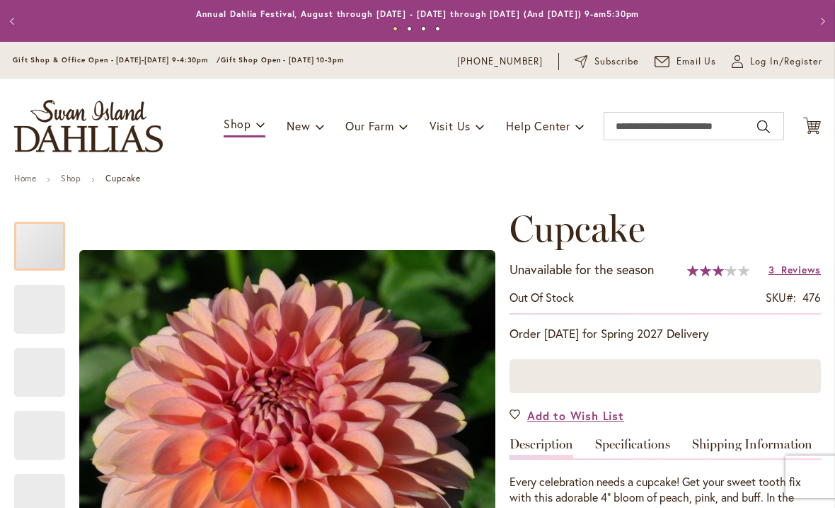
click at [633, 243] on span "Cupcake" at bounding box center [578, 228] width 136 height 45
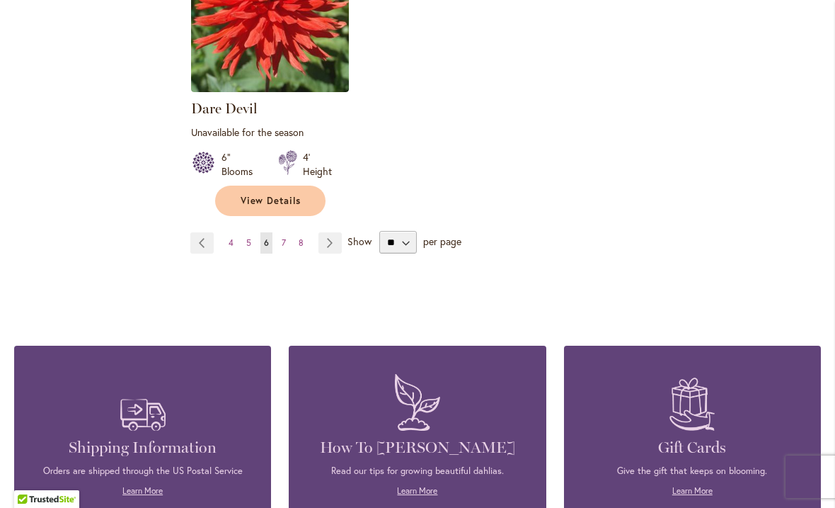
scroll to position [1941, 0]
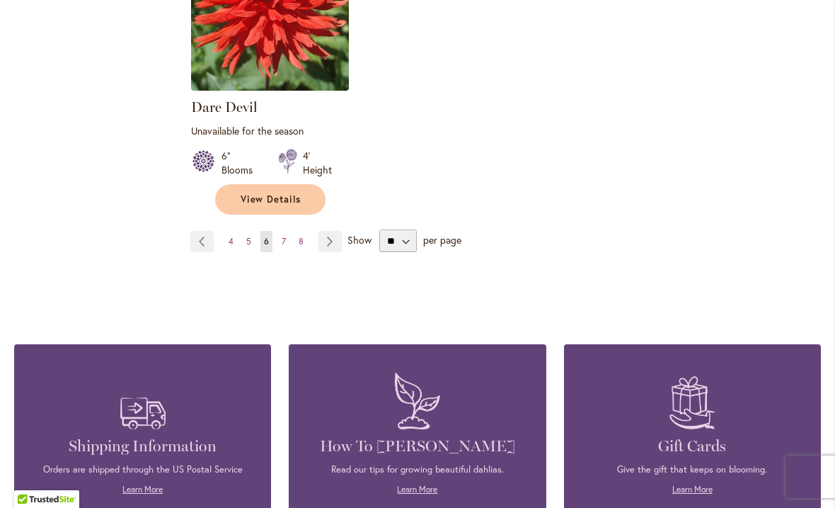
click at [231, 237] on span "4" at bounding box center [231, 241] width 5 height 11
click at [233, 234] on link "Page 4" at bounding box center [231, 241] width 12 height 21
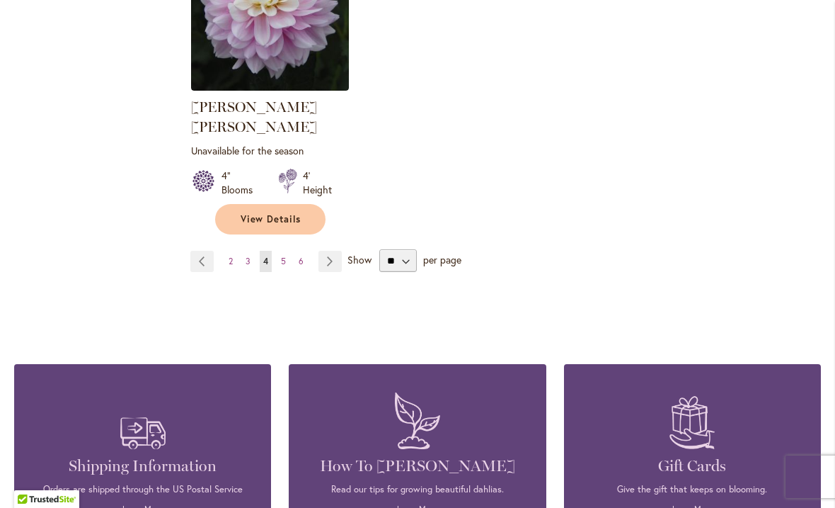
scroll to position [1961, 0]
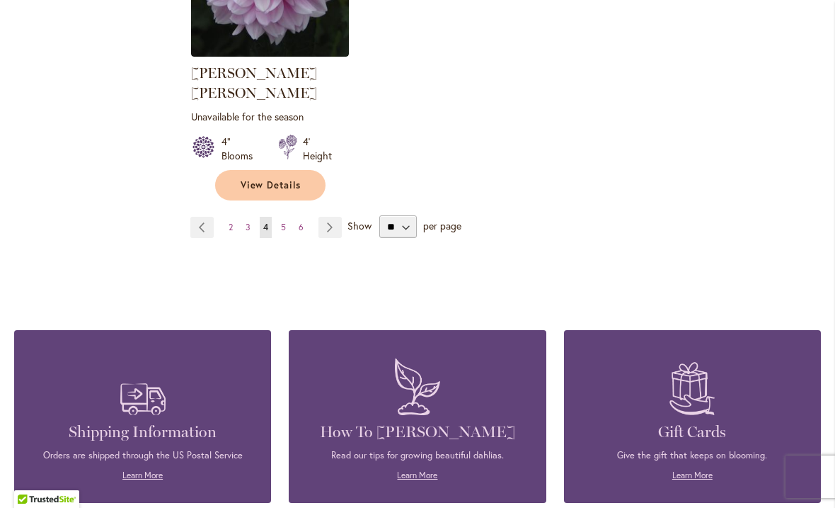
click at [230, 222] on span "2" at bounding box center [231, 227] width 4 height 11
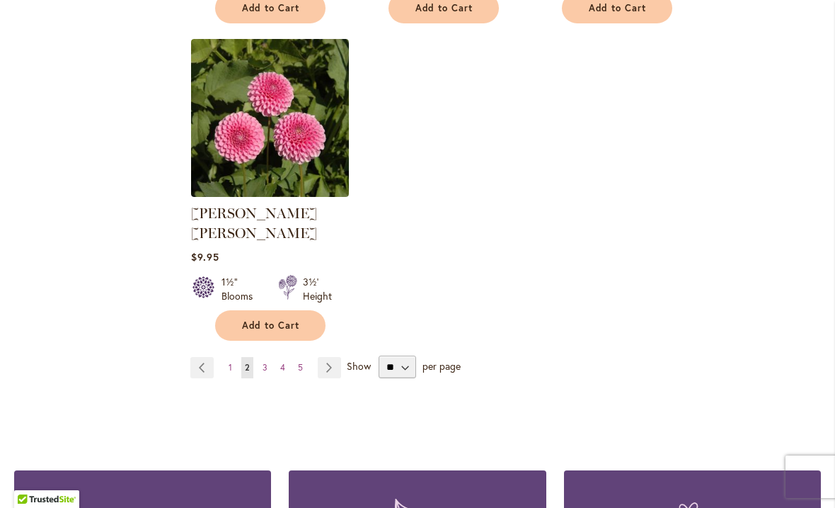
scroll to position [1809, 0]
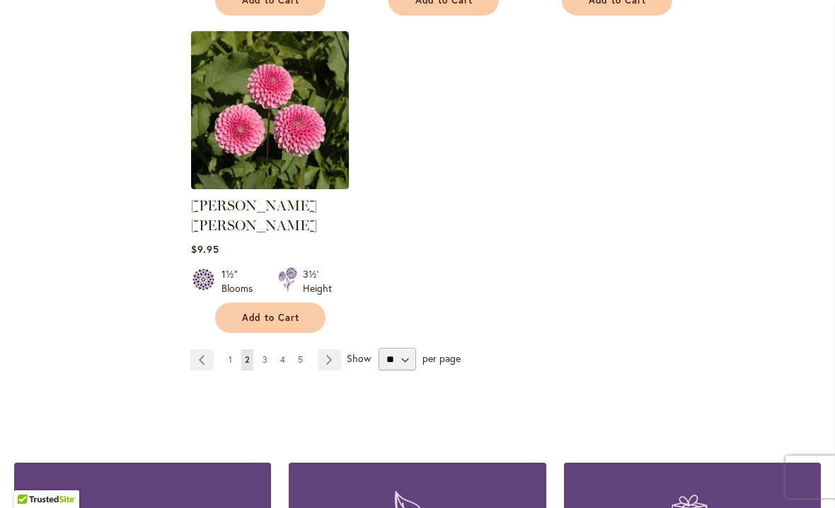
click at [229, 354] on span "1" at bounding box center [231, 359] width 4 height 11
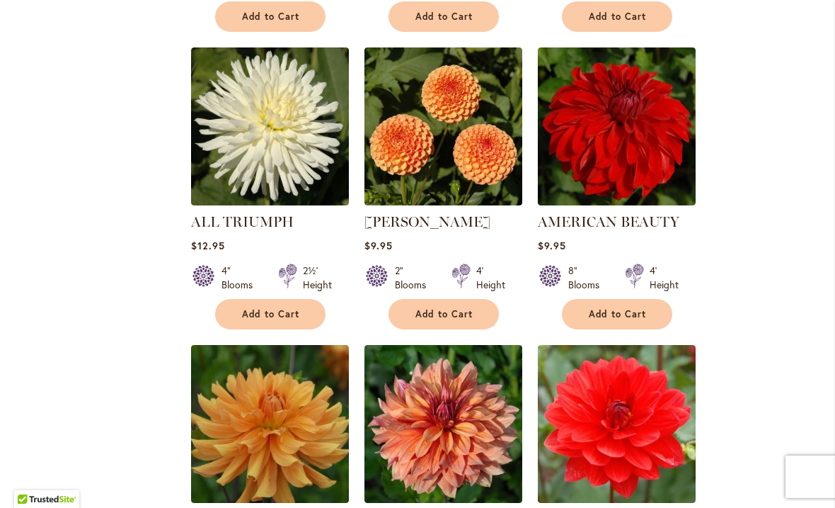
scroll to position [901, 0]
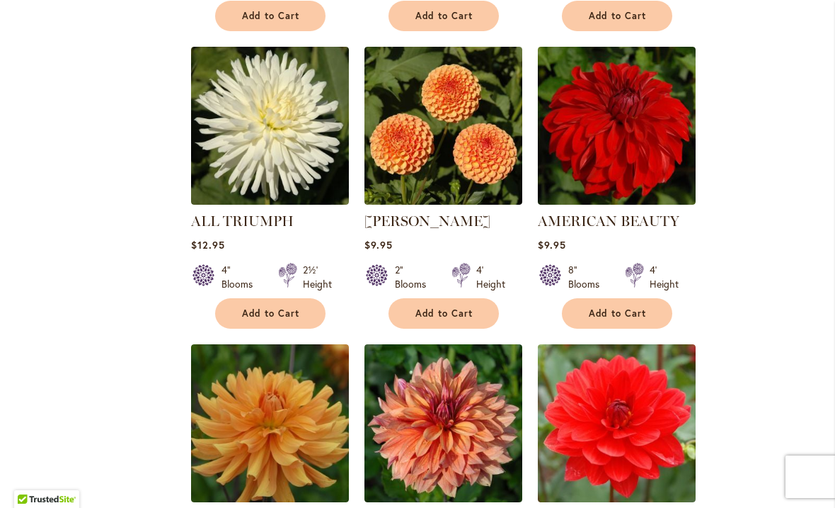
click at [258, 132] on img at bounding box center [270, 126] width 158 height 158
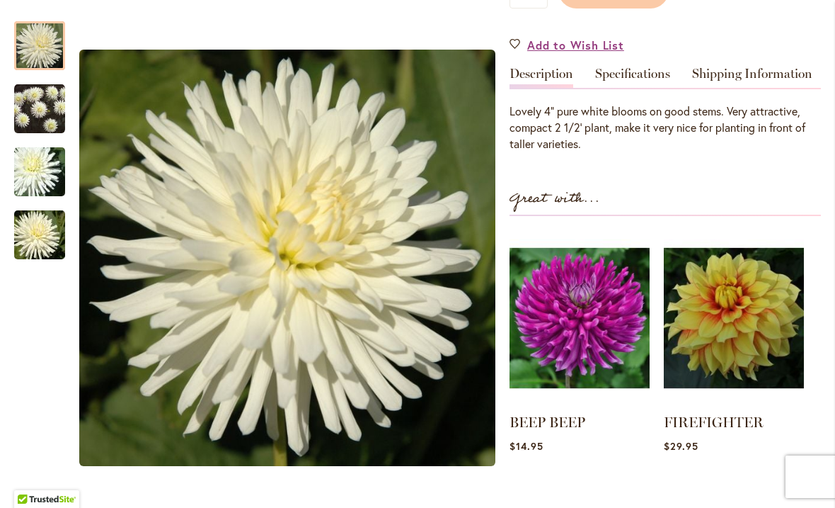
scroll to position [389, 0]
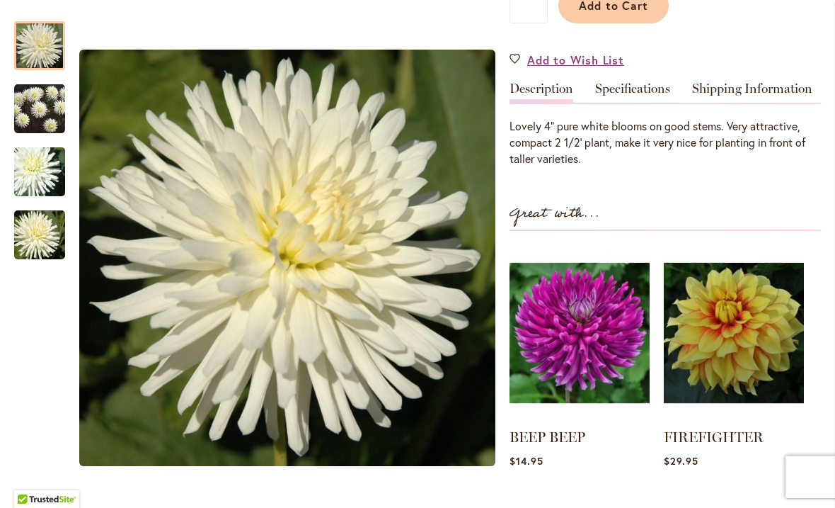
click at [636, 82] on link "Specifications" at bounding box center [632, 92] width 75 height 21
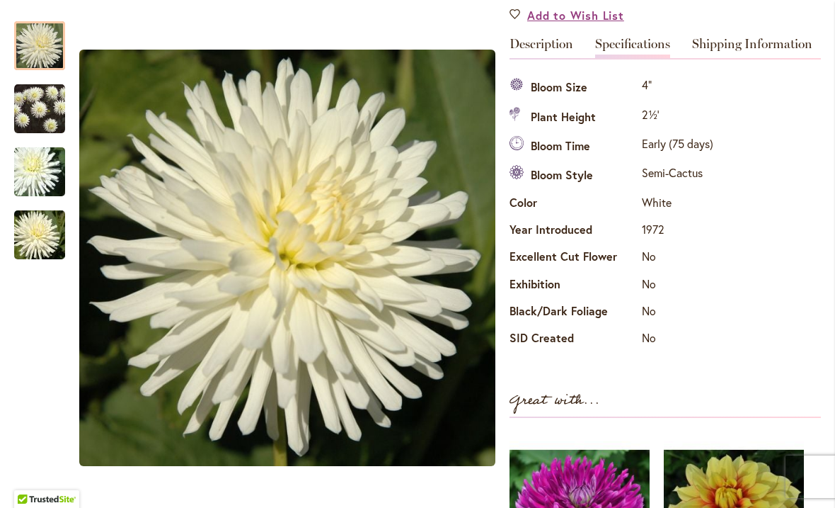
scroll to position [435, 0]
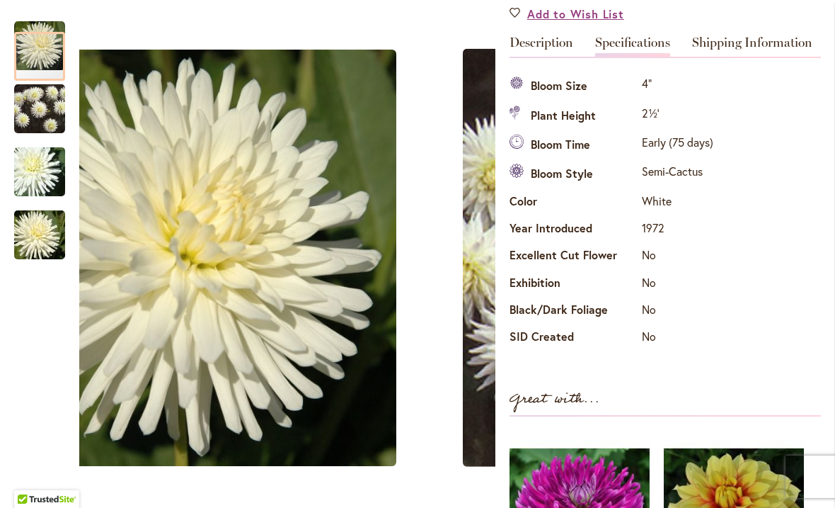
click at [38, 113] on img "ALL TRIUMPH" at bounding box center [39, 109] width 51 height 52
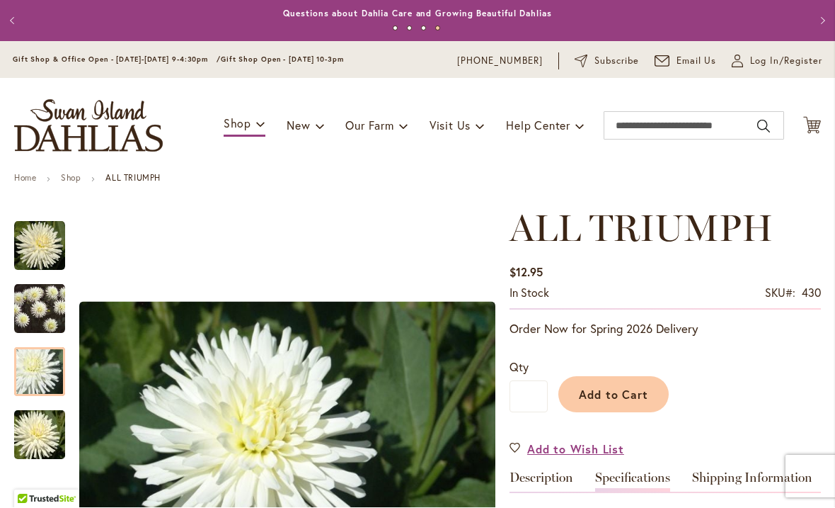
scroll to position [0, 0]
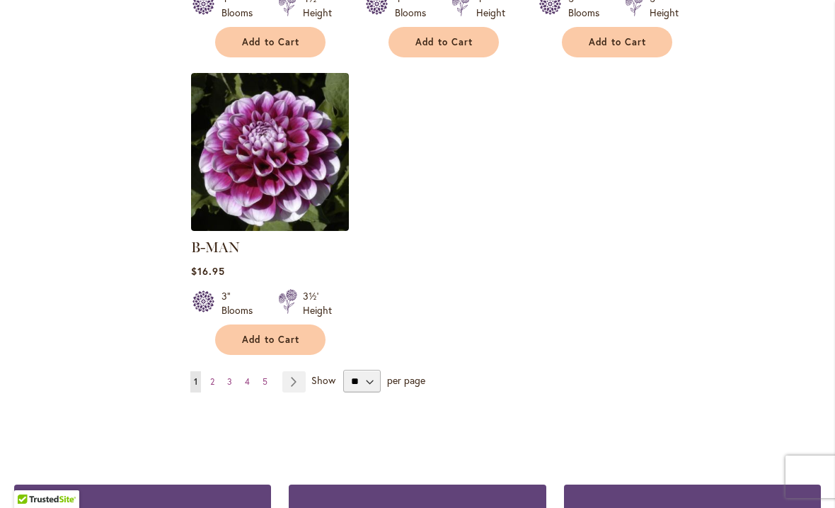
scroll to position [1783, 0]
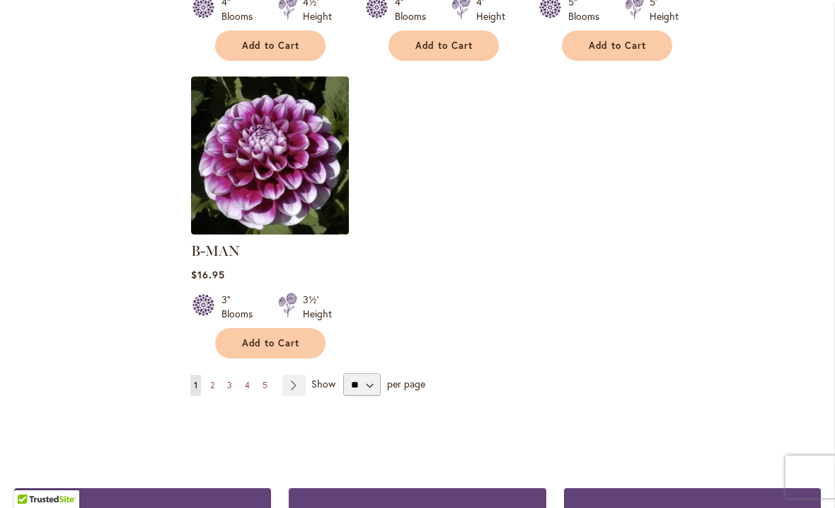
click at [266, 161] on img at bounding box center [270, 155] width 158 height 158
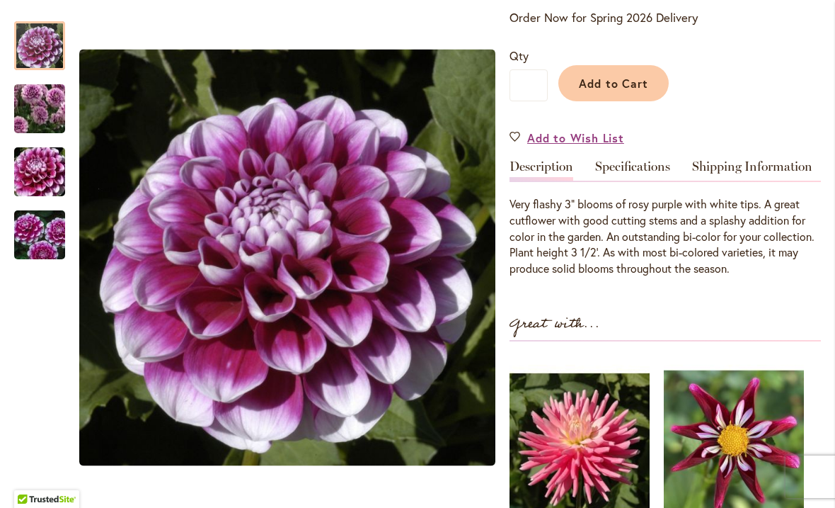
scroll to position [309, 0]
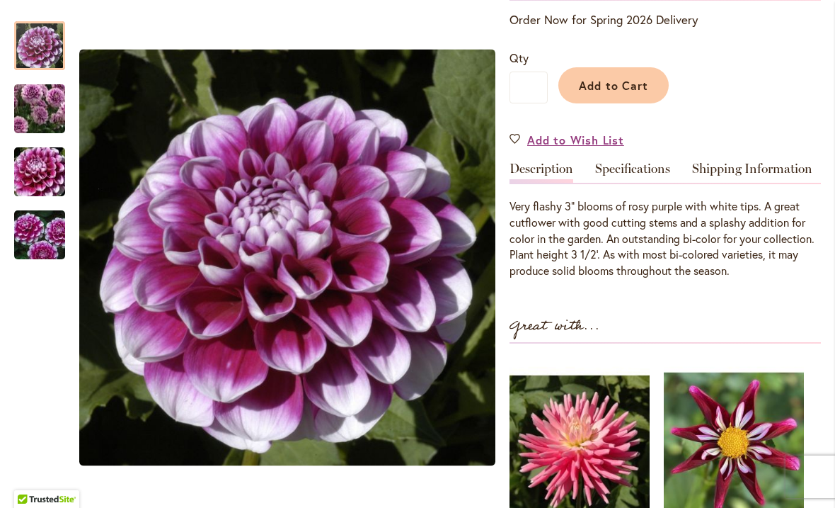
click at [646, 171] on link "Specifications" at bounding box center [632, 172] width 75 height 21
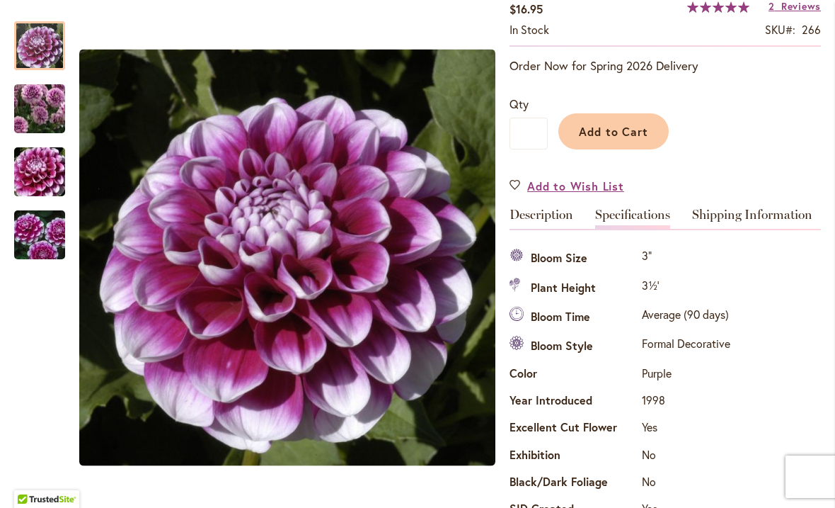
scroll to position [263, 0]
click at [740, 215] on link "Shipping Information" at bounding box center [752, 218] width 120 height 21
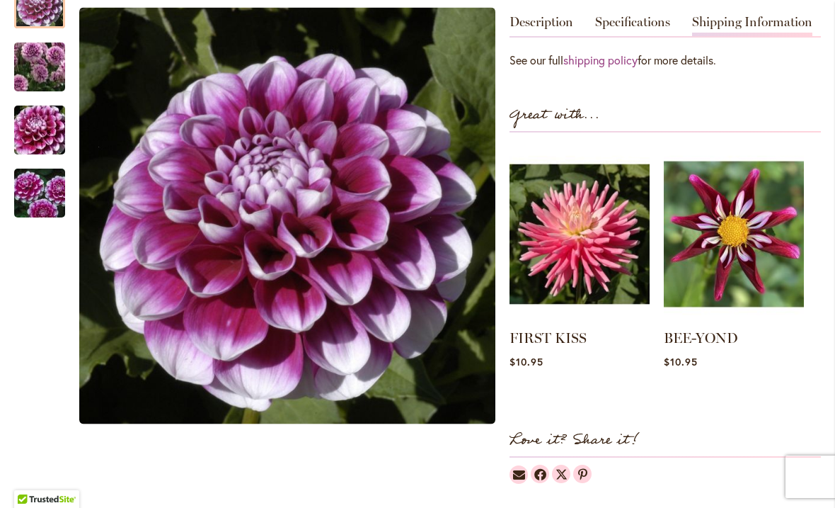
scroll to position [457, 0]
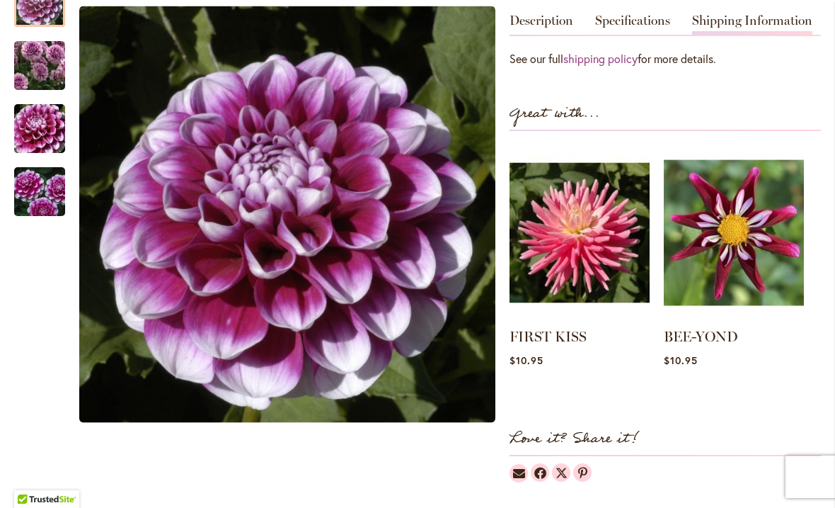
click at [600, 259] on img at bounding box center [580, 233] width 140 height 176
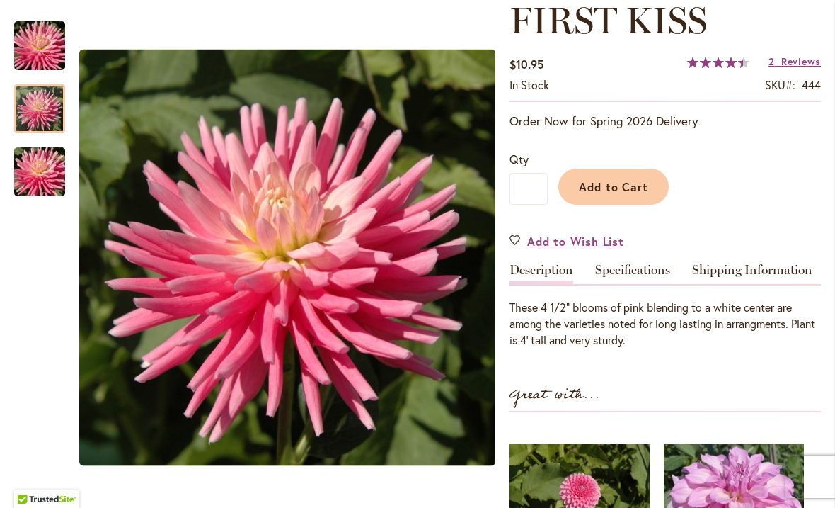
scroll to position [225, 0]
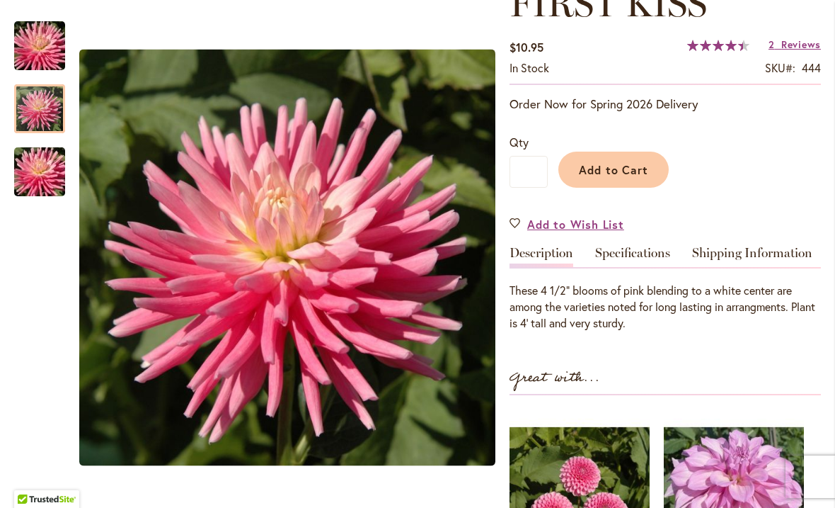
click at [643, 248] on link "Specifications" at bounding box center [632, 256] width 75 height 21
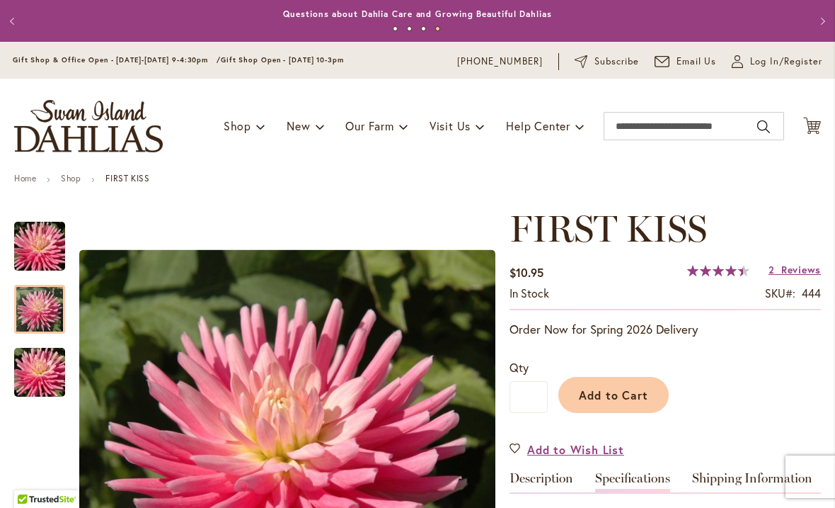
scroll to position [0, 0]
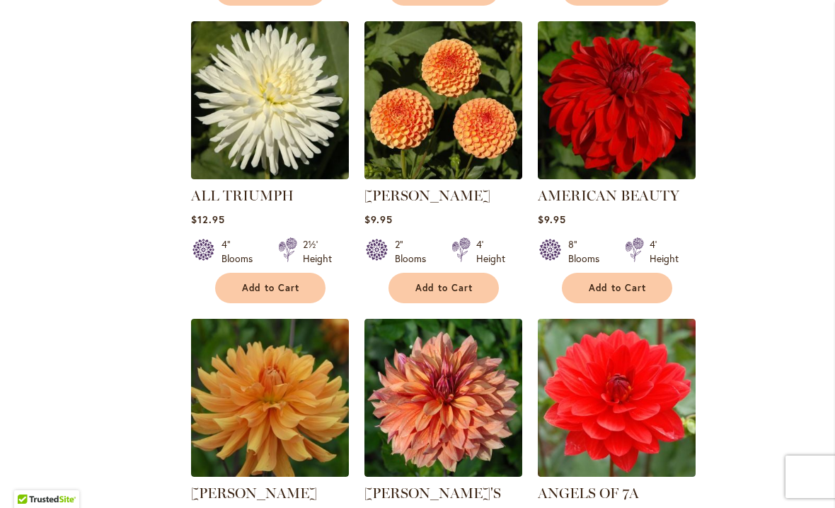
scroll to position [925, 0]
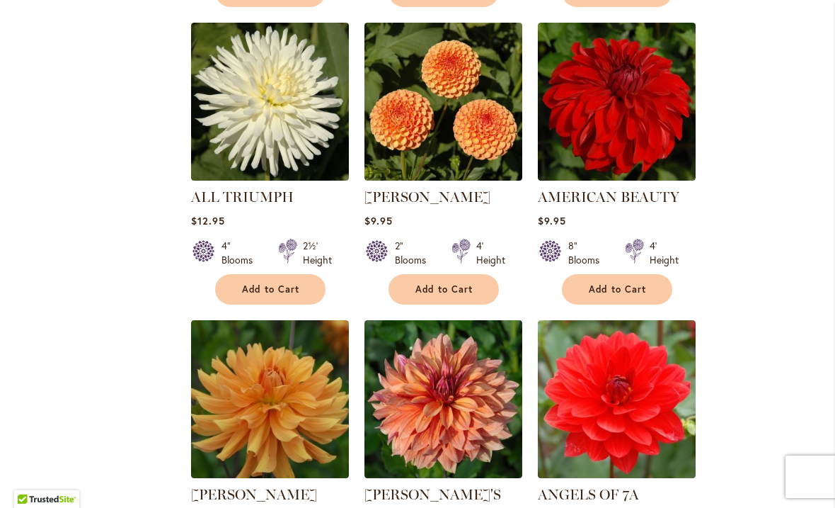
click at [277, 127] on img at bounding box center [270, 102] width 158 height 158
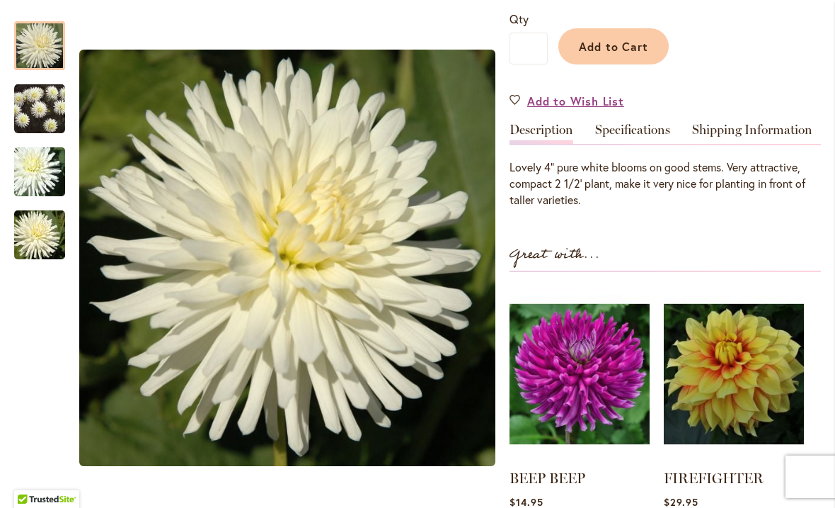
scroll to position [349, 0]
click at [624, 126] on link "Specifications" at bounding box center [632, 132] width 75 height 21
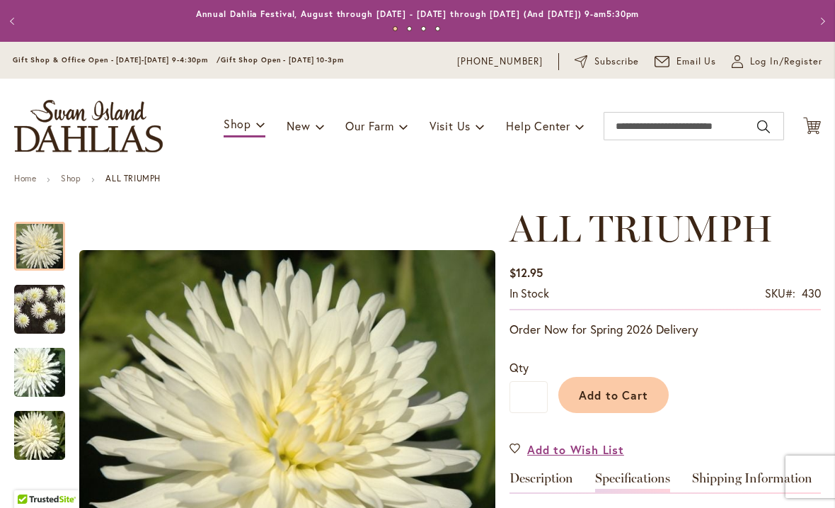
scroll to position [0, 0]
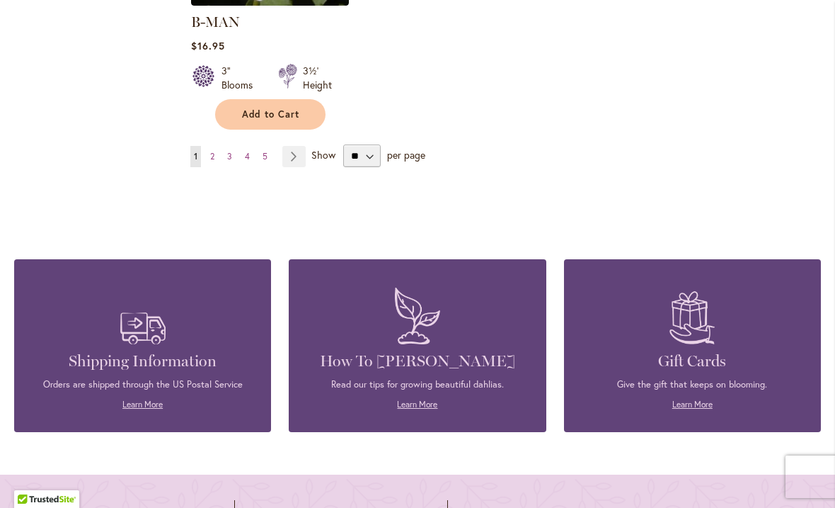
scroll to position [2012, 0]
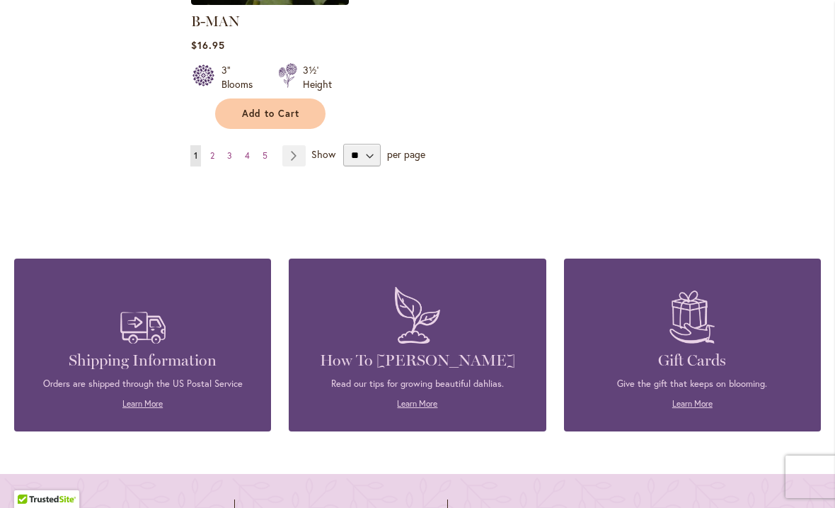
click at [299, 145] on link "Page Next" at bounding box center [293, 155] width 23 height 21
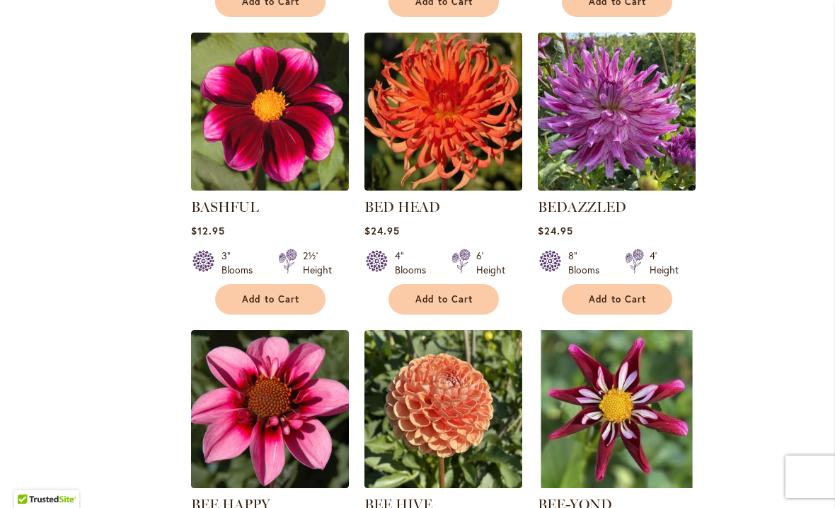
scroll to position [917, 0]
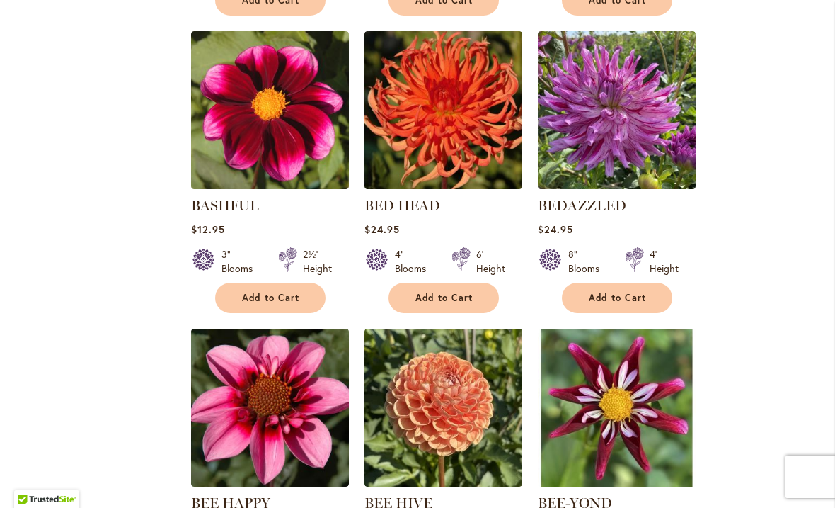
click at [588, 137] on img at bounding box center [617, 110] width 158 height 158
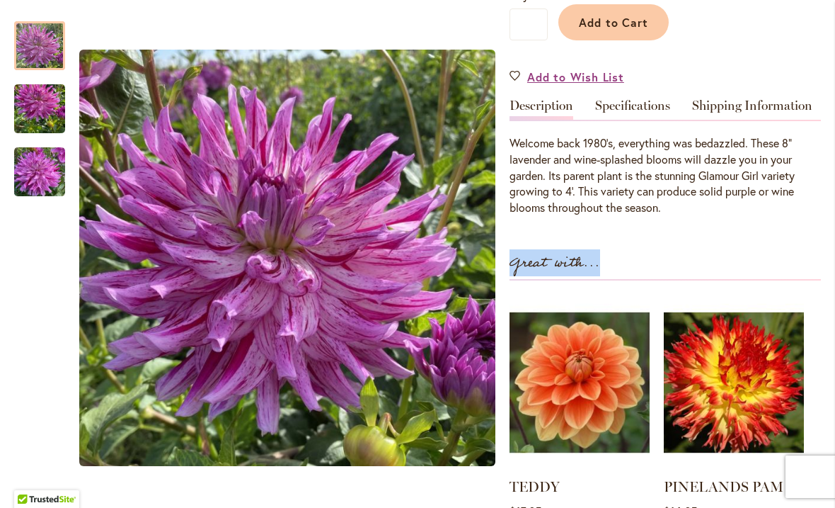
scroll to position [386, 0]
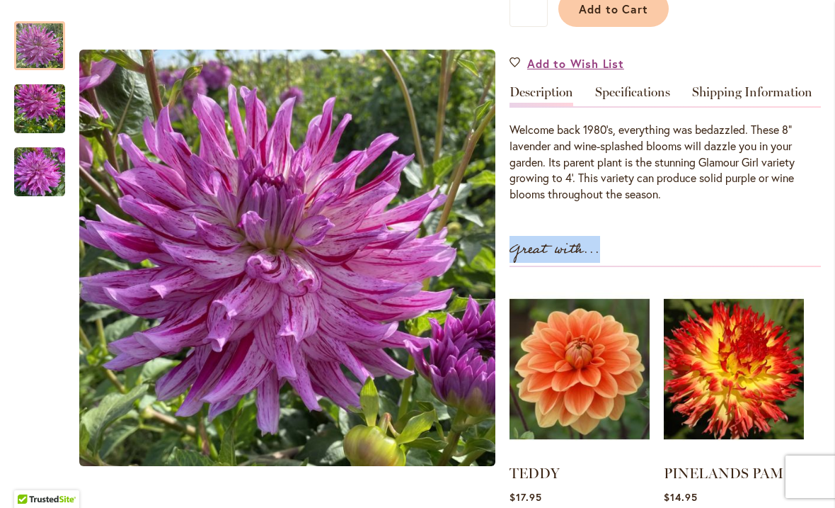
click at [663, 241] on div "Great with..." at bounding box center [665, 252] width 311 height 29
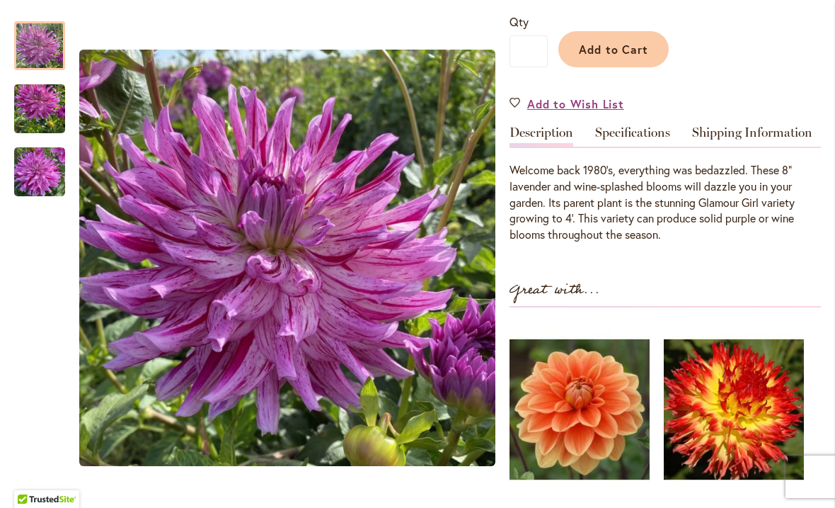
scroll to position [348, 0]
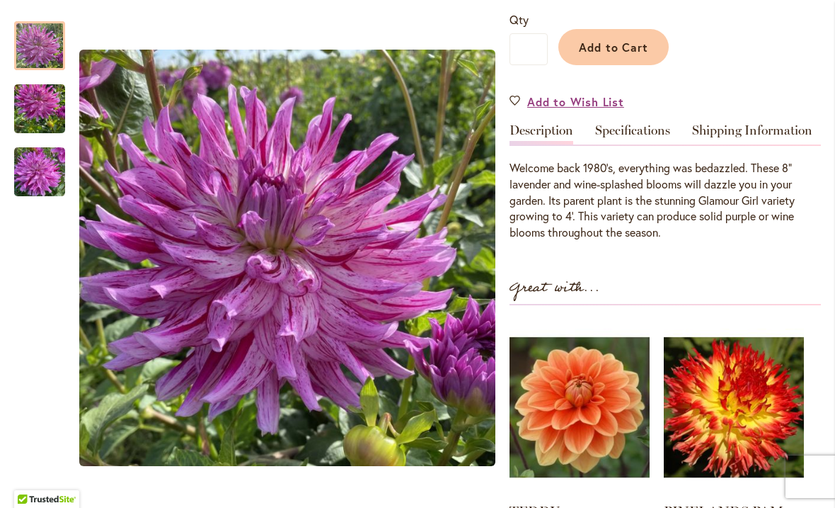
click at [631, 127] on link "Specifications" at bounding box center [632, 134] width 75 height 21
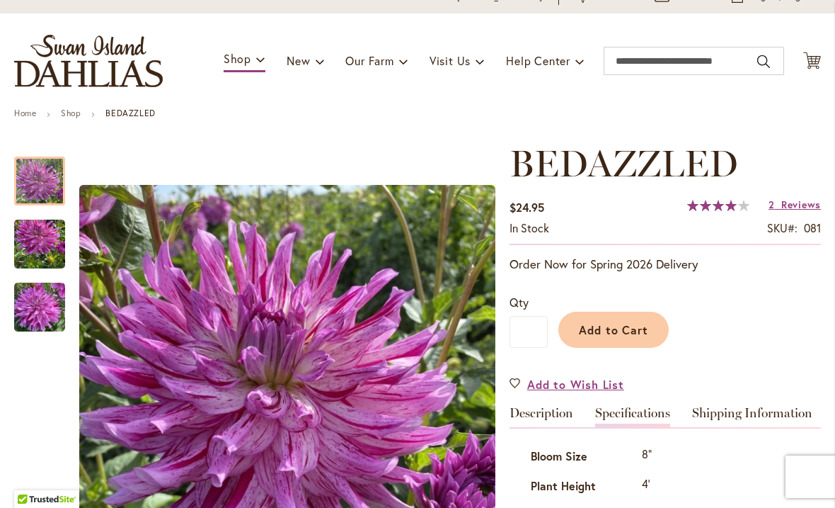
scroll to position [64, 0]
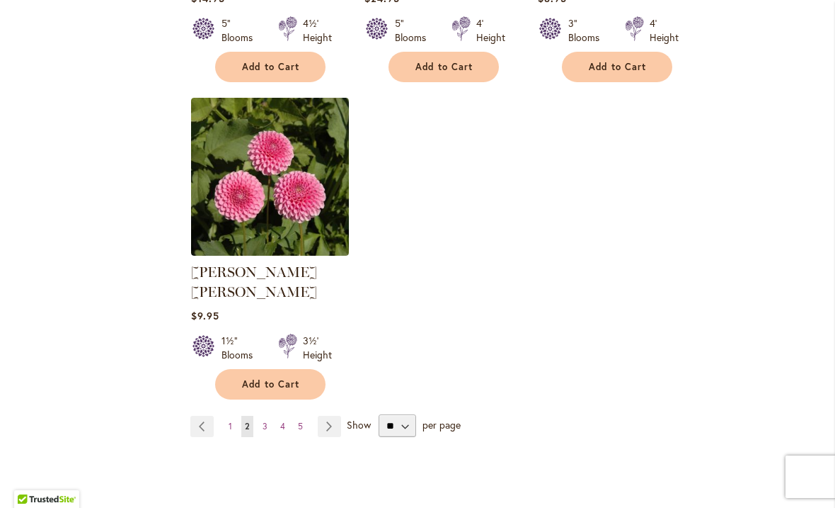
scroll to position [1743, 0]
click at [331, 415] on link "Page Next" at bounding box center [329, 425] width 23 height 21
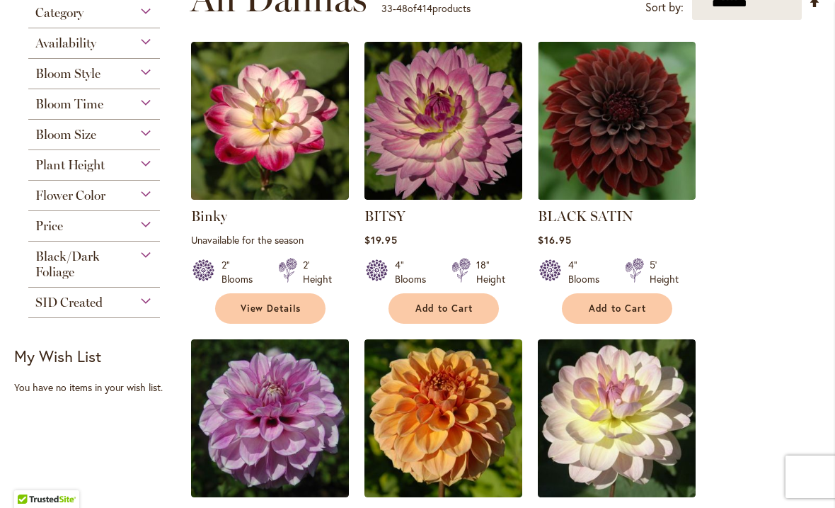
scroll to position [312, 0]
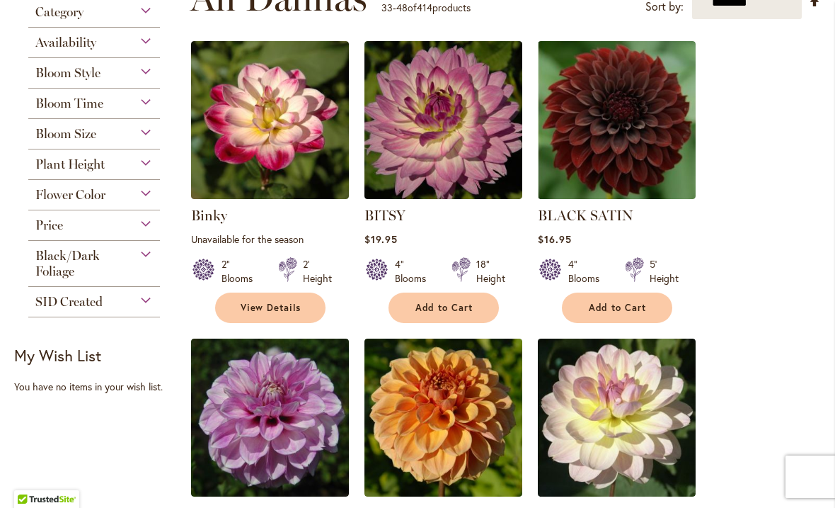
click at [466, 121] on img at bounding box center [444, 120] width 158 height 158
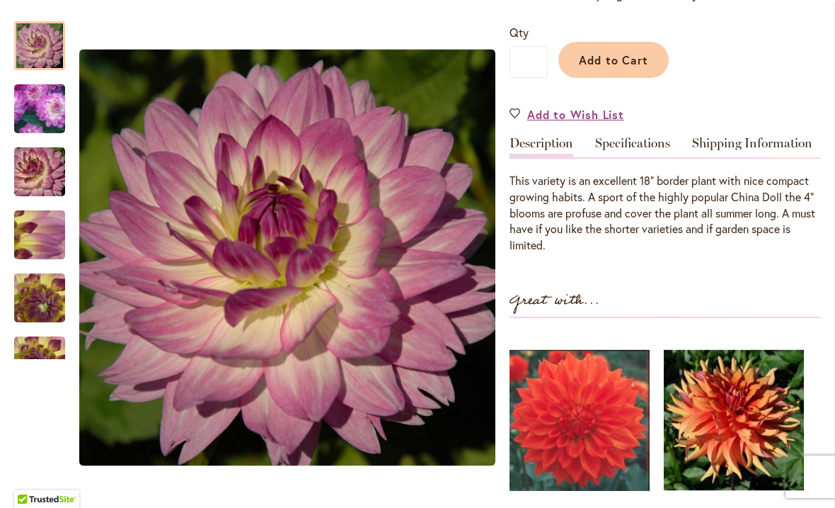
scroll to position [345, 0]
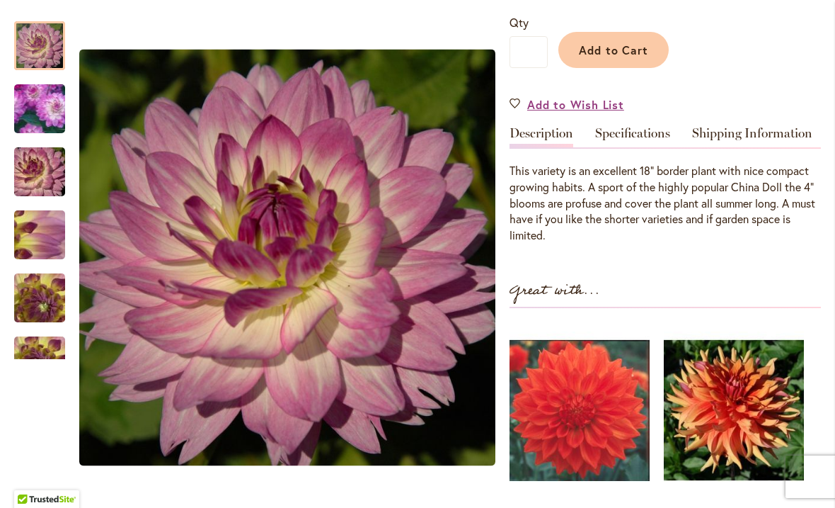
click at [636, 134] on link "Specifications" at bounding box center [632, 137] width 75 height 21
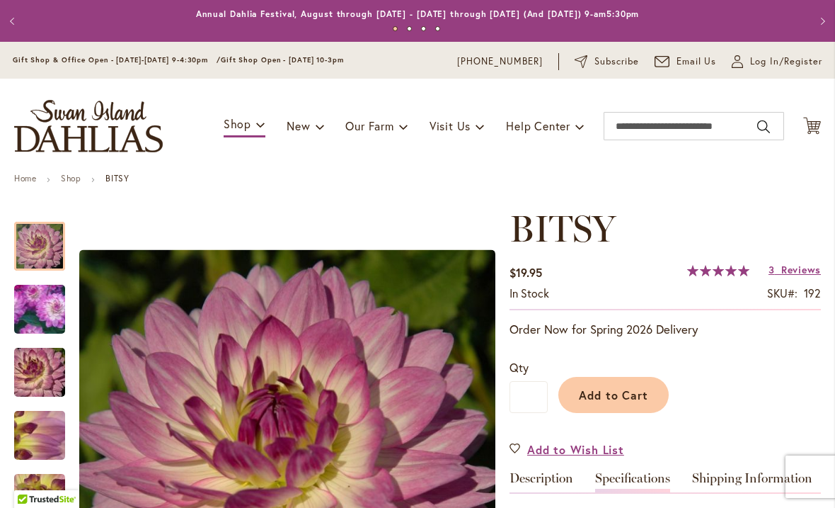
scroll to position [0, 0]
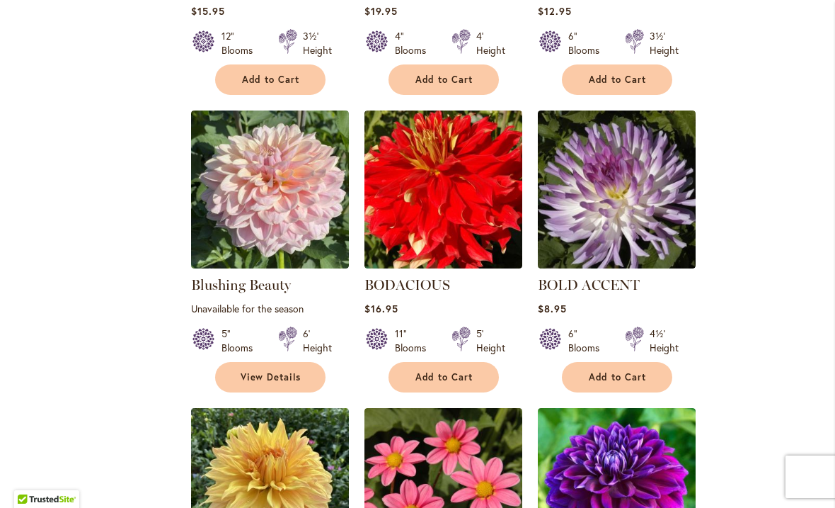
scroll to position [1136, 0]
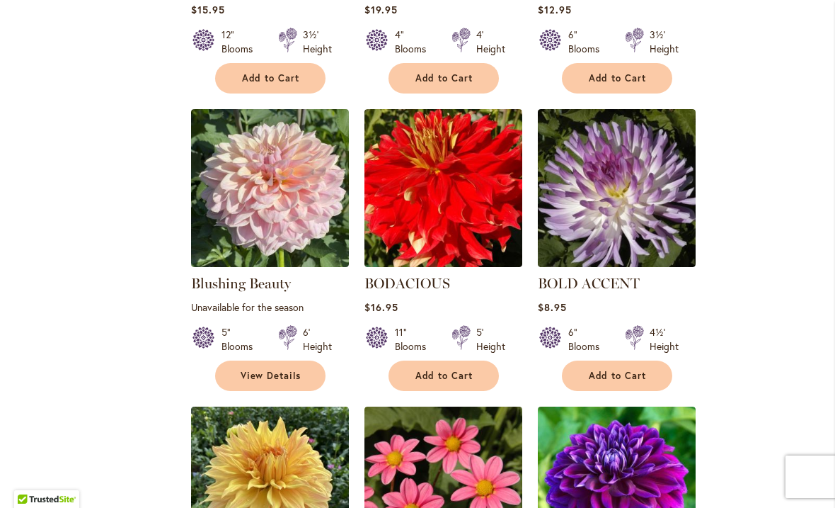
click at [652, 197] on img at bounding box center [617, 188] width 158 height 158
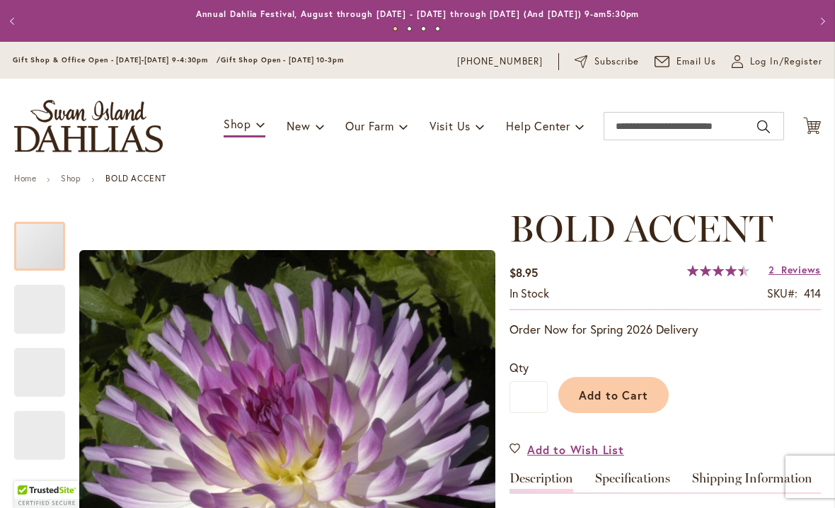
click at [620, 208] on span "BOLD ACCENT" at bounding box center [641, 228] width 263 height 45
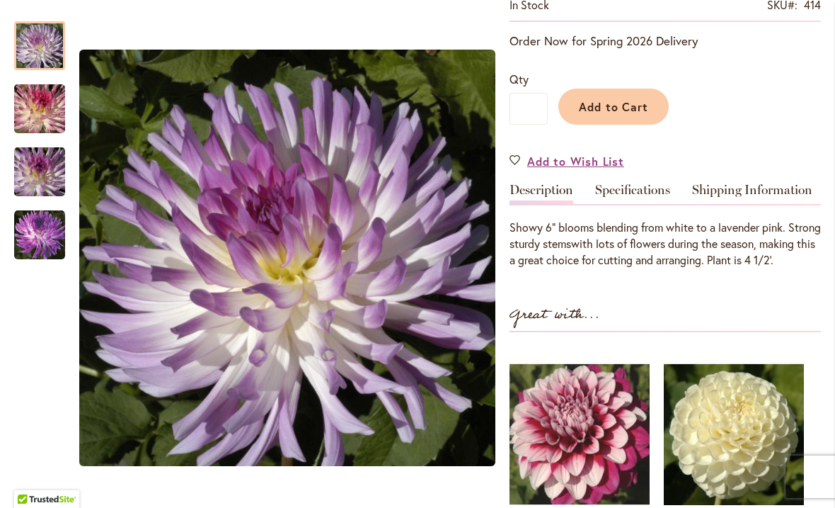
scroll to position [286, 0]
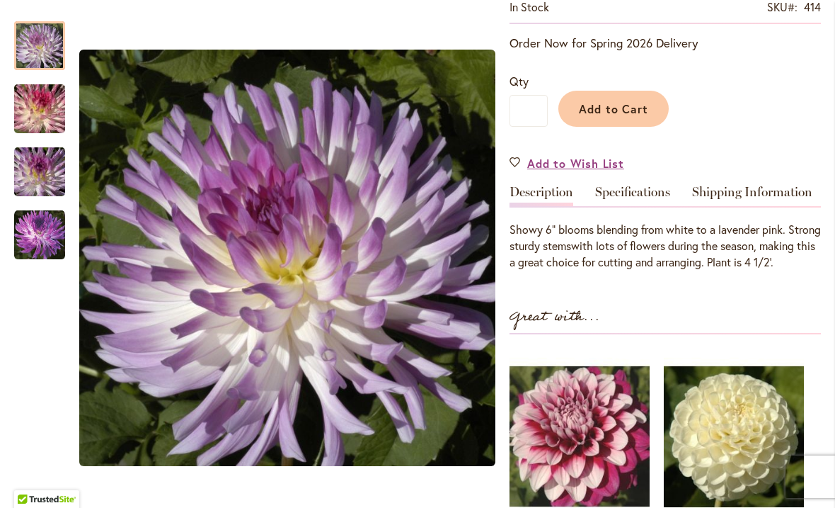
click at [632, 190] on link "Specifications" at bounding box center [632, 195] width 75 height 21
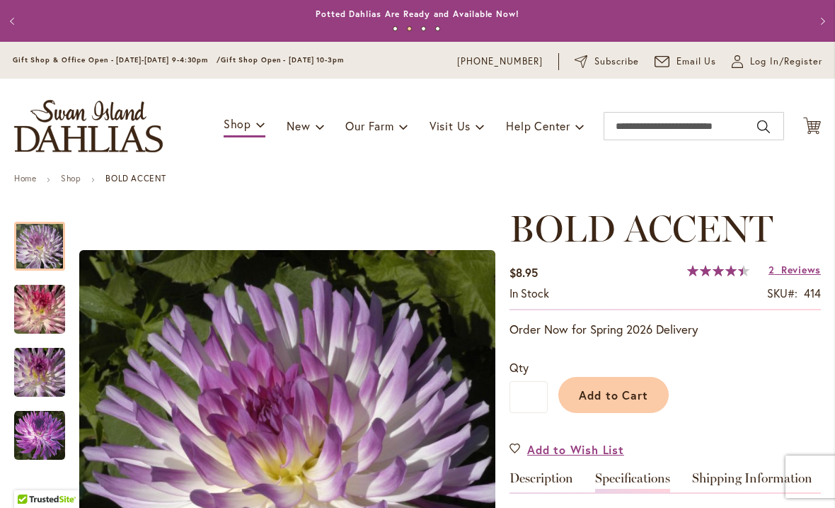
scroll to position [0, 0]
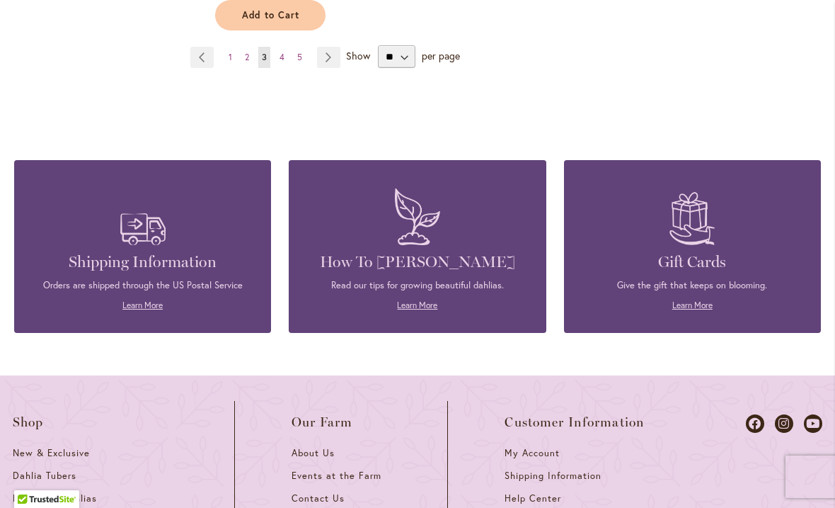
scroll to position [2092, 0]
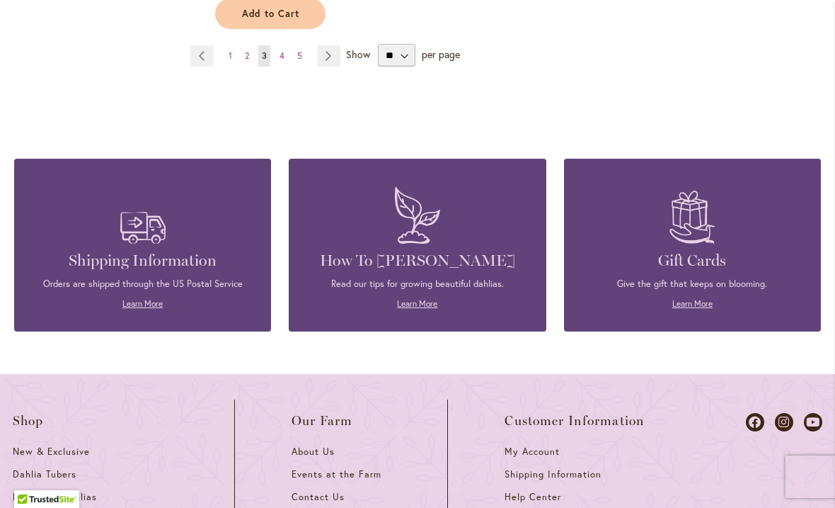
click at [231, 53] on span "1" at bounding box center [231, 55] width 4 height 11
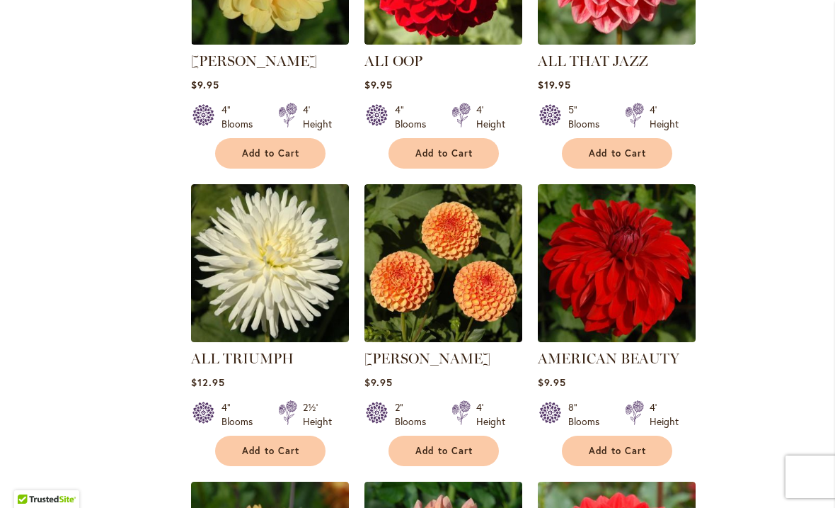
scroll to position [764, 0]
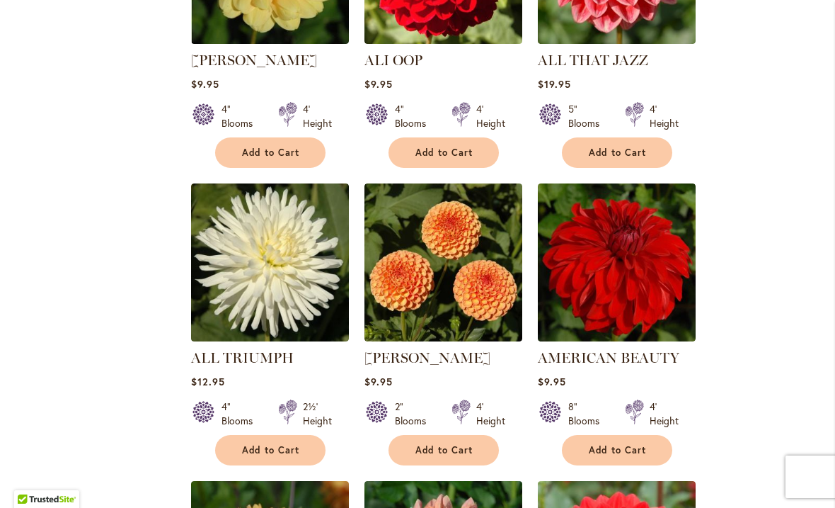
click at [286, 284] on img at bounding box center [270, 262] width 158 height 158
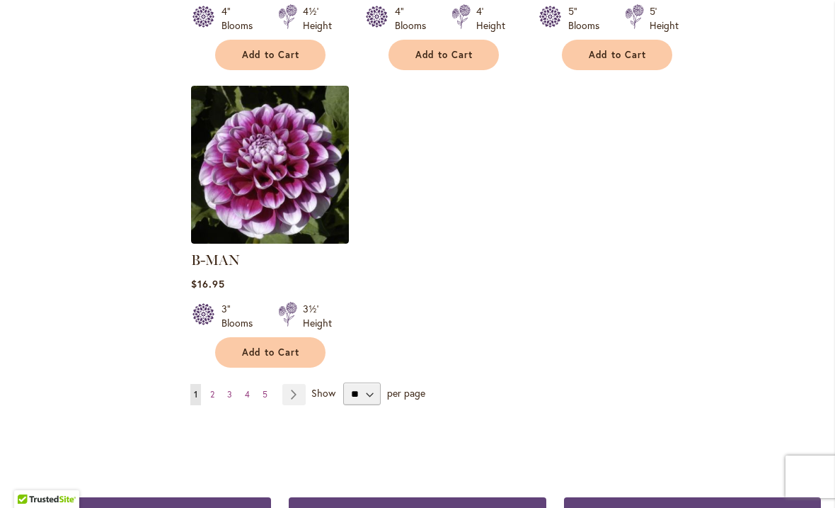
scroll to position [1774, 0]
click at [294, 384] on link "Page Next" at bounding box center [293, 394] width 23 height 21
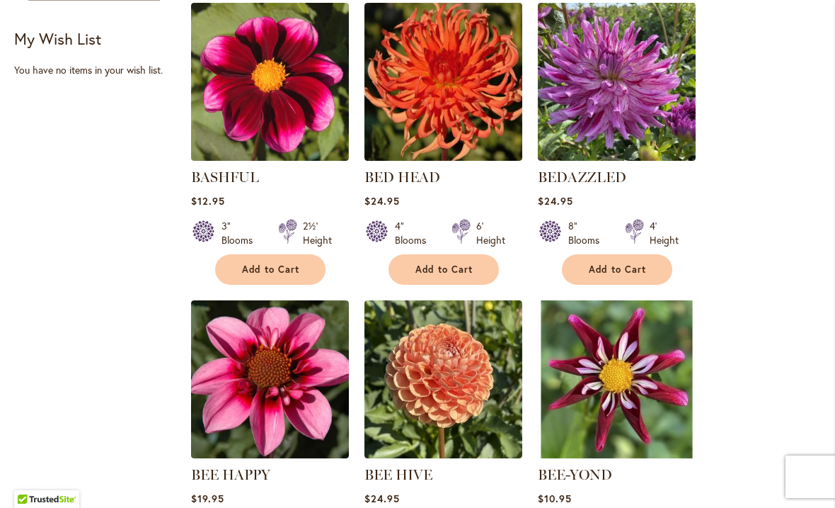
scroll to position [946, 0]
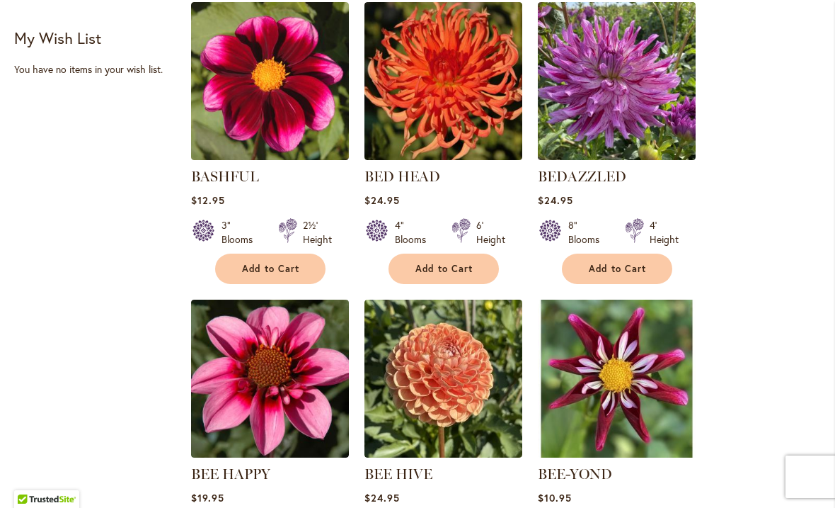
click at [816, 318] on ol "BAARN BOUNTY $19.95 10" Blooms 4½' Height" at bounding box center [505, 301] width 631 height 1789
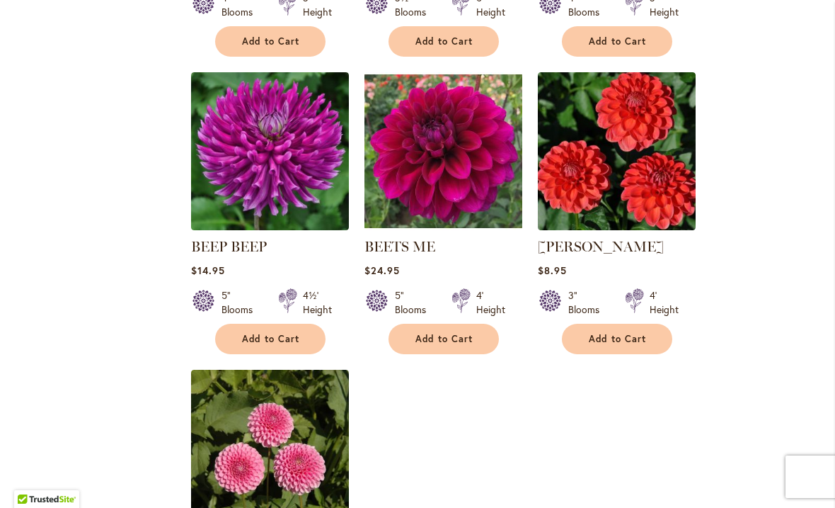
scroll to position [1475, 0]
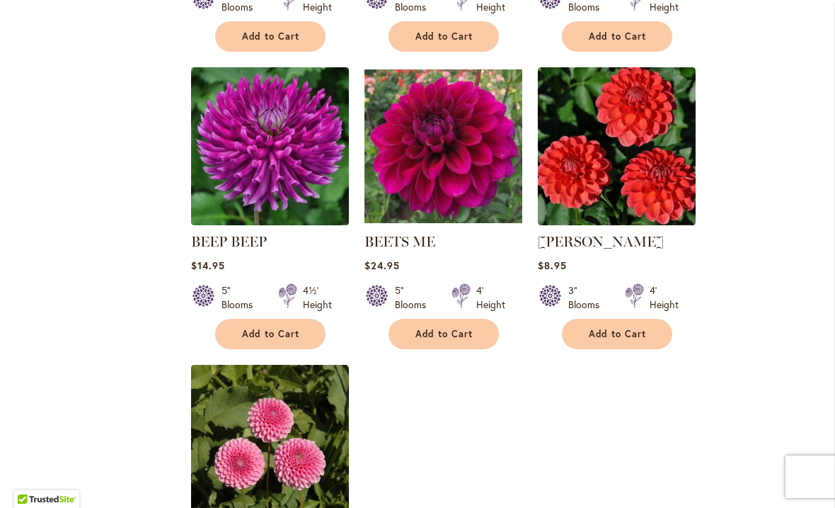
click at [456, 175] on img at bounding box center [444, 146] width 158 height 158
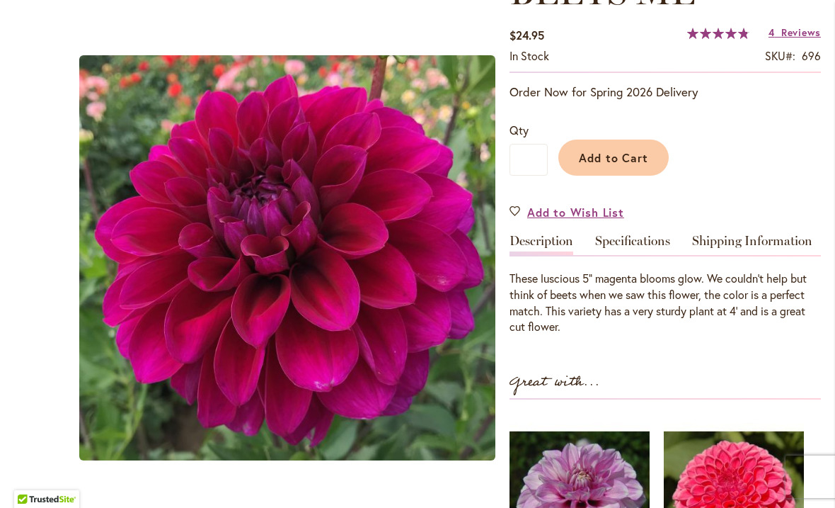
scroll to position [238, 0]
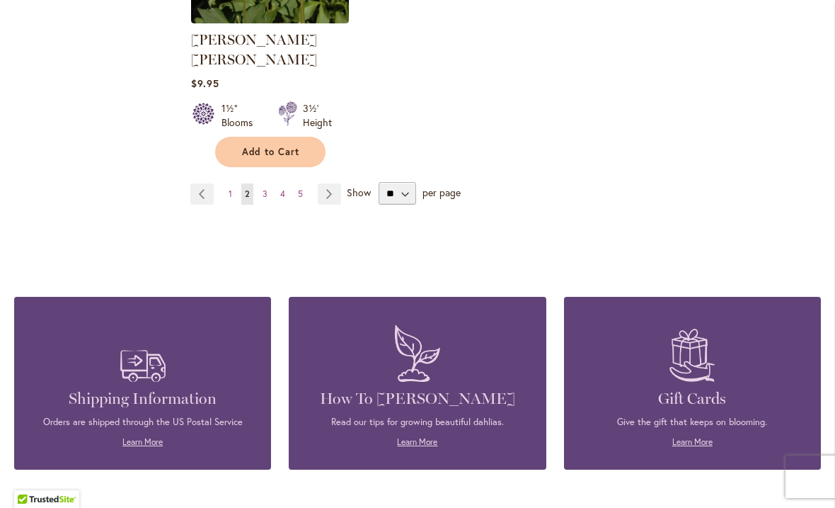
scroll to position [1975, 0]
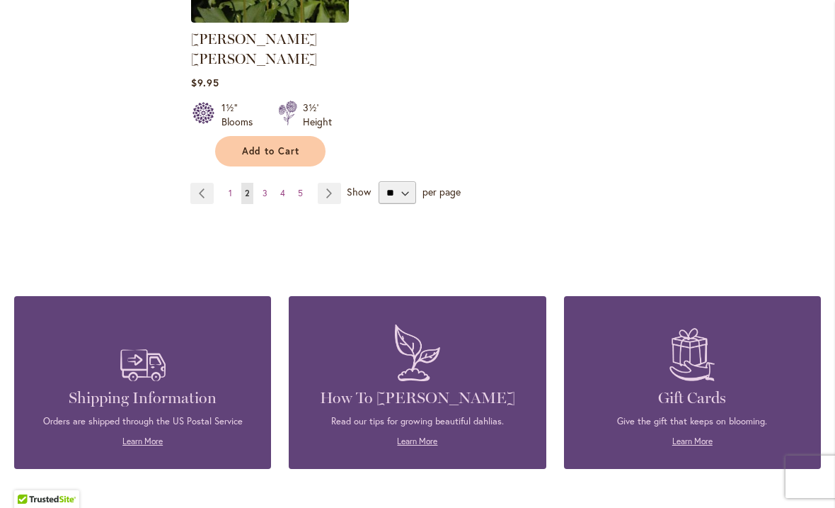
click at [330, 183] on link "Page Next" at bounding box center [329, 193] width 23 height 21
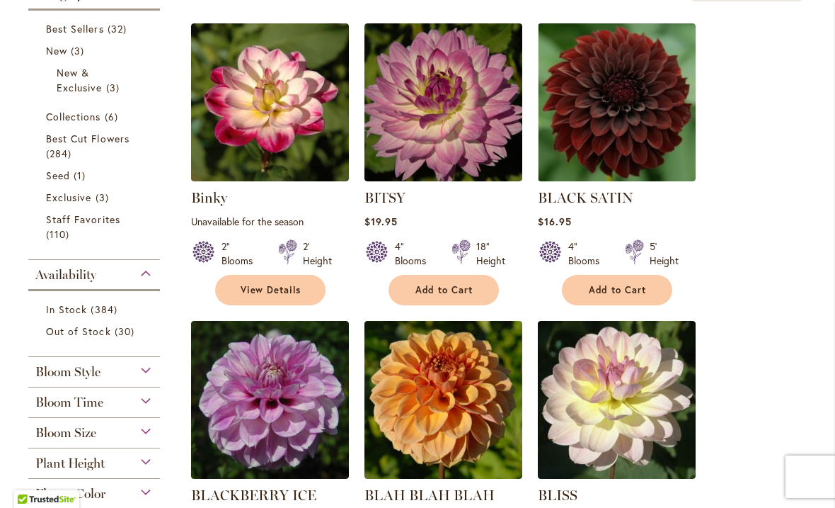
scroll to position [326, 0]
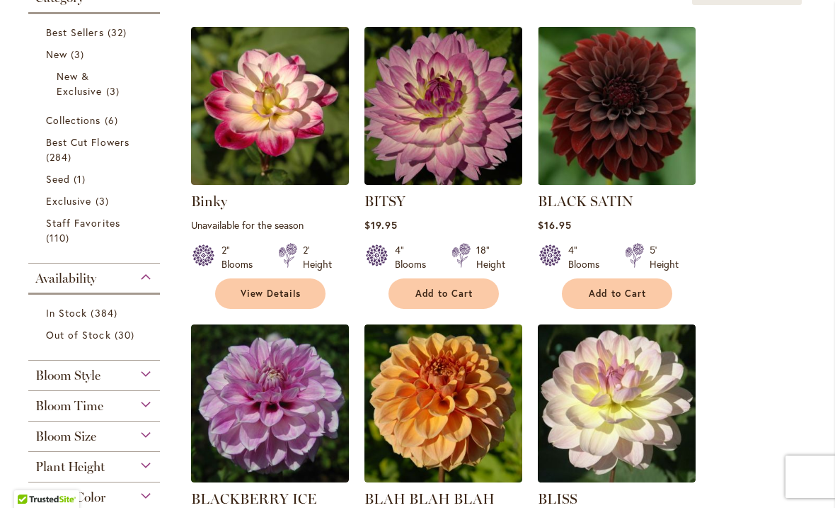
click at [449, 137] on img at bounding box center [444, 106] width 158 height 158
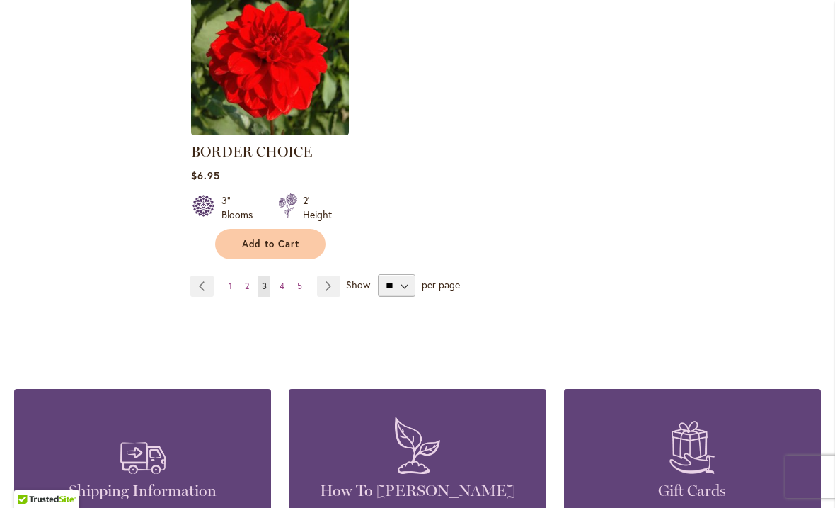
scroll to position [1863, 0]
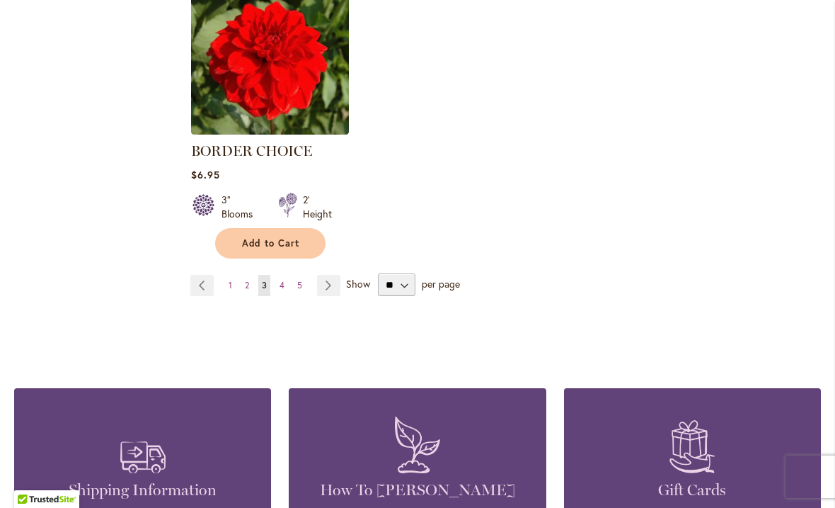
click at [334, 287] on link "Page Next" at bounding box center [328, 285] width 23 height 21
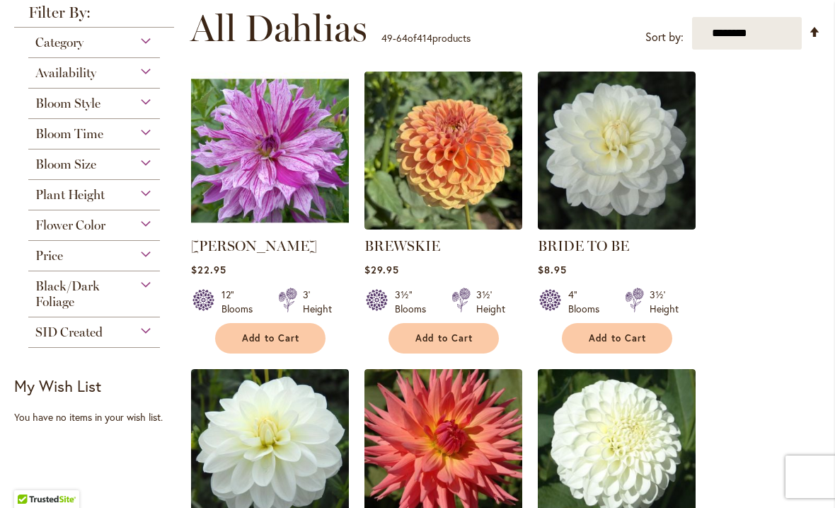
scroll to position [284, 0]
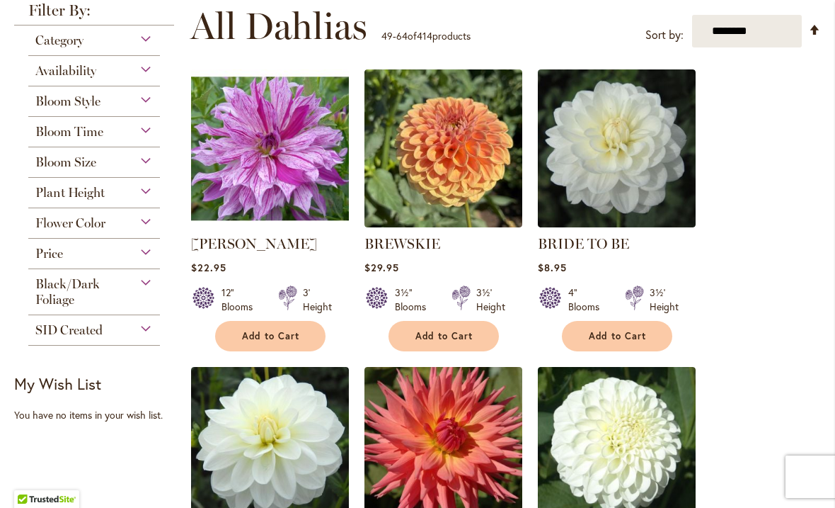
click at [641, 144] on img at bounding box center [617, 148] width 158 height 158
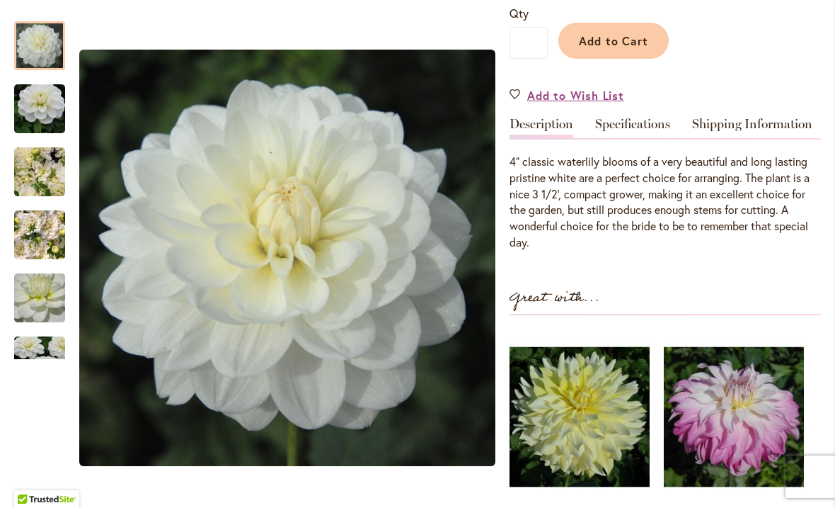
scroll to position [332, 0]
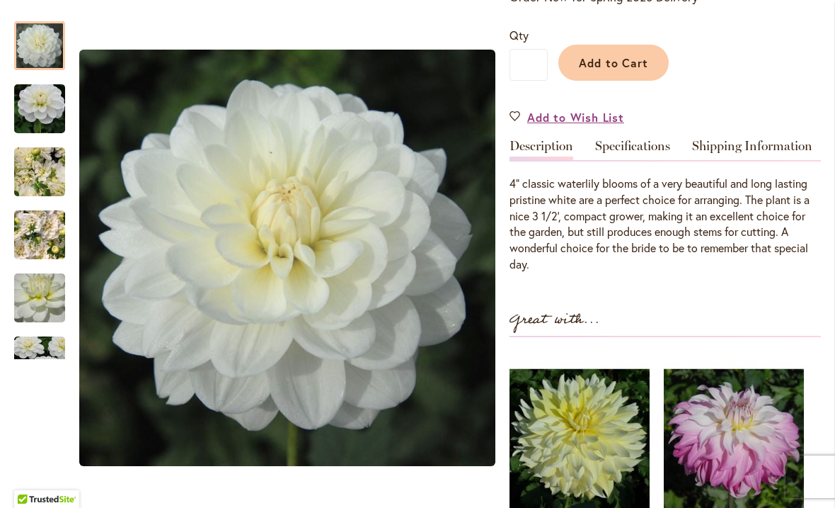
click at [636, 145] on link "Specifications" at bounding box center [632, 149] width 75 height 21
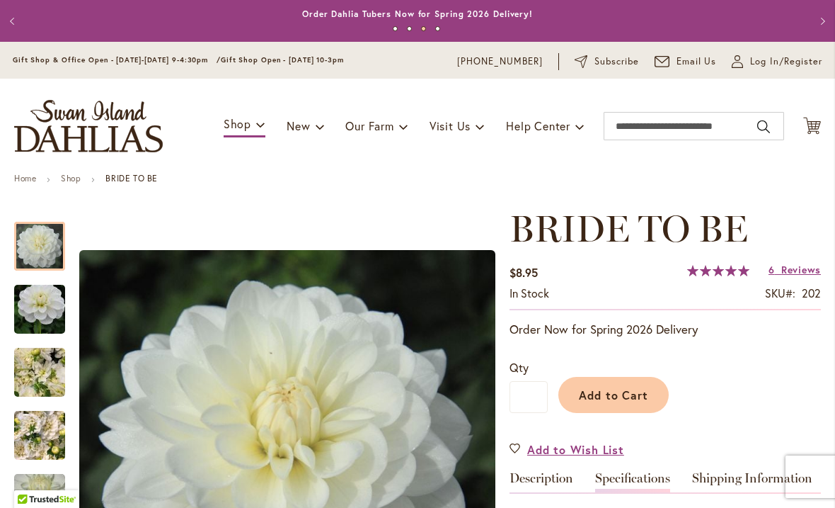
scroll to position [0, 0]
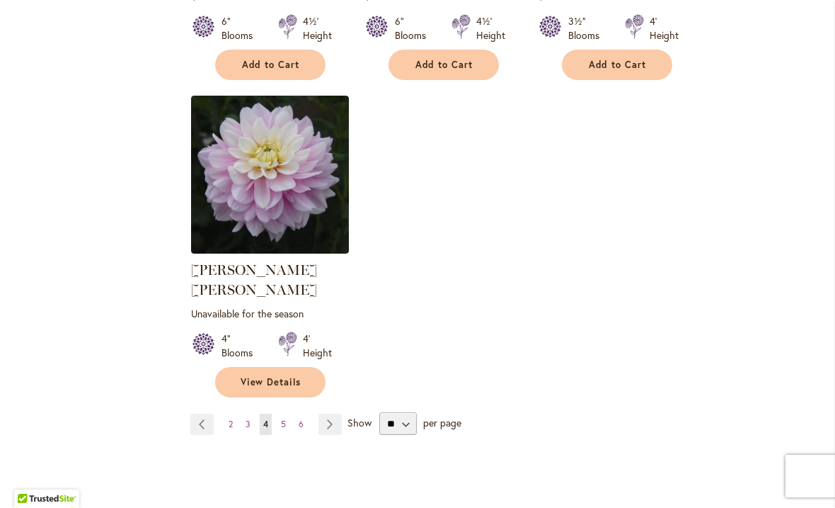
scroll to position [1764, 0]
click at [303, 200] on img at bounding box center [270, 175] width 158 height 158
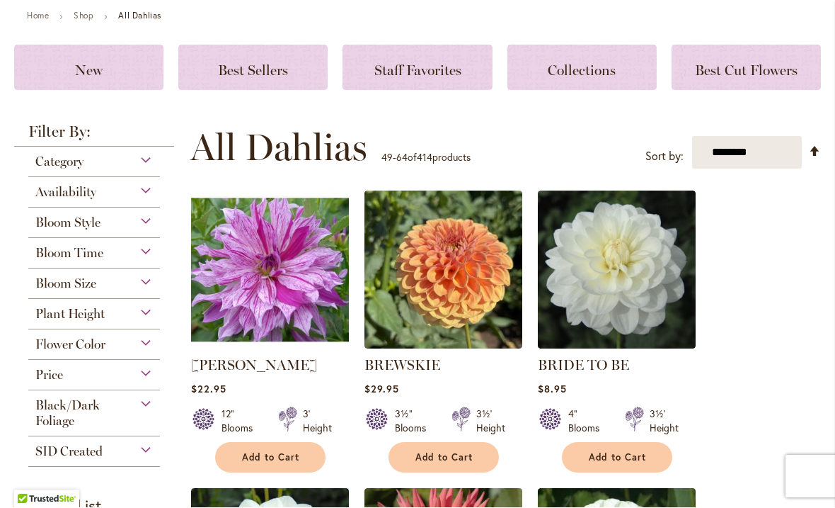
scroll to position [181, 0]
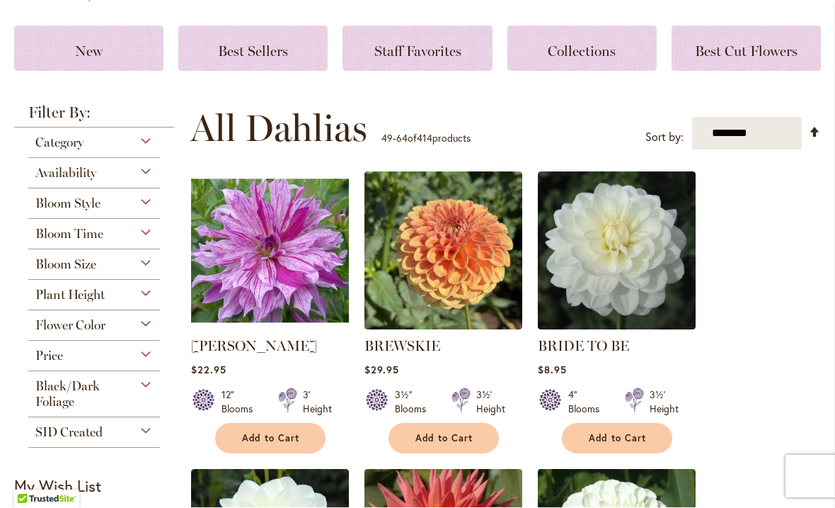
click at [622, 261] on img at bounding box center [617, 251] width 158 height 158
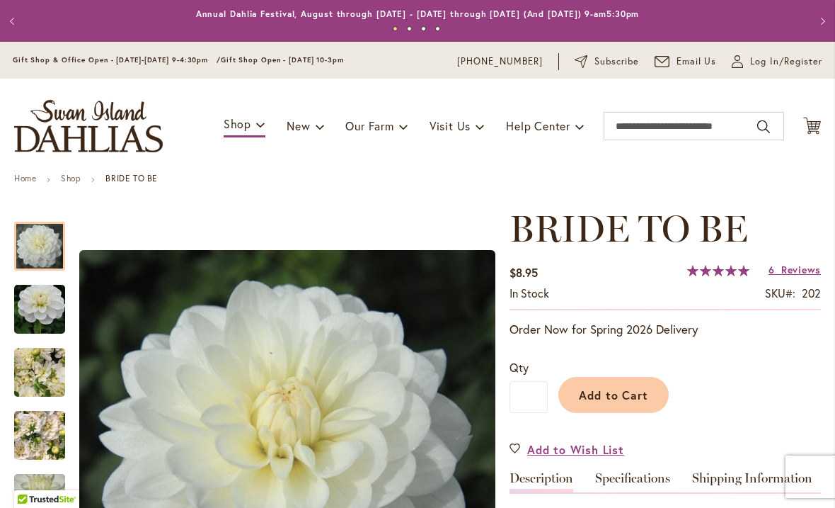
click at [639, 274] on div "$8.95 In stock SKU 202 Rating: 100 % of 100 6 Reviews Add Your Review" at bounding box center [665, 285] width 311 height 50
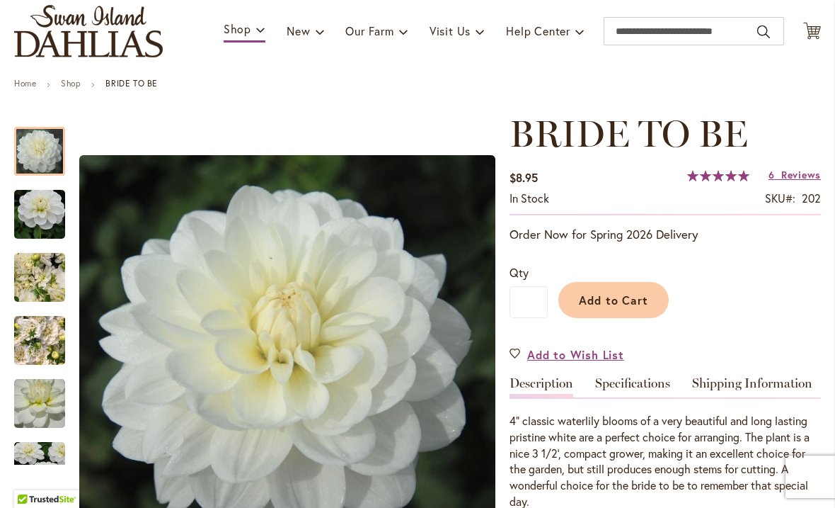
scroll to position [96, 0]
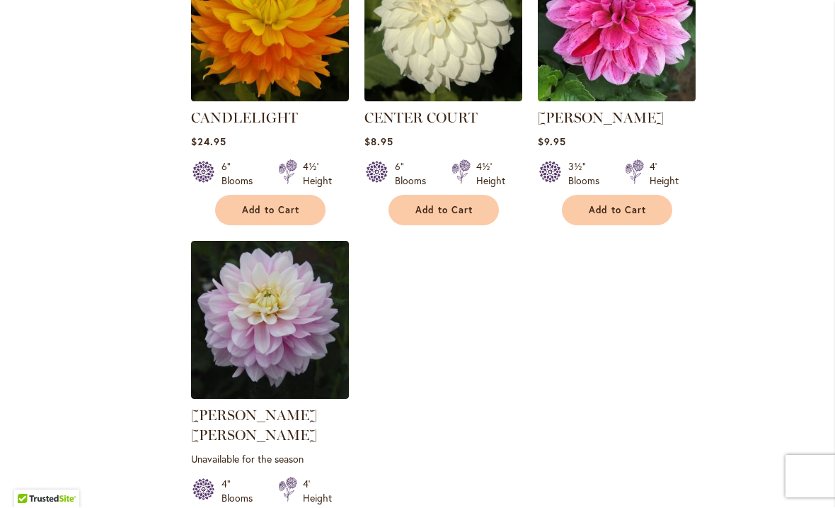
scroll to position [1622, 0]
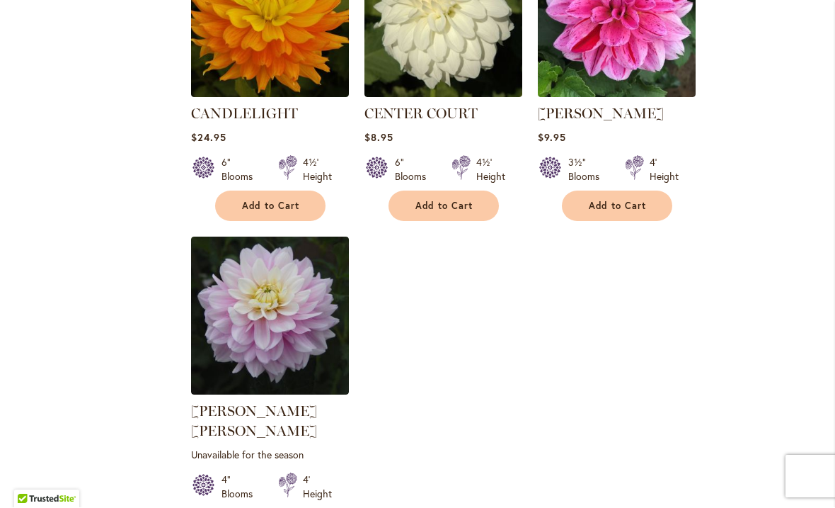
click at [286, 336] on img at bounding box center [270, 316] width 158 height 158
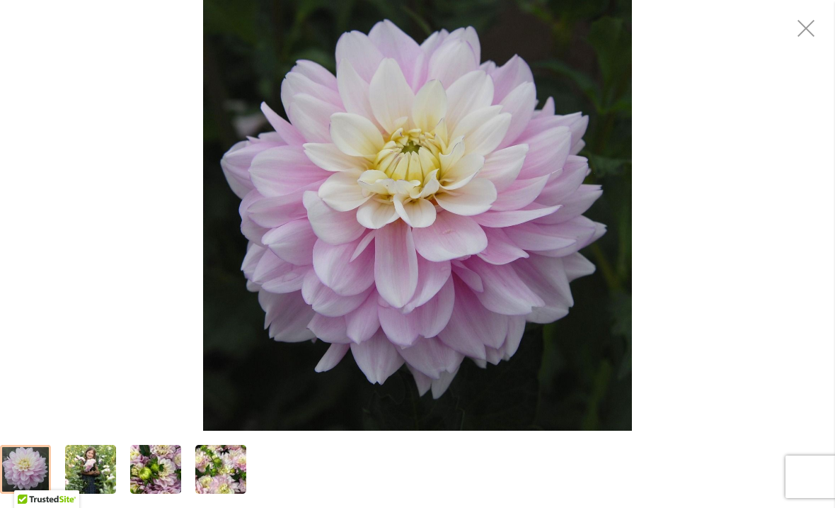
click at [731, 434] on div at bounding box center [417, 468] width 835 height 77
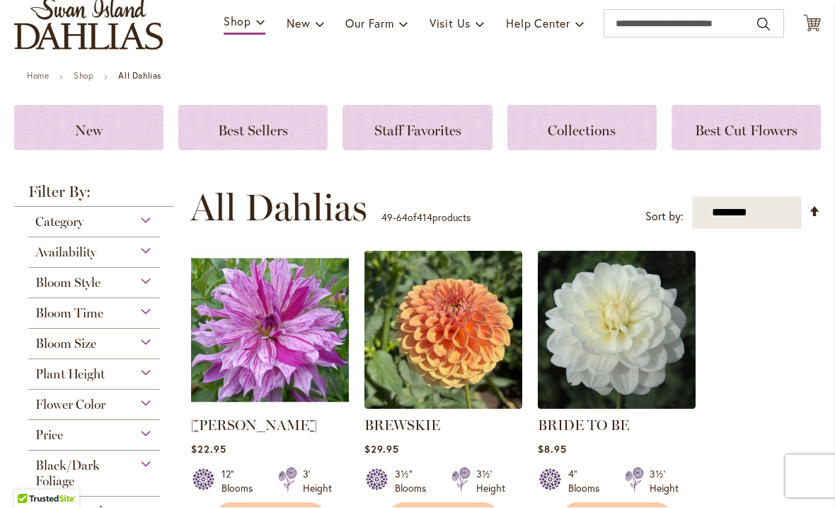
scroll to position [103, 0]
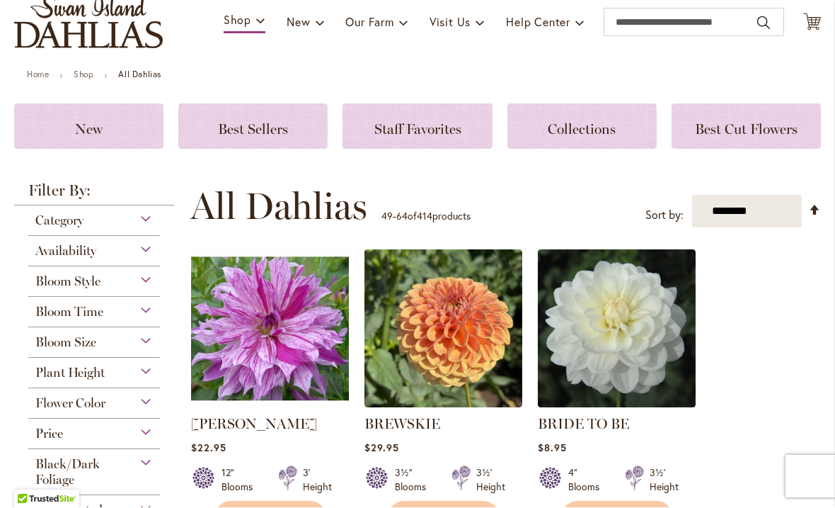
click at [626, 362] on img at bounding box center [617, 329] width 158 height 158
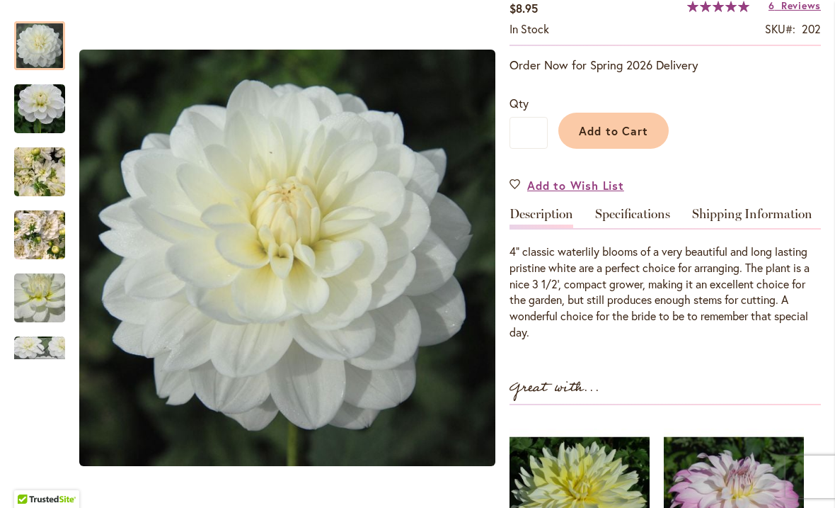
scroll to position [265, 0]
click at [374, 276] on img "BRIDE TO BE" at bounding box center [287, 258] width 416 height 416
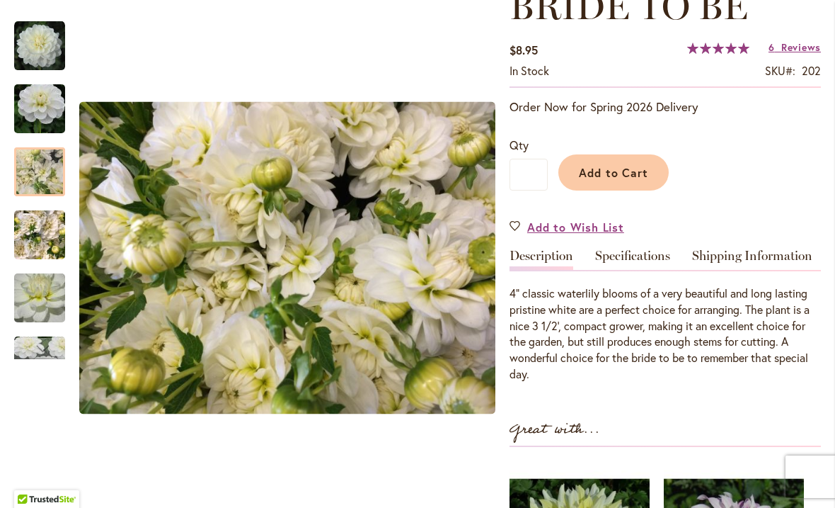
scroll to position [203, 0]
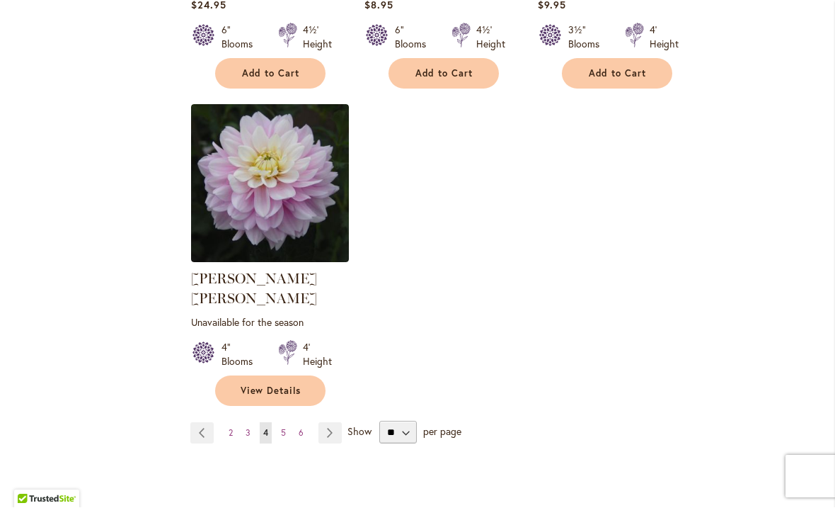
scroll to position [1764, 0]
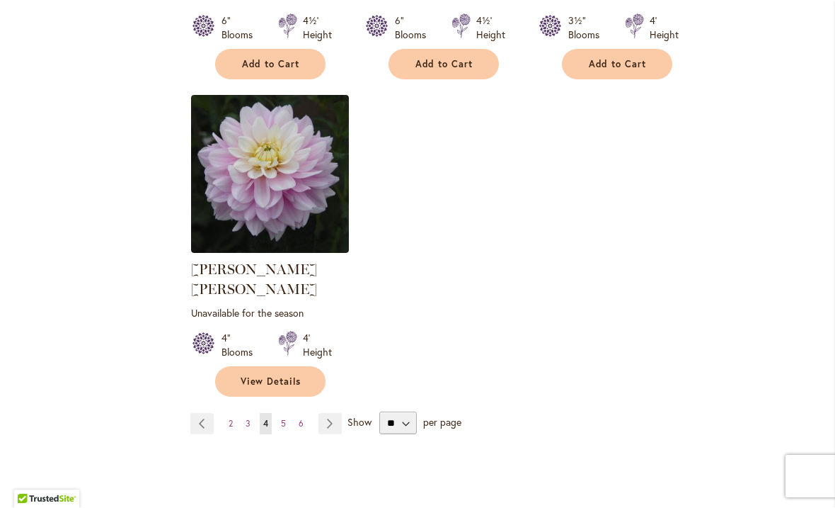
click at [365, 416] on span "Show" at bounding box center [360, 422] width 24 height 13
click at [379, 412] on select "** ** ** **" at bounding box center [398, 423] width 38 height 23
click at [333, 413] on link "Page Next" at bounding box center [330, 423] width 23 height 21
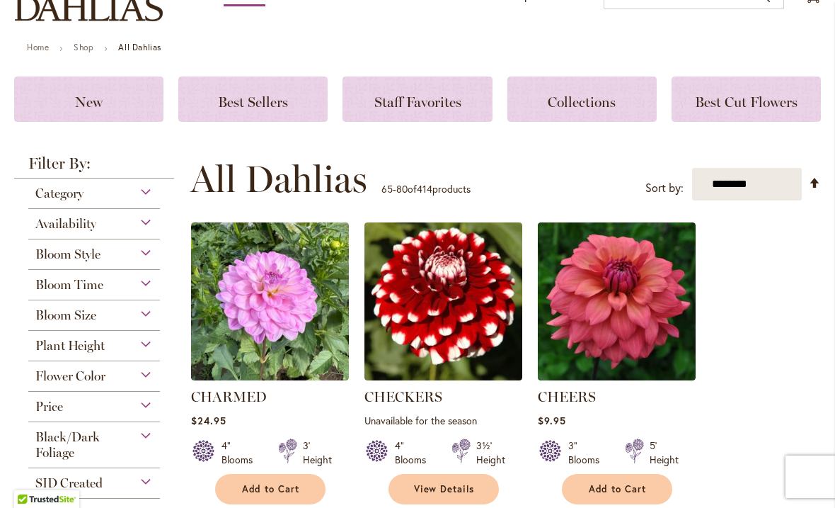
scroll to position [161, 0]
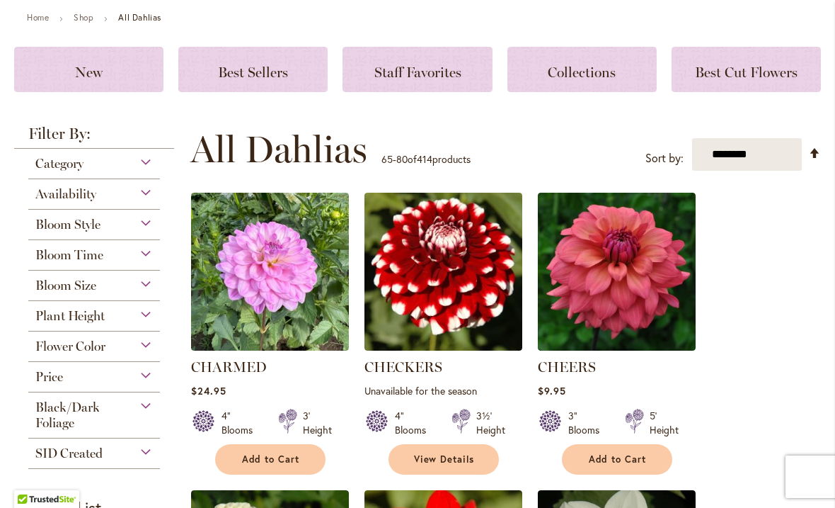
click at [627, 281] on img at bounding box center [617, 272] width 158 height 158
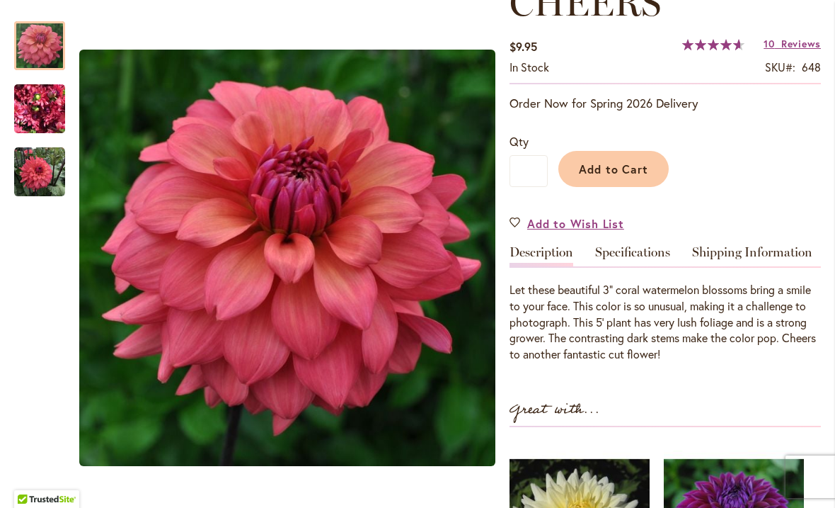
scroll to position [230, 0]
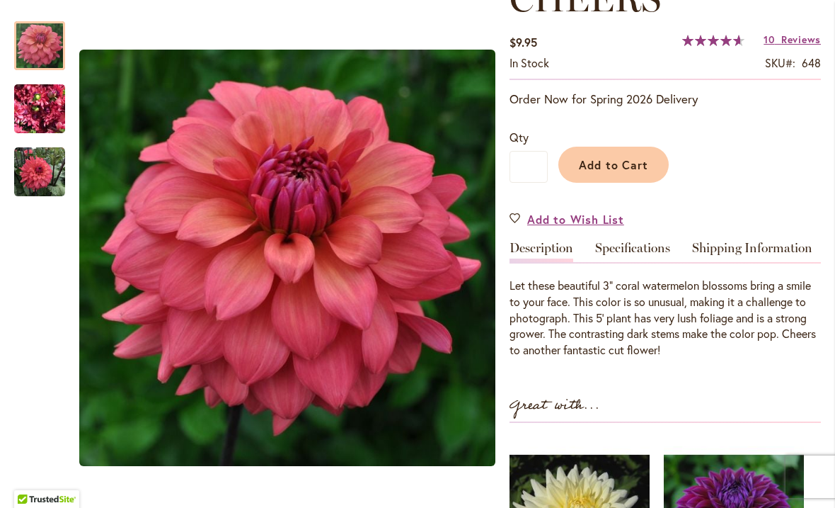
click at [638, 245] on link "Specifications" at bounding box center [632, 251] width 75 height 21
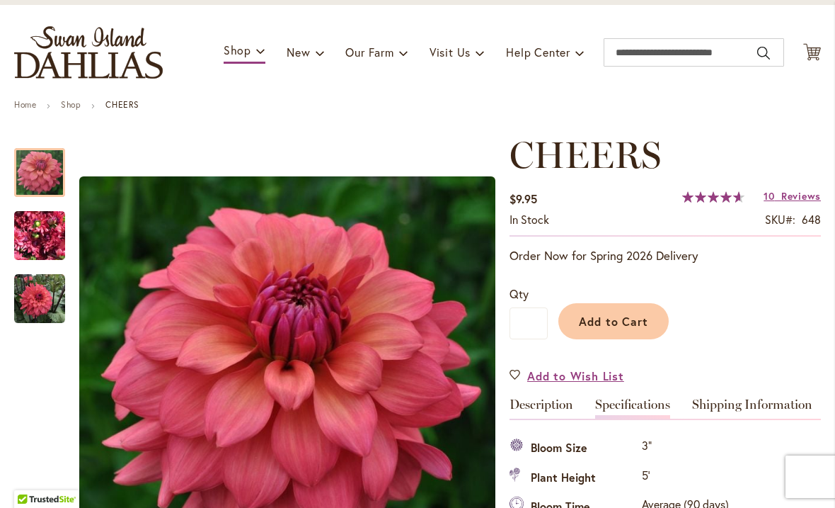
scroll to position [64, 0]
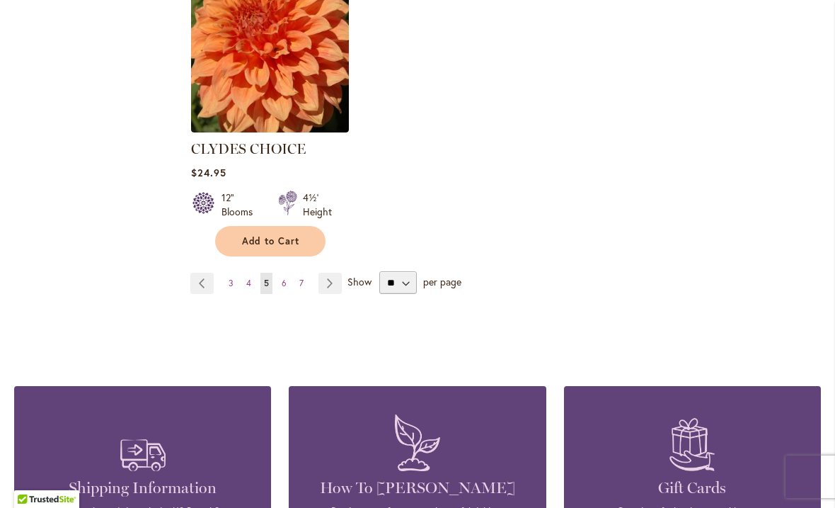
scroll to position [1908, 0]
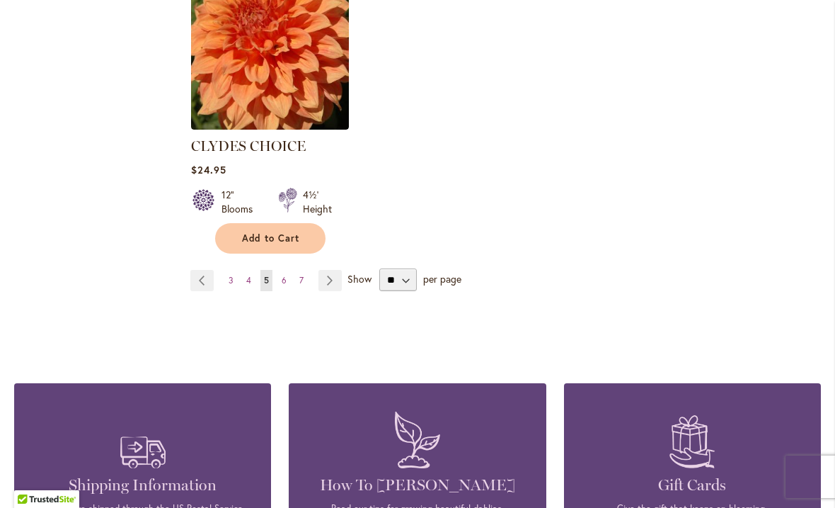
click at [786, 404] on figure at bounding box center [692, 439] width 214 height 70
click at [335, 270] on link "Page Next" at bounding box center [330, 280] width 23 height 21
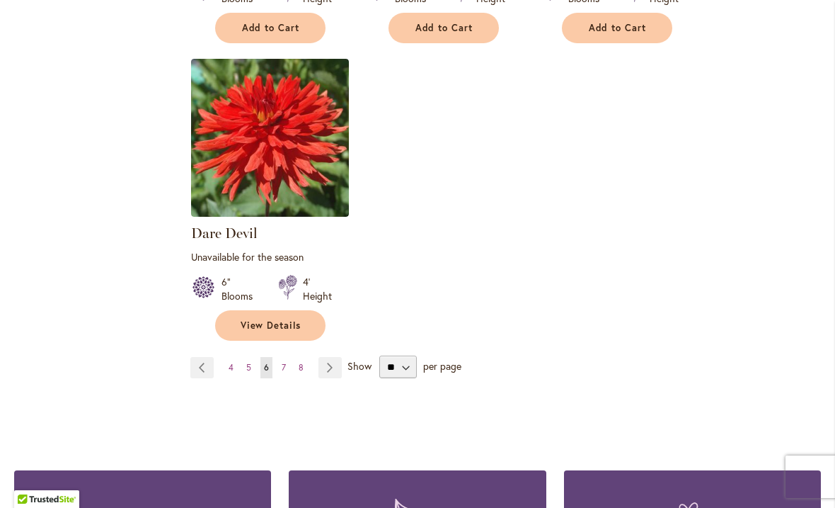
scroll to position [1816, 0]
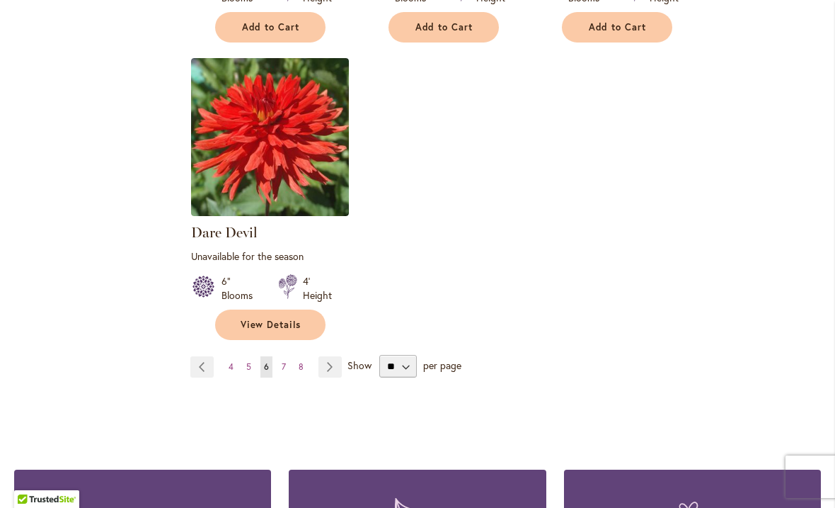
click at [334, 361] on link "Page Next" at bounding box center [330, 366] width 23 height 21
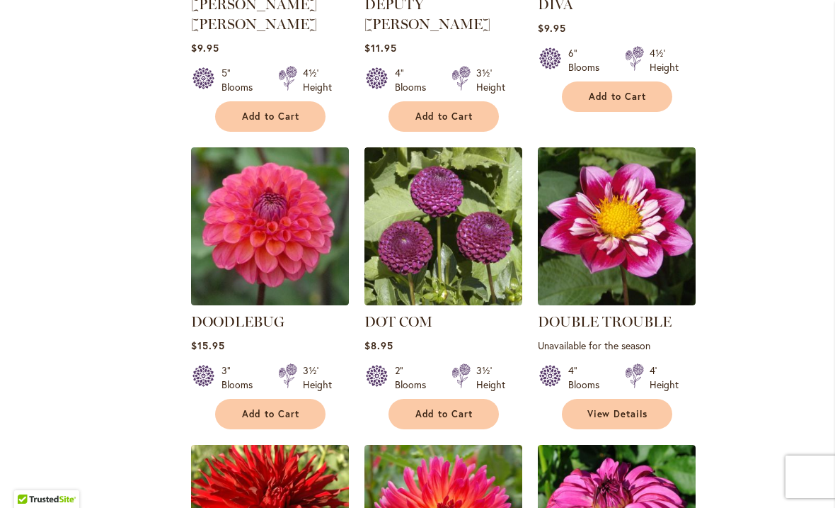
scroll to position [821, 0]
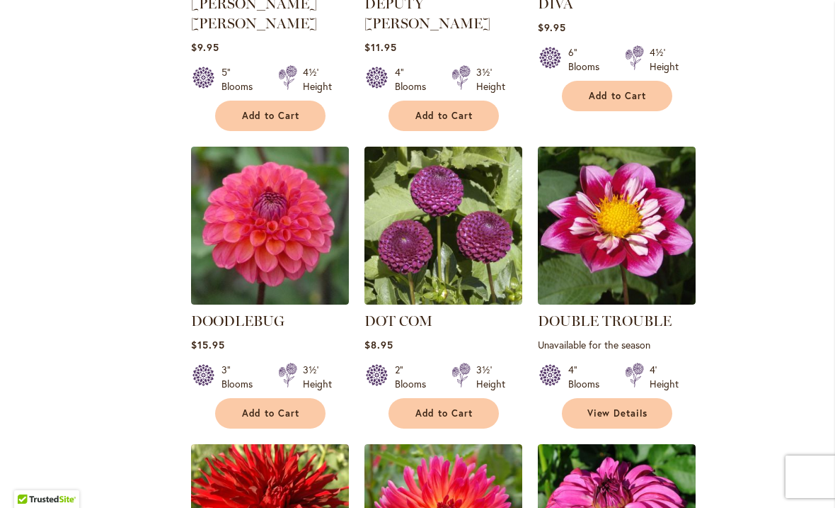
click at [283, 222] on img at bounding box center [270, 226] width 158 height 158
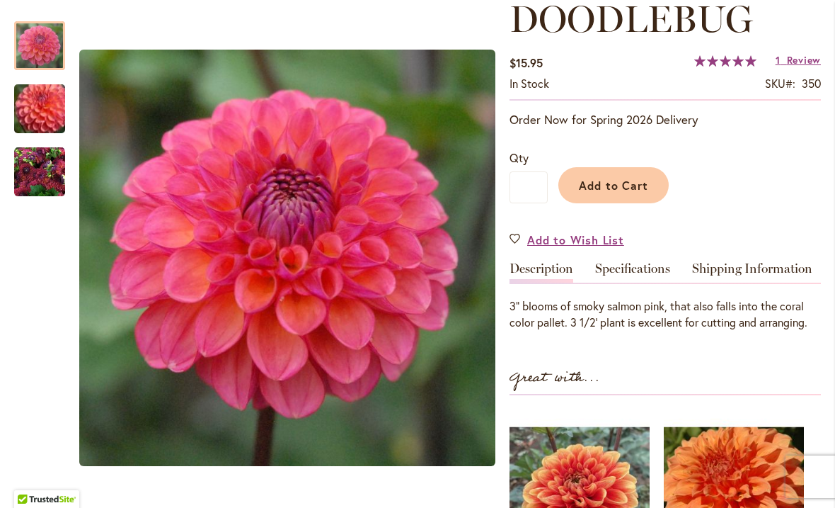
scroll to position [211, 0]
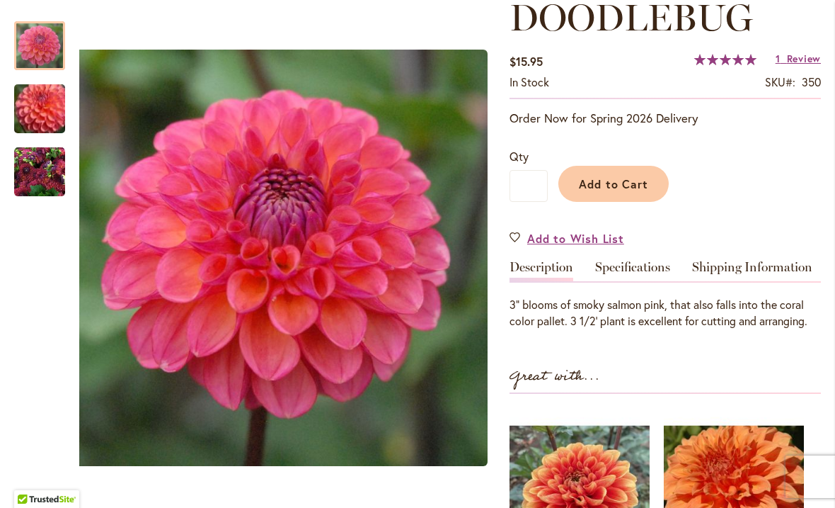
click at [285, 282] on img "DOODLEBUG" at bounding box center [279, 258] width 416 height 416
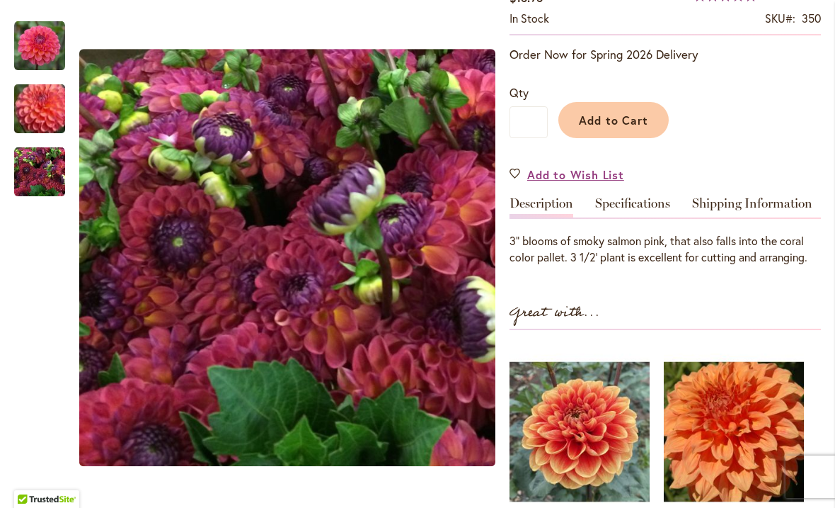
scroll to position [279, 0]
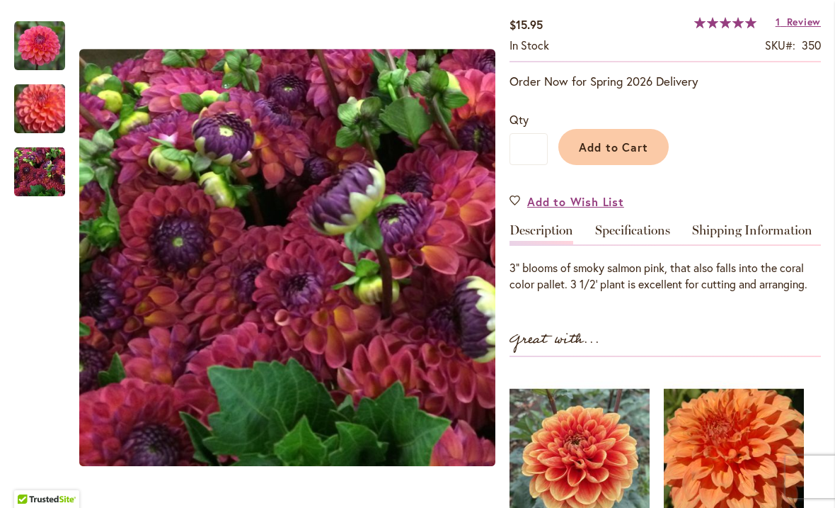
click at [634, 231] on link "Specifications" at bounding box center [632, 234] width 75 height 21
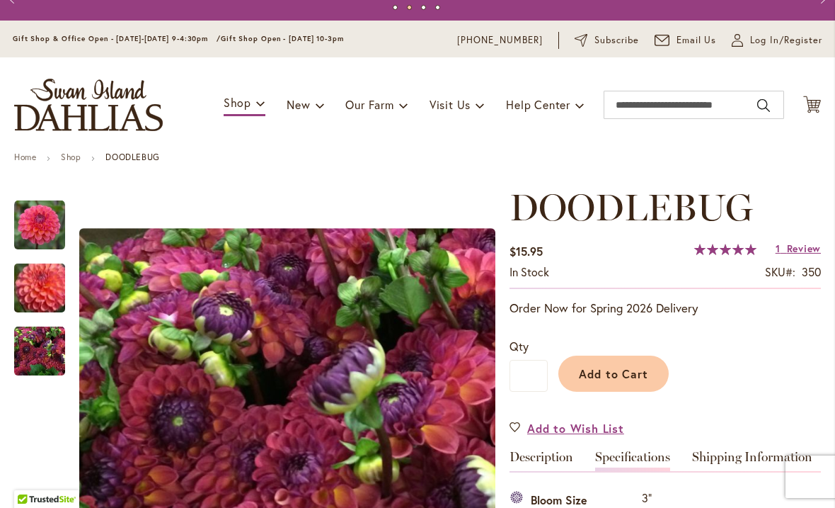
scroll to position [24, 0]
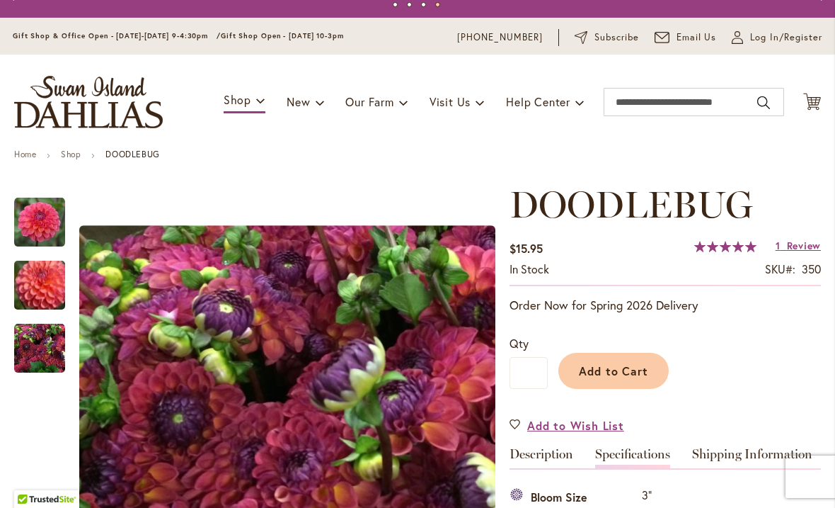
click at [796, 251] on span "Review" at bounding box center [804, 245] width 34 height 13
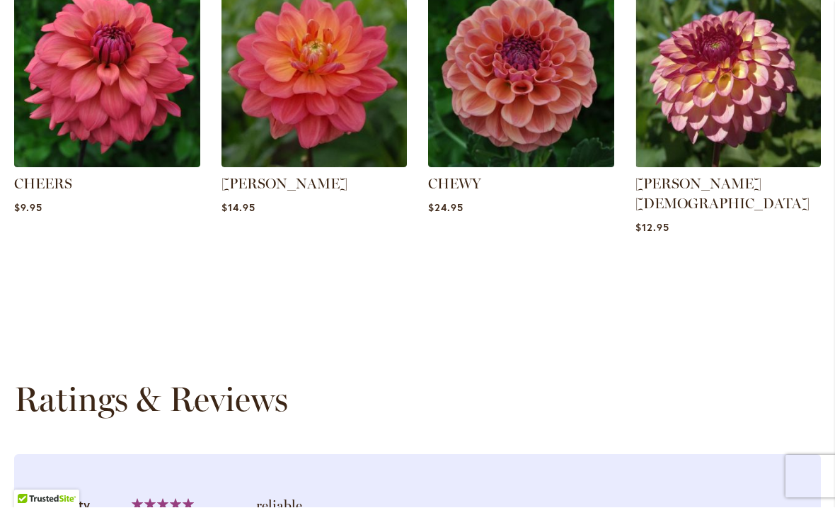
scroll to position [1295, 0]
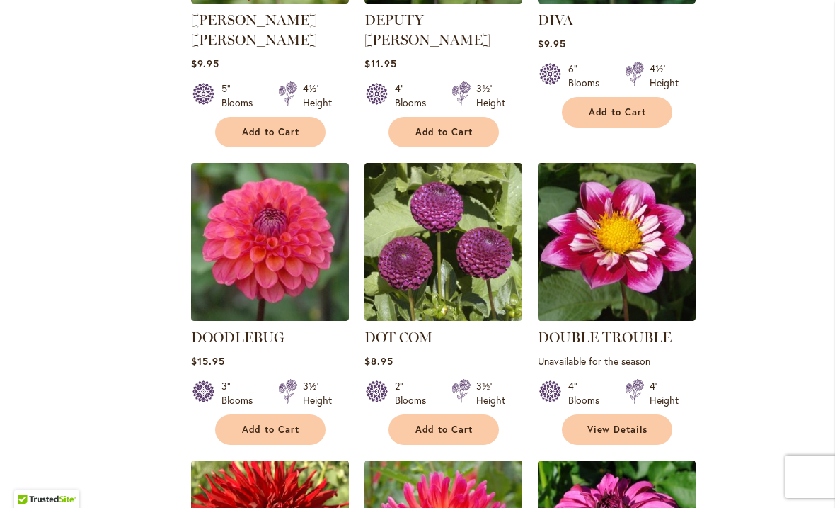
scroll to position [797, 0]
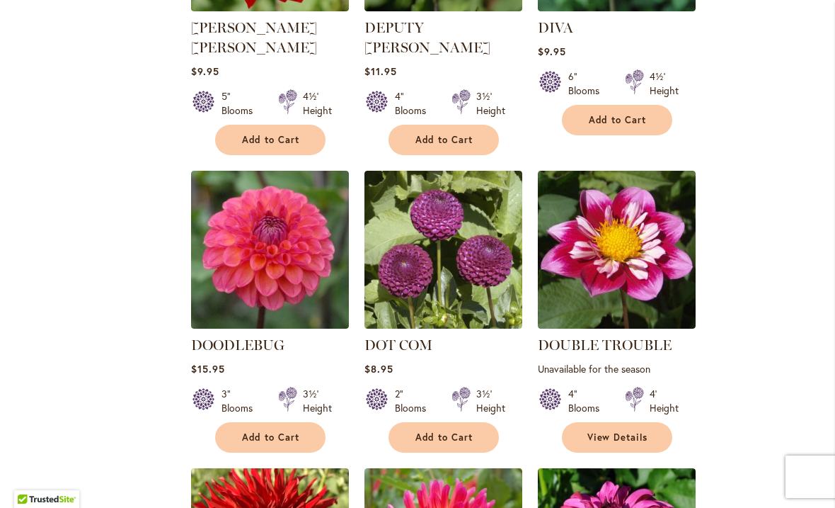
click at [265, 246] on img at bounding box center [270, 250] width 158 height 158
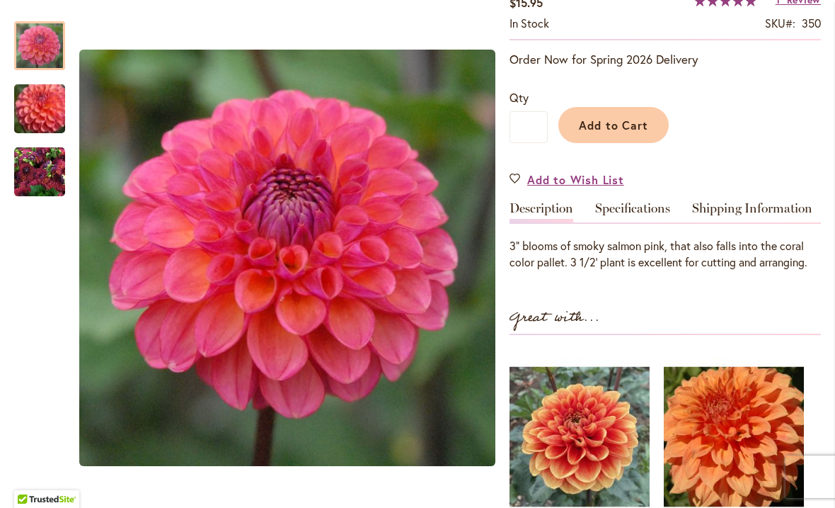
scroll to position [270, 0]
click at [636, 212] on link "Specifications" at bounding box center [632, 212] width 75 height 21
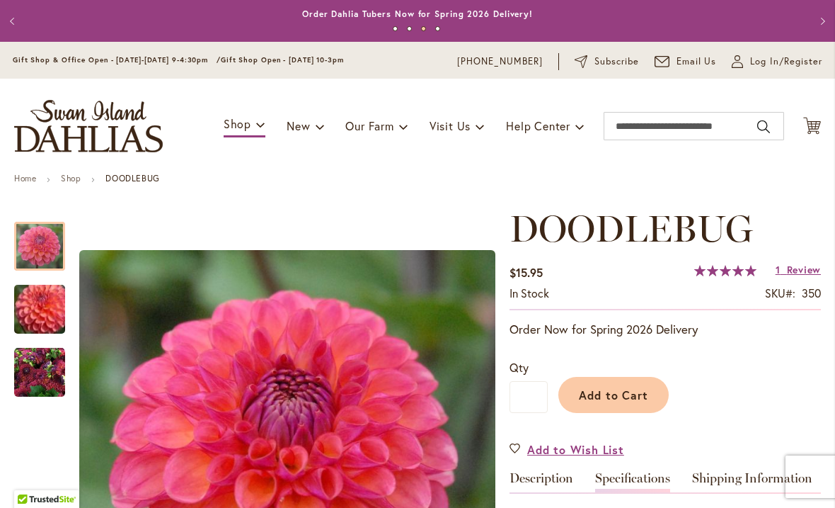
scroll to position [0, 0]
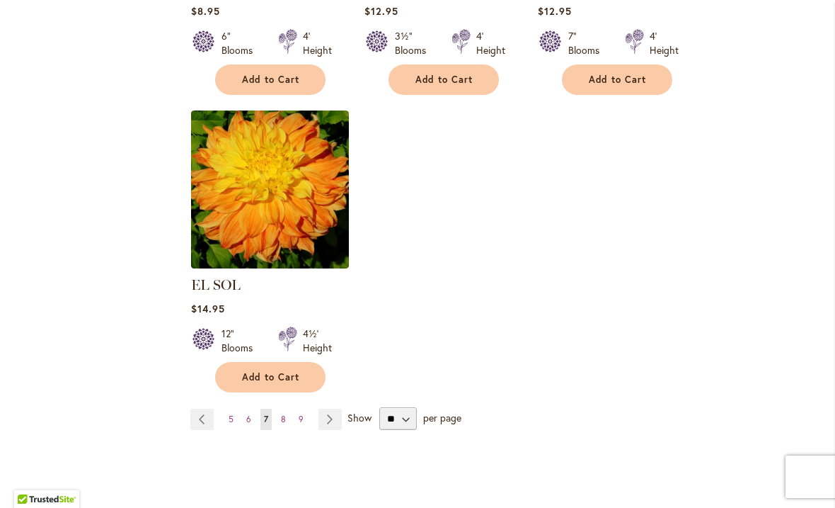
scroll to position [1750, 0]
click at [333, 408] on link "Page Next" at bounding box center [330, 418] width 23 height 21
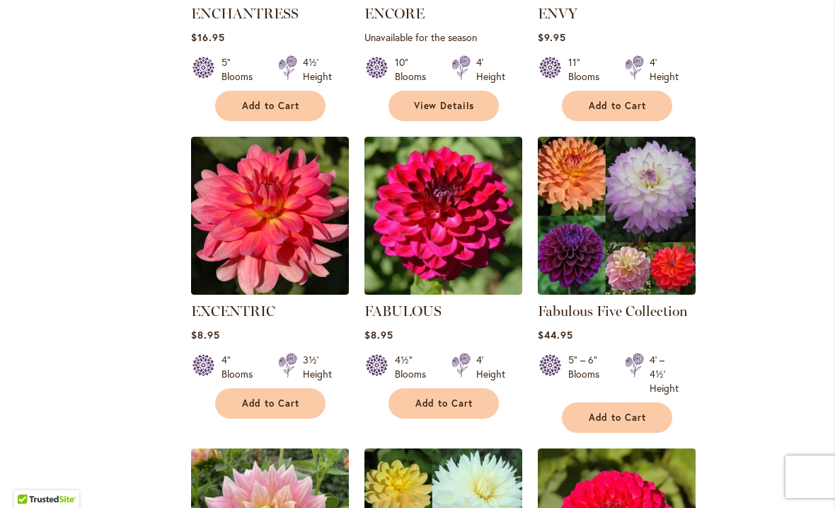
scroll to position [814, 0]
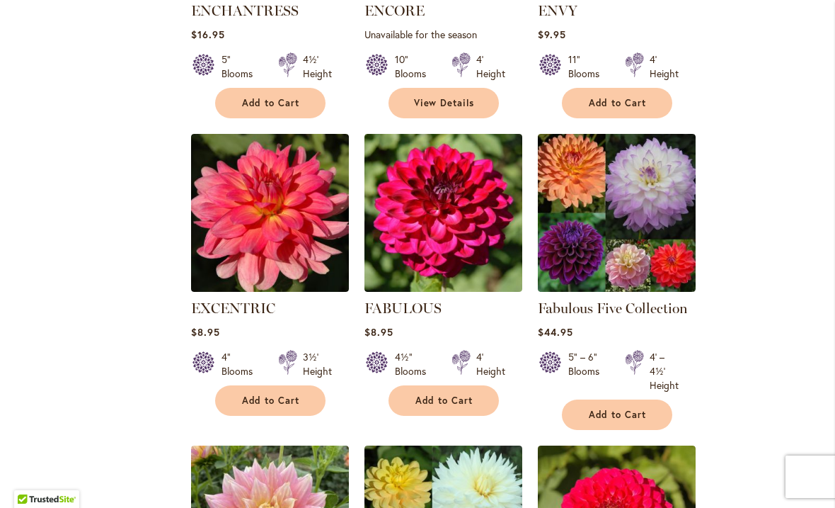
click at [253, 229] on img at bounding box center [270, 213] width 158 height 158
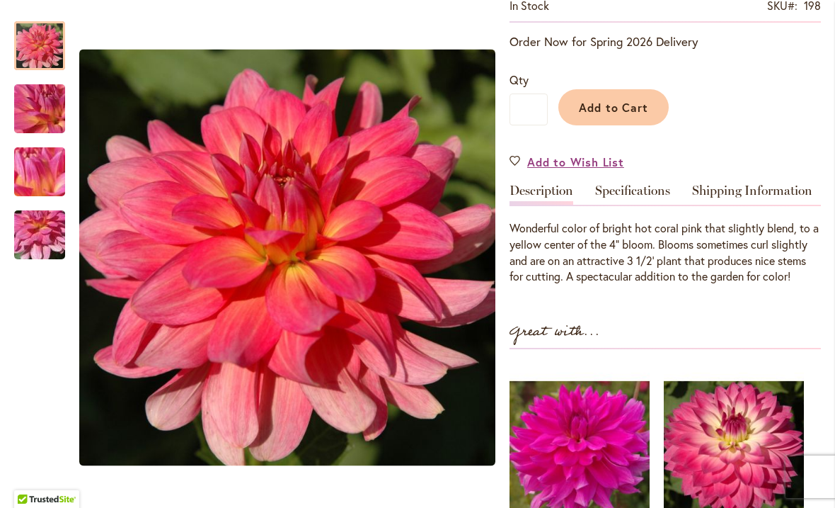
scroll to position [302, 0]
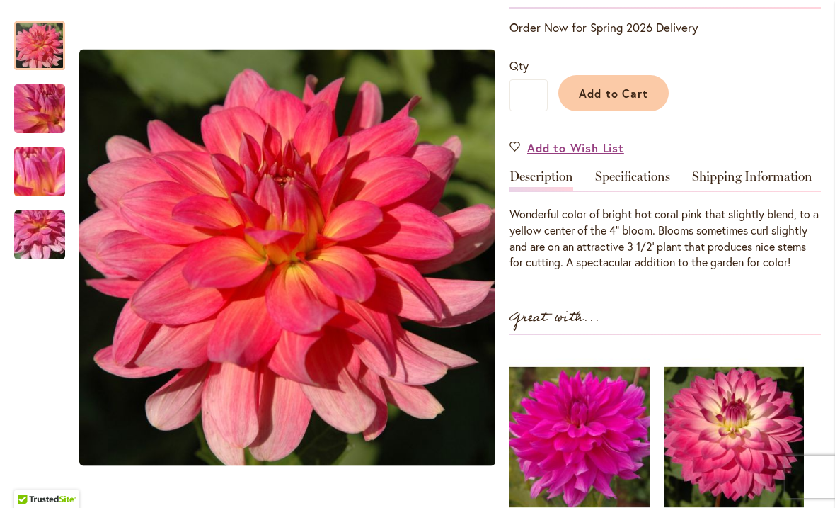
click at [637, 179] on link "Specifications" at bounding box center [632, 180] width 75 height 21
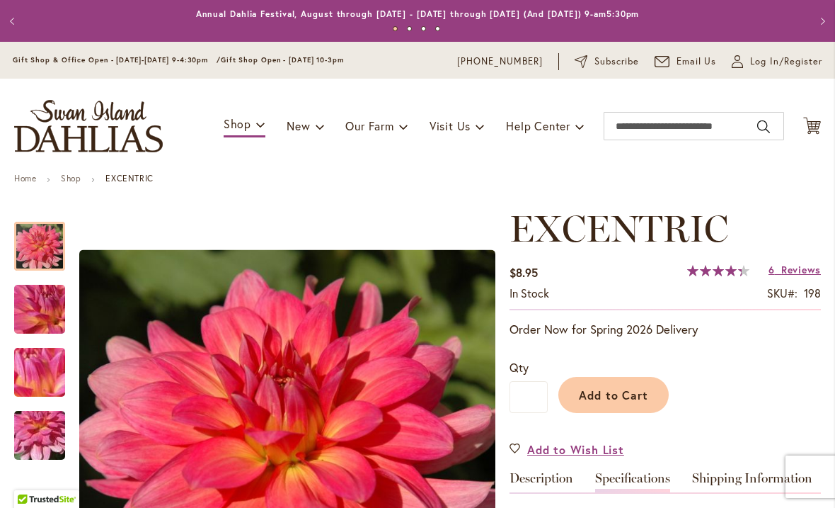
scroll to position [13, 0]
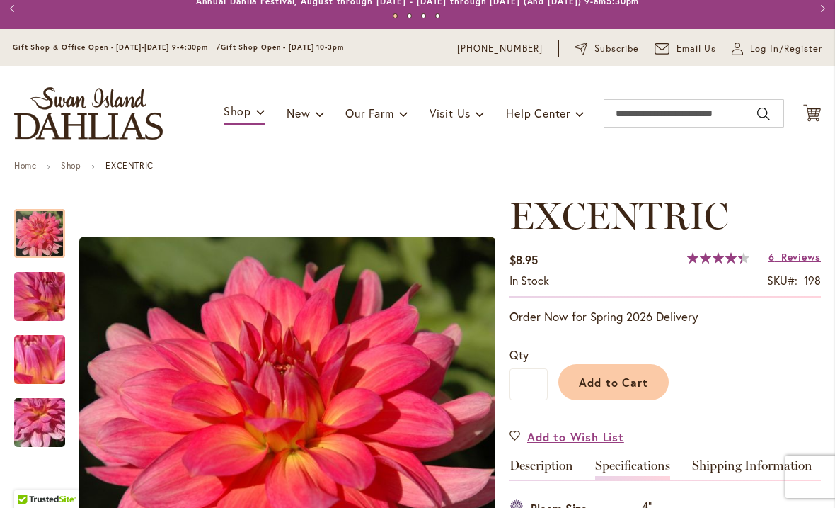
click at [798, 260] on span "Reviews" at bounding box center [801, 256] width 40 height 13
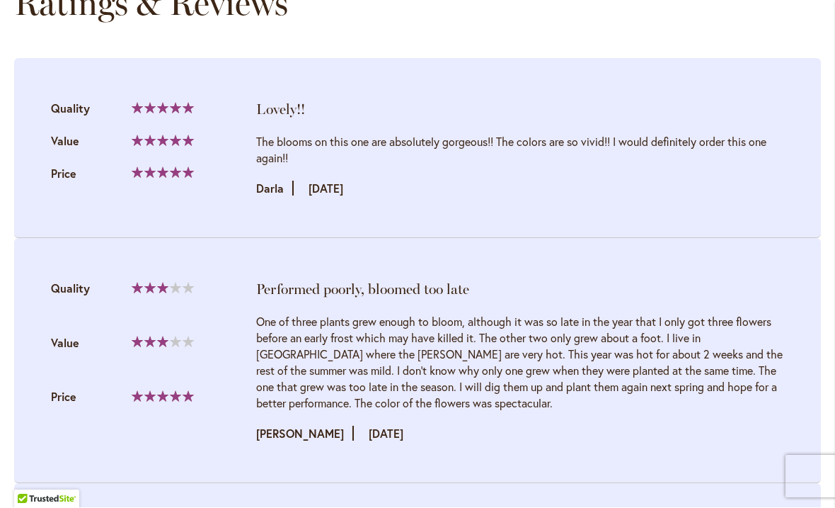
scroll to position [1691, 0]
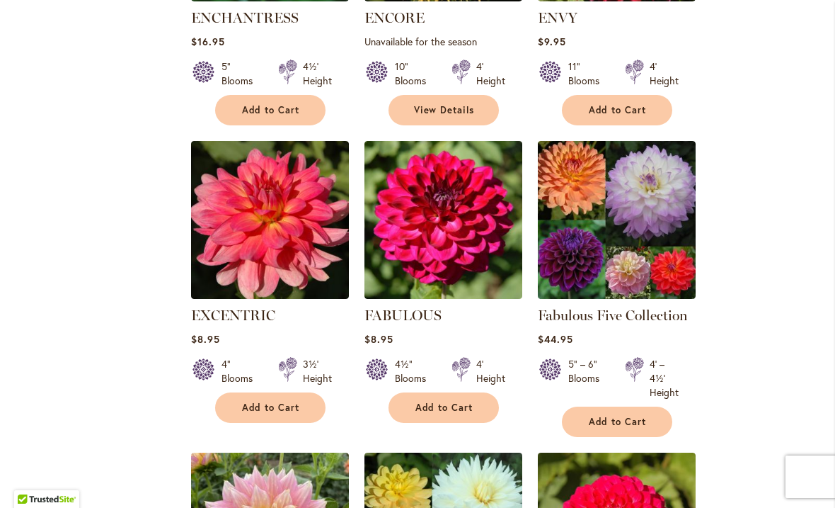
scroll to position [817, 0]
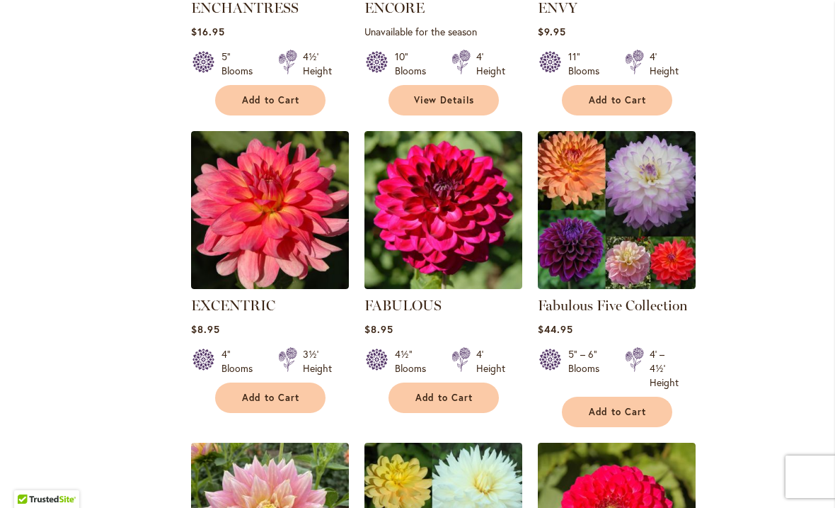
click at [302, 248] on img at bounding box center [270, 210] width 158 height 158
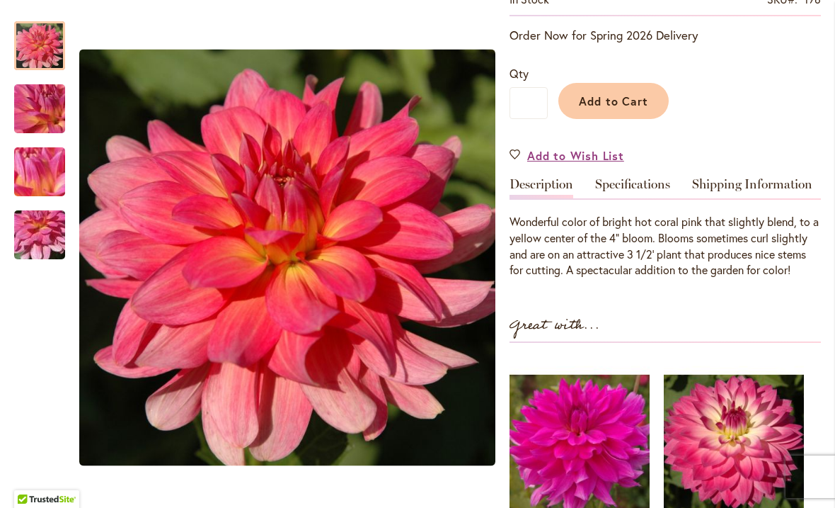
scroll to position [294, 0]
click at [639, 186] on link "Specifications" at bounding box center [632, 187] width 75 height 21
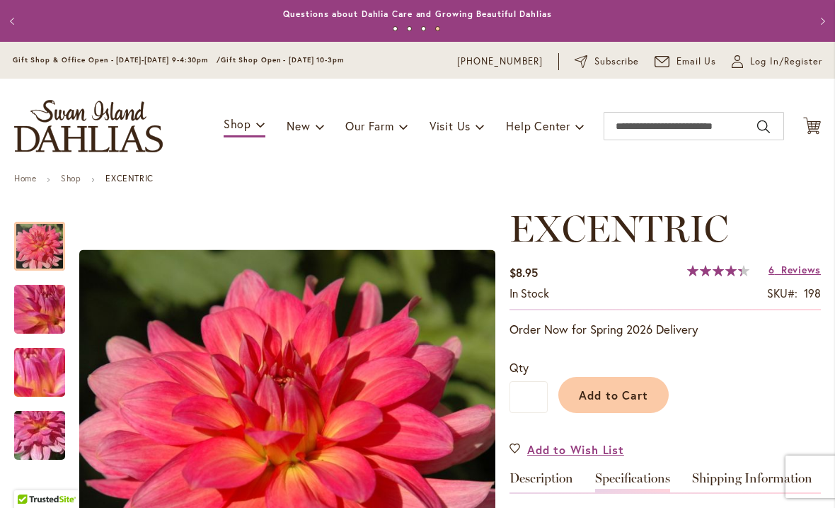
scroll to position [0, 0]
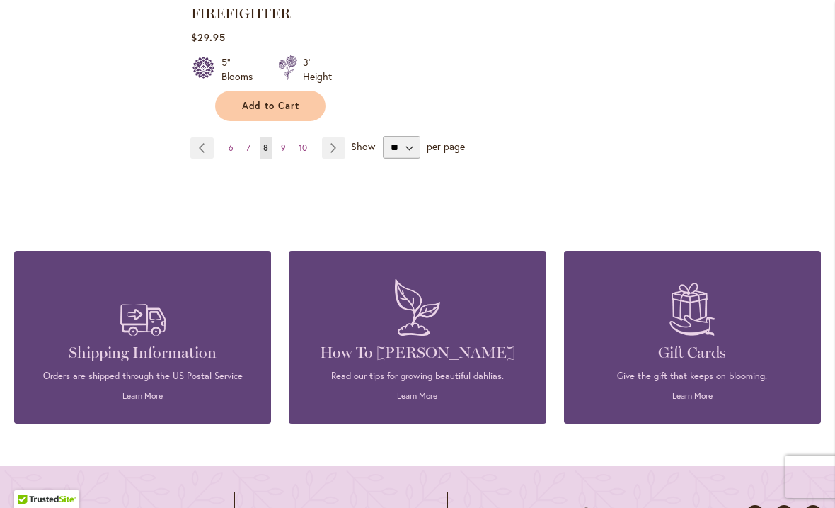
scroll to position [2071, 0]
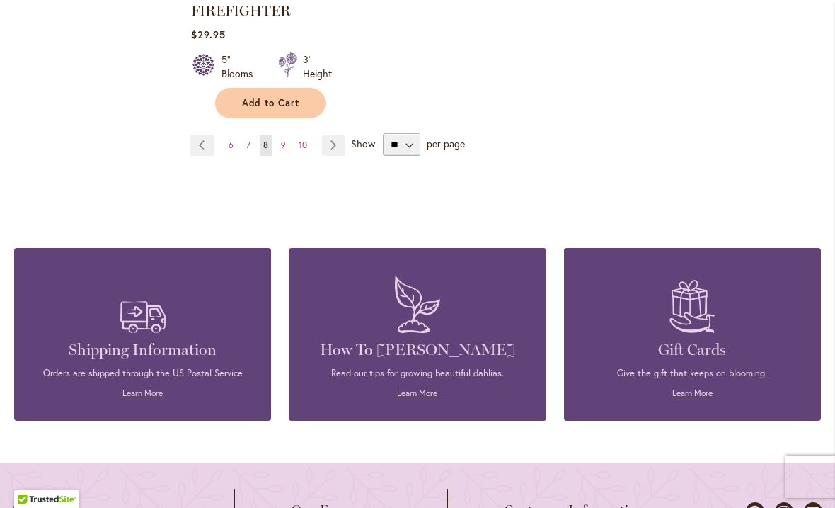
click at [338, 144] on link "Page Next" at bounding box center [333, 144] width 23 height 21
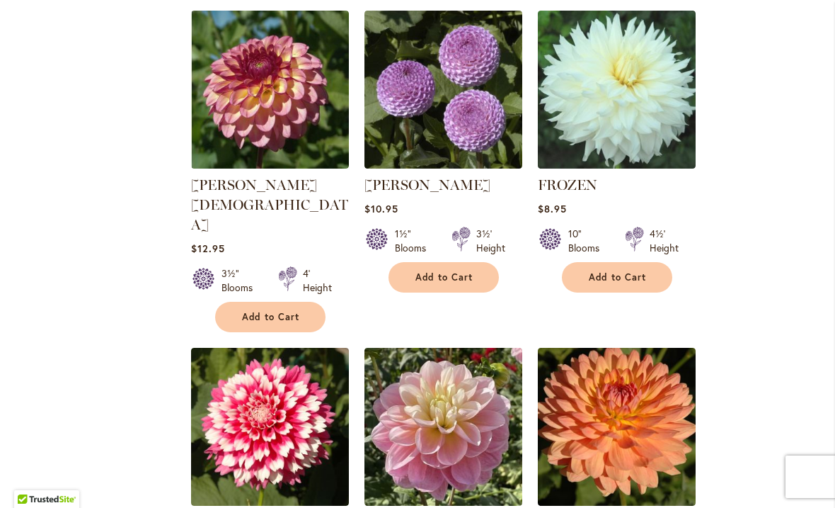
scroll to position [940, 0]
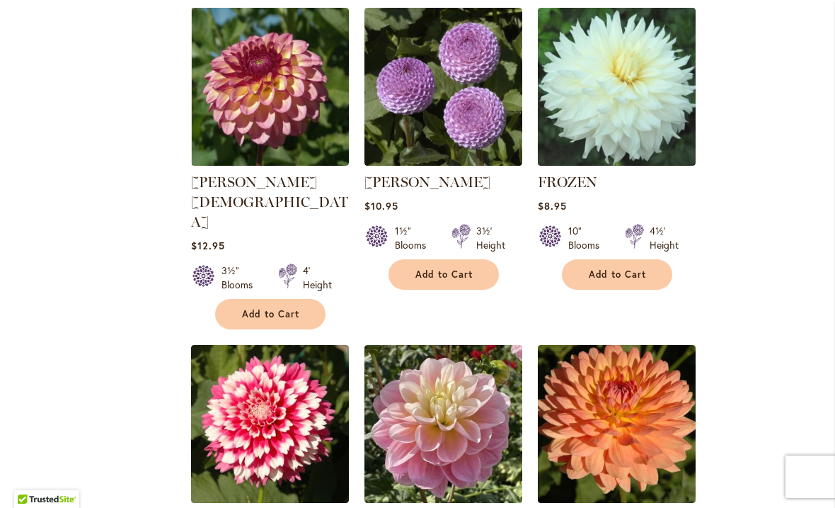
click at [642, 121] on img at bounding box center [617, 87] width 158 height 158
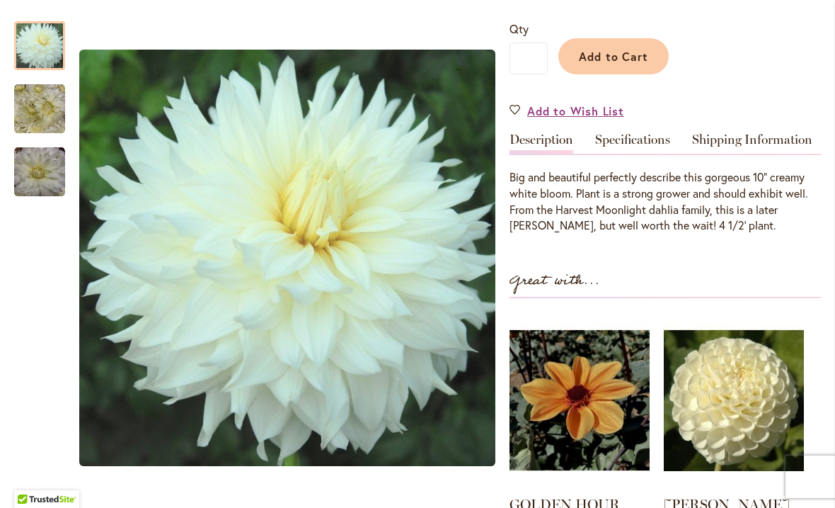
scroll to position [338, 0]
click at [641, 139] on link "Specifications" at bounding box center [632, 143] width 75 height 21
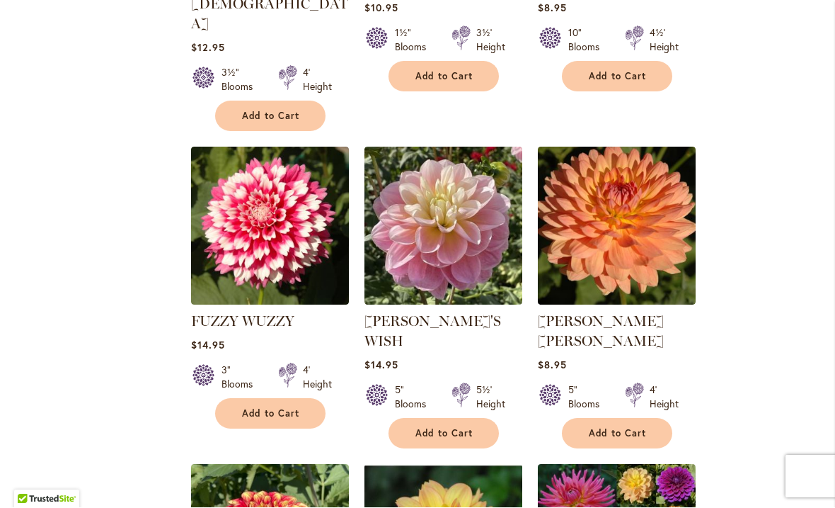
scroll to position [1138, 0]
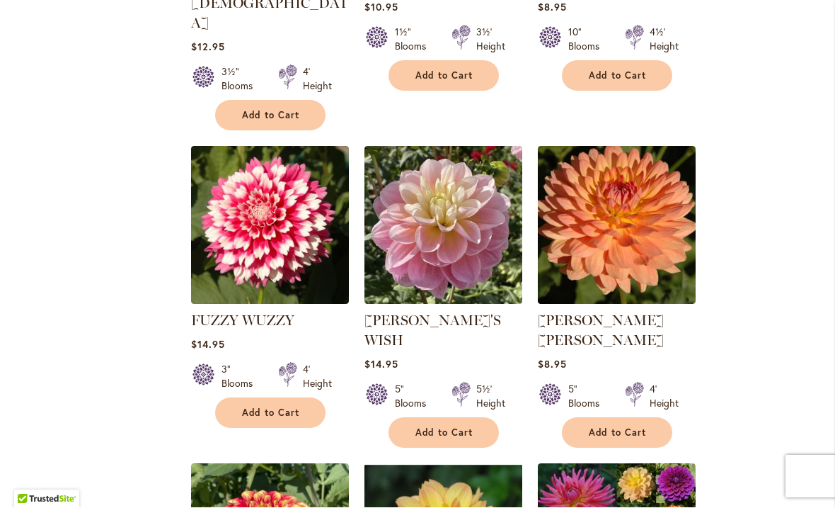
click at [252, 210] on img at bounding box center [270, 226] width 158 height 158
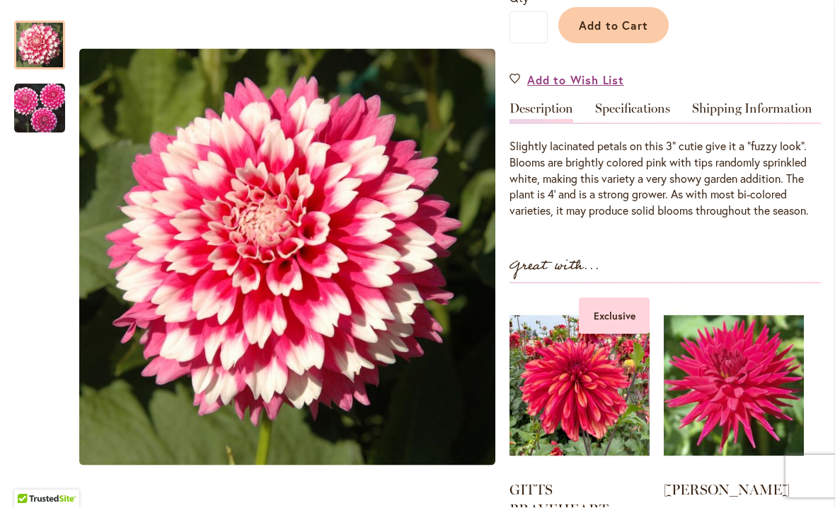
scroll to position [372, 0]
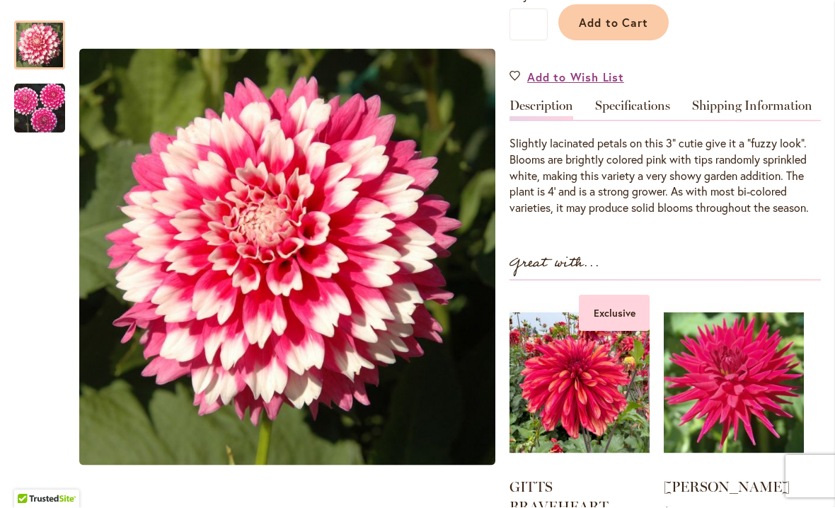
click at [634, 108] on link "Specifications" at bounding box center [632, 110] width 75 height 21
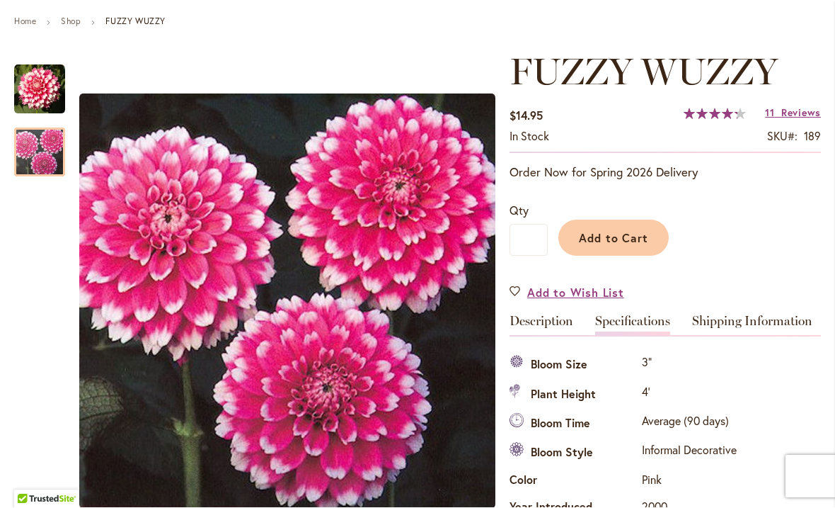
scroll to position [154, 0]
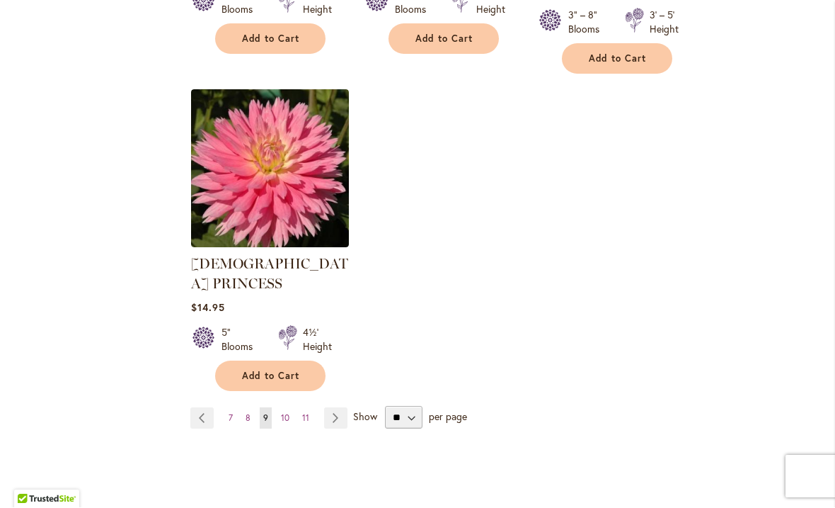
scroll to position [1830, 0]
click at [342, 407] on link "Page Next" at bounding box center [335, 417] width 23 height 21
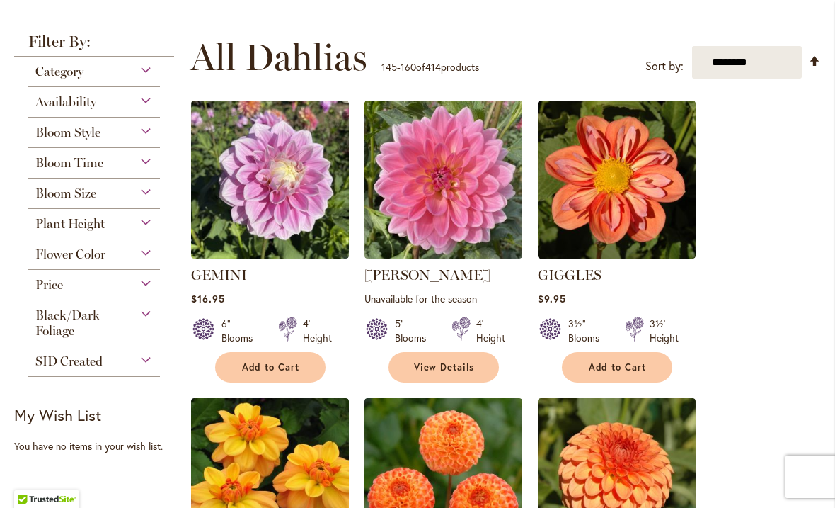
scroll to position [247, 0]
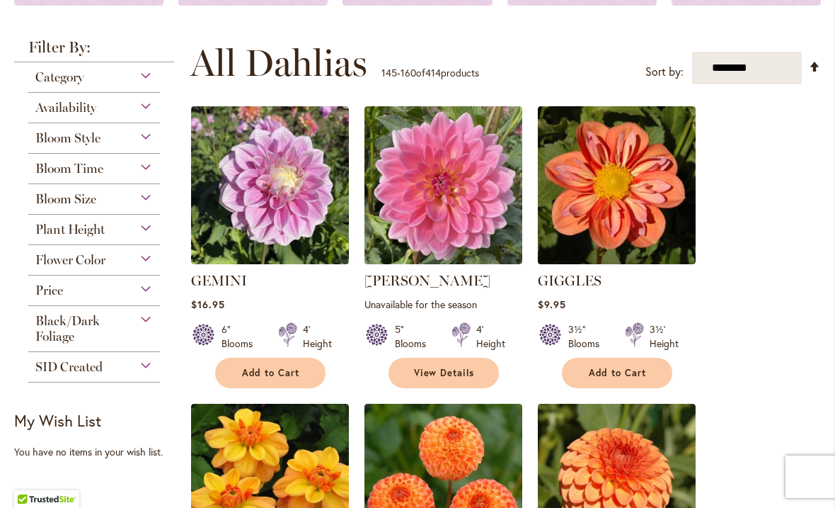
click at [474, 205] on img at bounding box center [444, 185] width 158 height 158
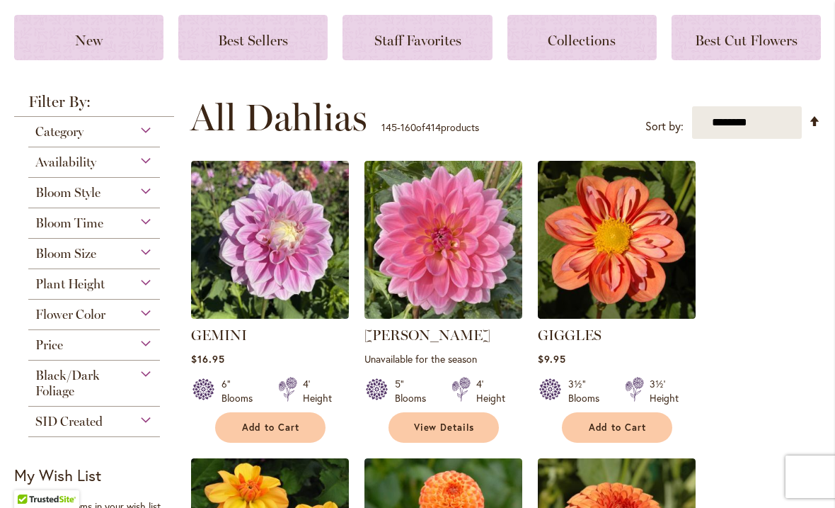
scroll to position [194, 0]
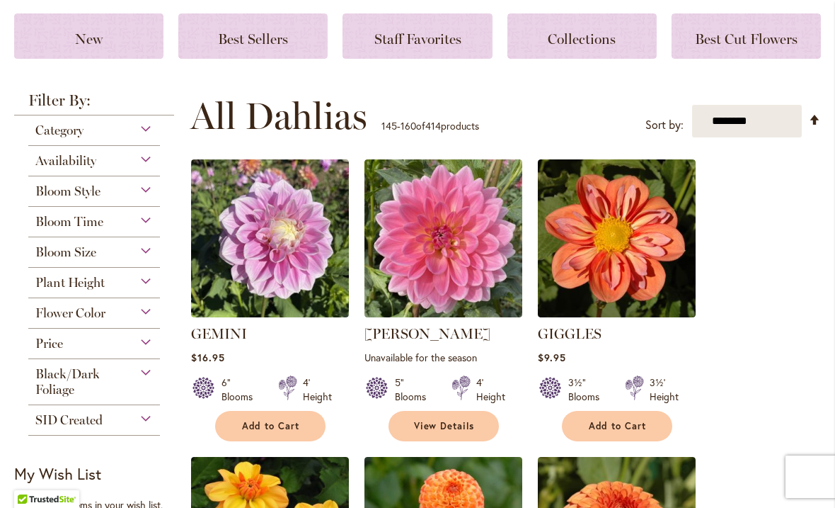
click at [454, 258] on img at bounding box center [444, 238] width 158 height 158
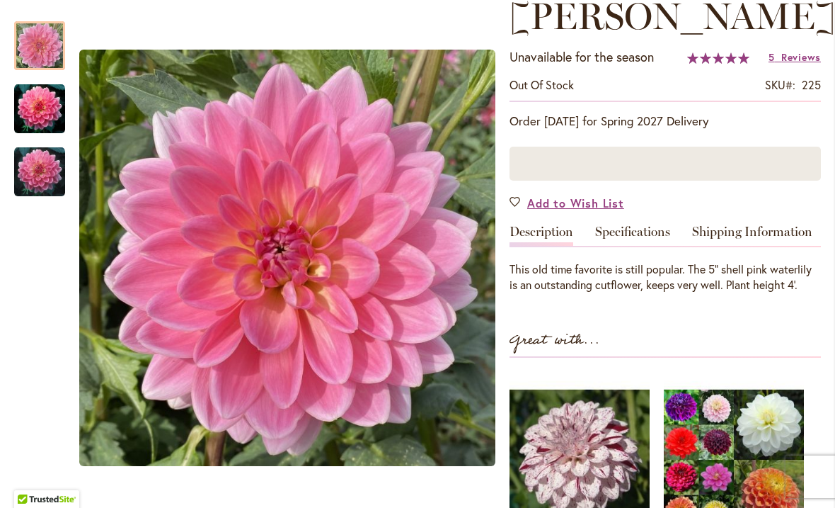
scroll to position [216, 0]
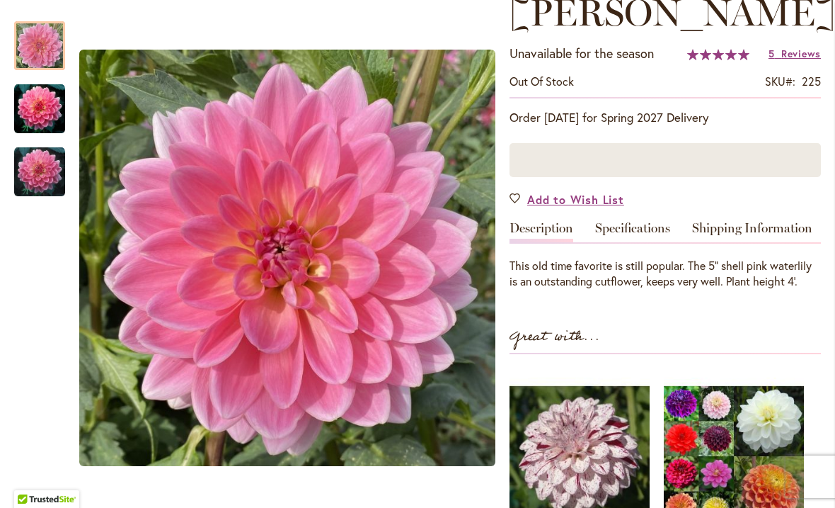
click at [642, 227] on link "Specifications" at bounding box center [632, 232] width 75 height 21
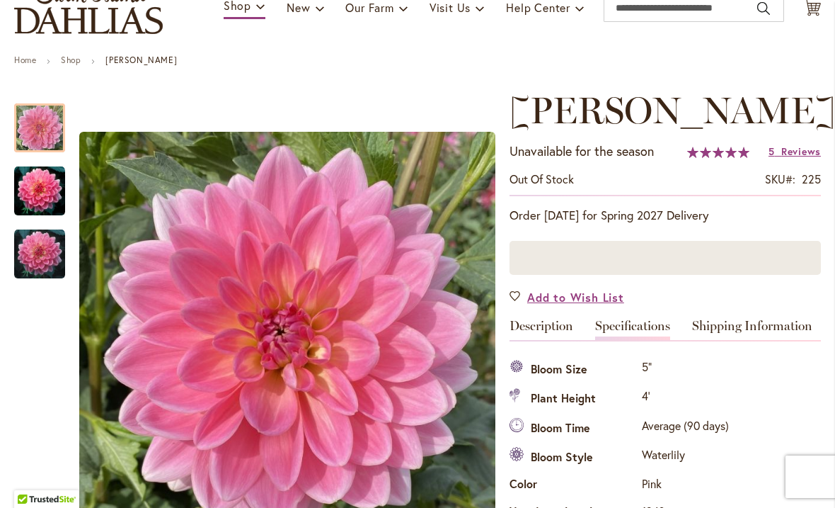
scroll to position [118, 0]
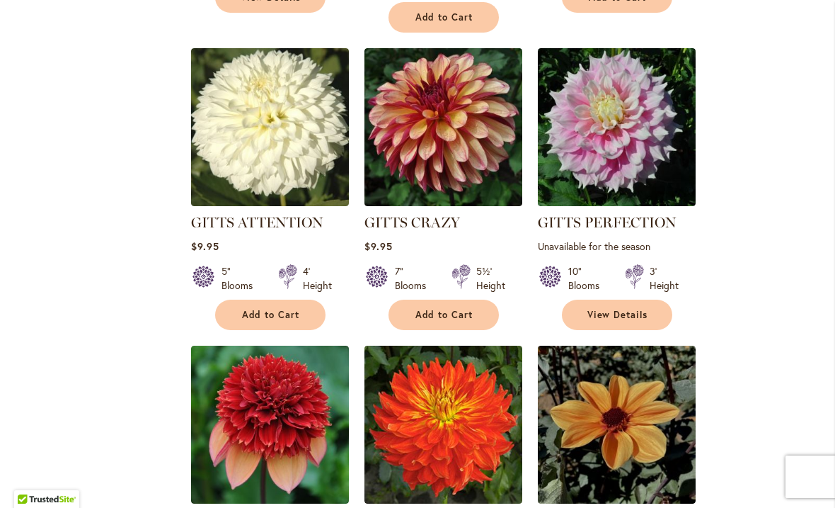
scroll to position [921, 0]
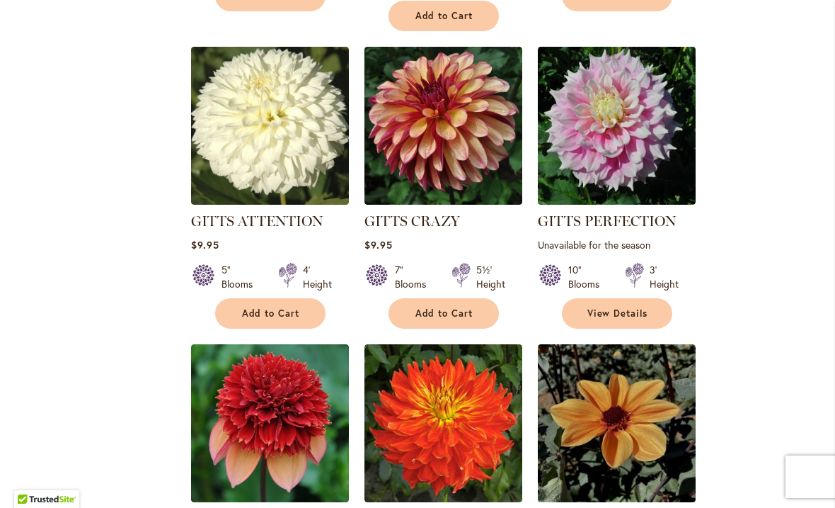
click at [623, 121] on img at bounding box center [617, 126] width 158 height 158
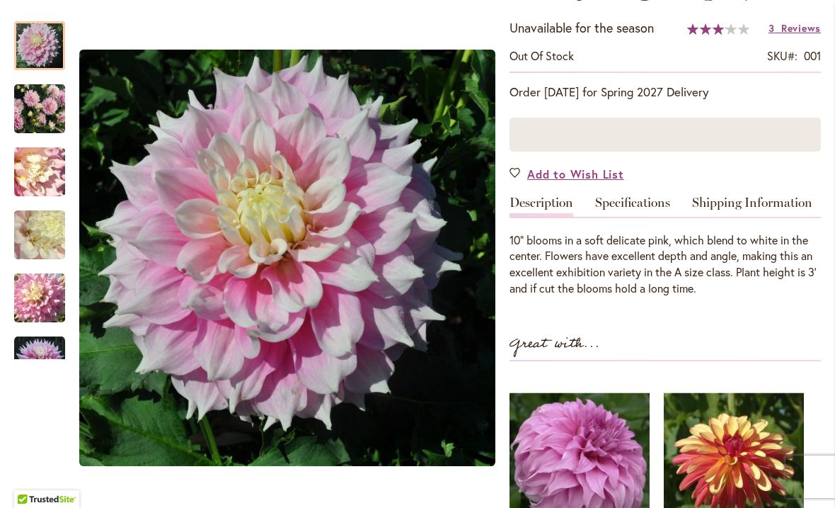
scroll to position [285, 0]
click at [644, 200] on link "Specifications" at bounding box center [632, 205] width 75 height 21
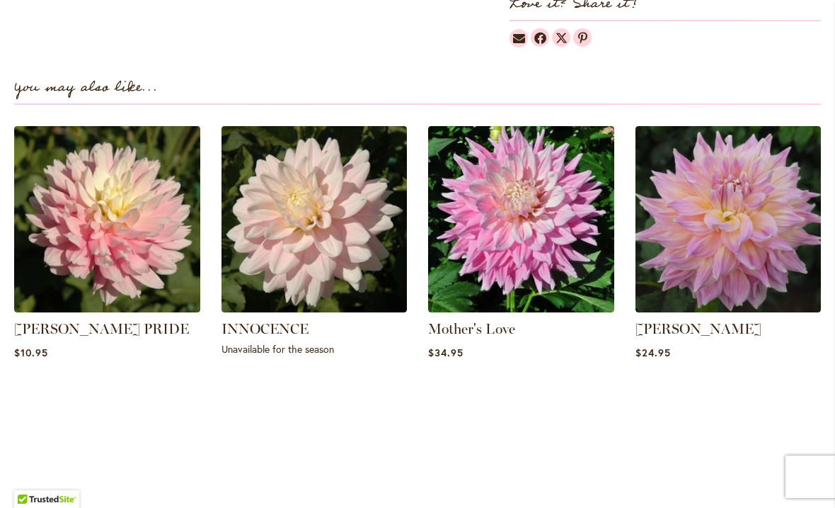
scroll to position [1164, 0]
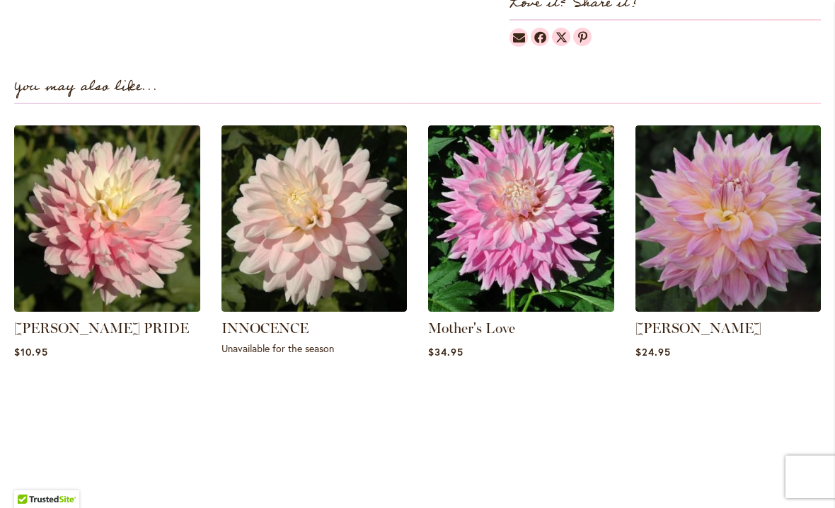
click at [153, 245] on img at bounding box center [107, 218] width 186 height 186
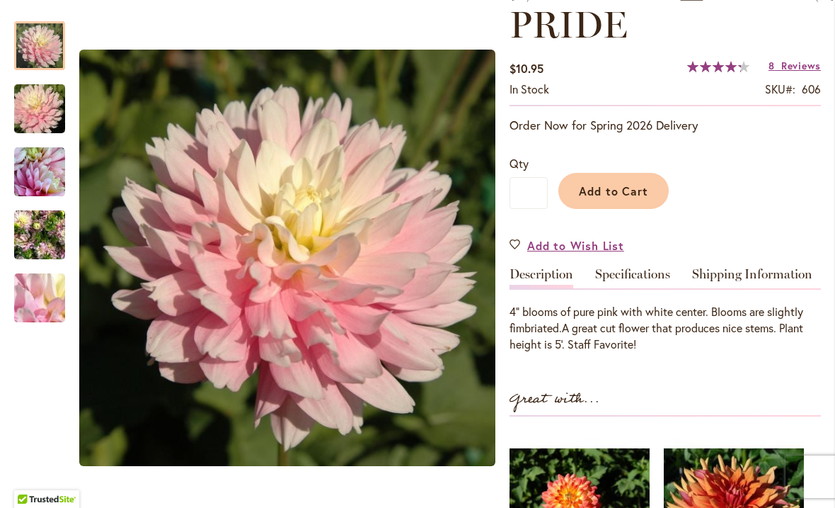
scroll to position [247, 0]
click at [627, 270] on link "Specifications" at bounding box center [632, 277] width 75 height 21
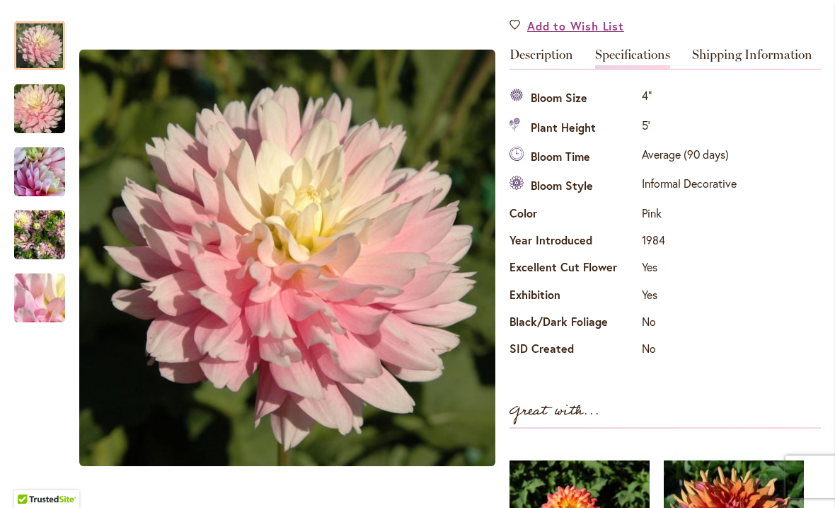
scroll to position [462, 0]
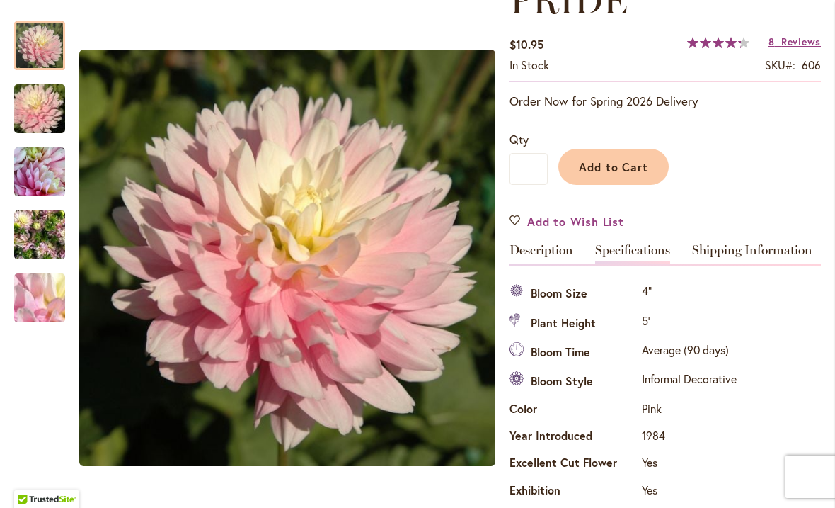
scroll to position [173, 0]
